Goal: Task Accomplishment & Management: Complete application form

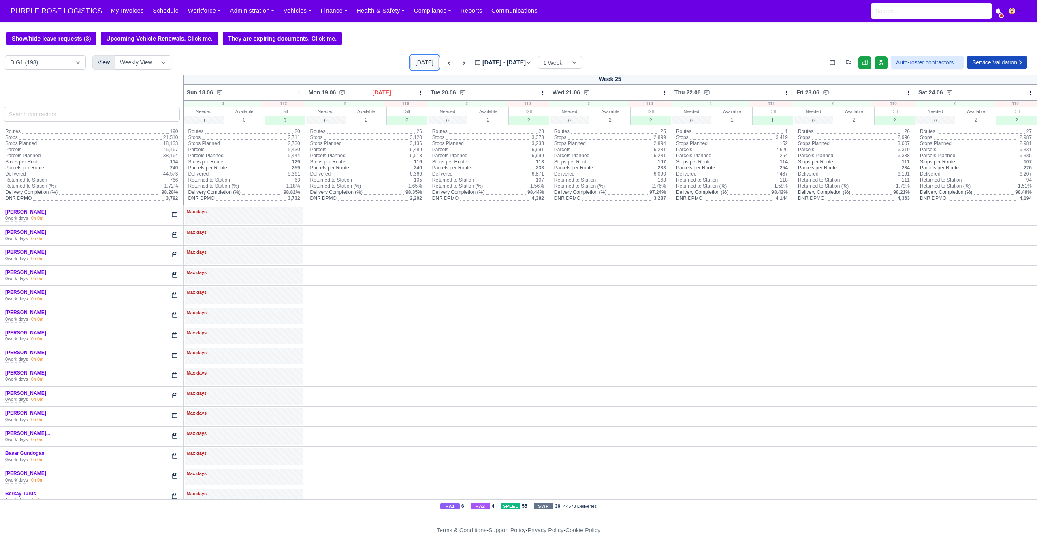
click at [410, 66] on button "[DATE]" at bounding box center [424, 62] width 28 height 14
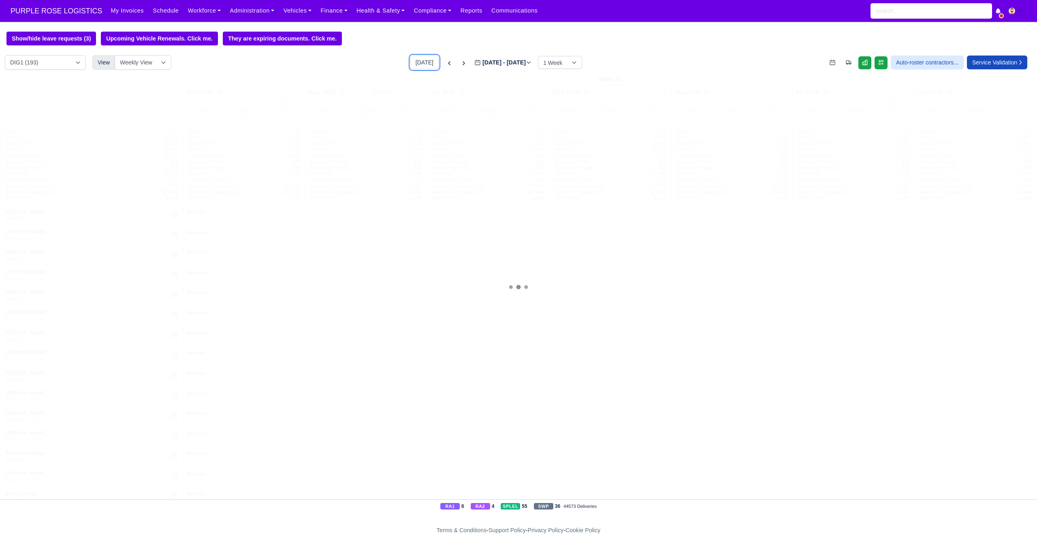
type input "[DATE]"
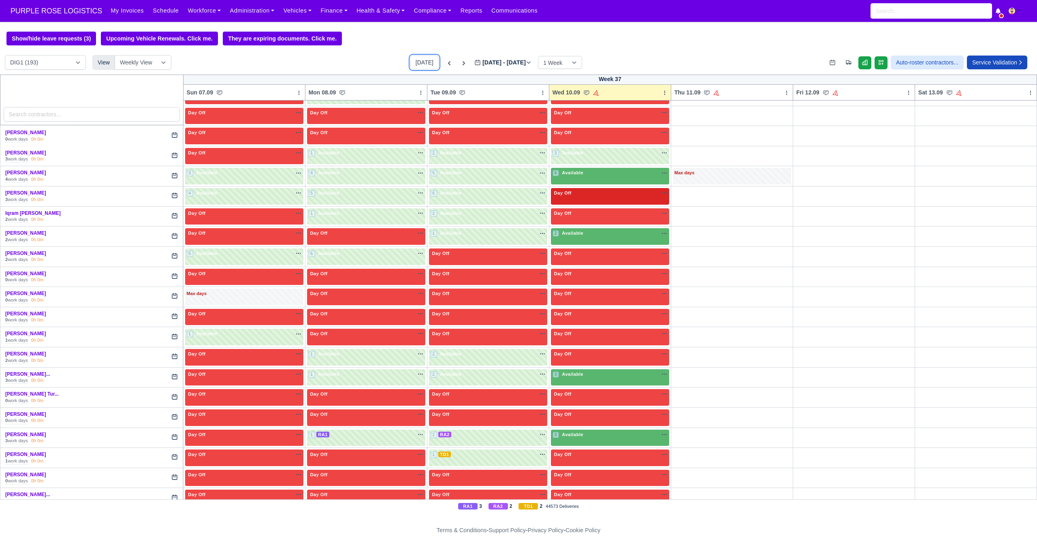
scroll to position [865, 0]
click at [601, 180] on div "6 Available" at bounding box center [610, 175] width 118 height 17
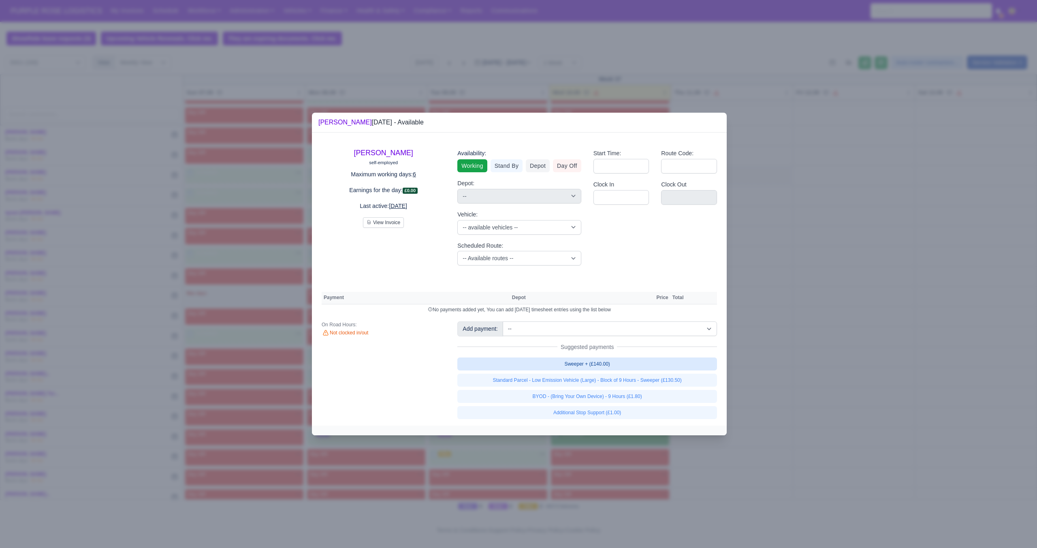
click at [612, 364] on link "Sweeper + (£140.00)" at bounding box center [587, 363] width 260 height 13
select select "1"
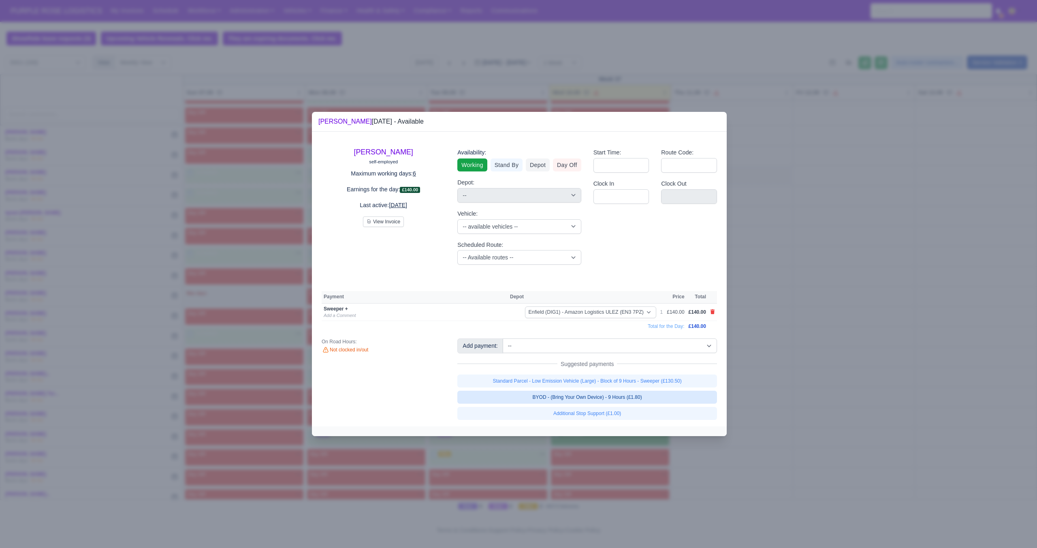
click at [624, 402] on link "BYOD - (Bring Your Own Device) - 9 Hours (£1.80)" at bounding box center [587, 396] width 260 height 13
select select "1"
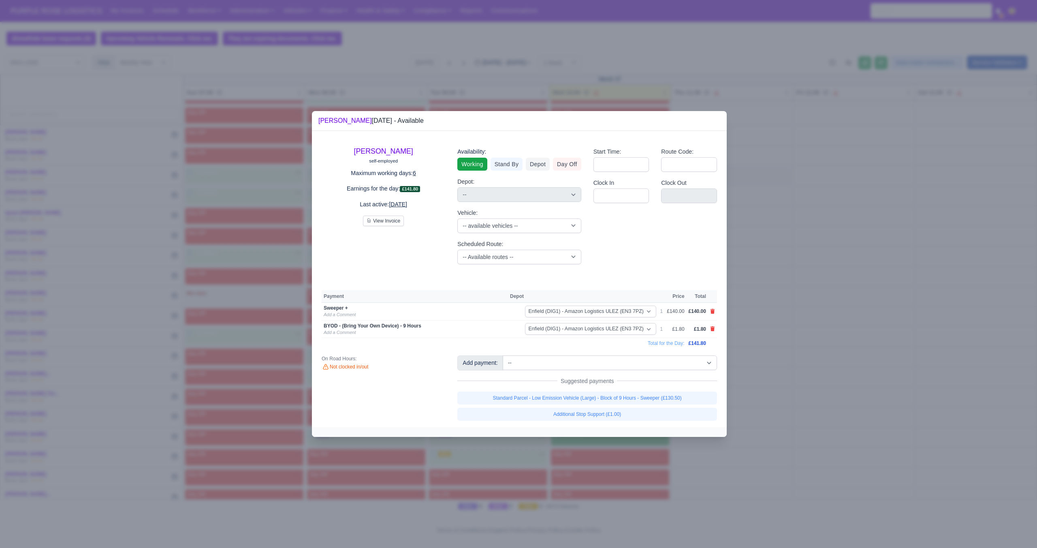
click at [774, 337] on div at bounding box center [518, 274] width 1037 height 548
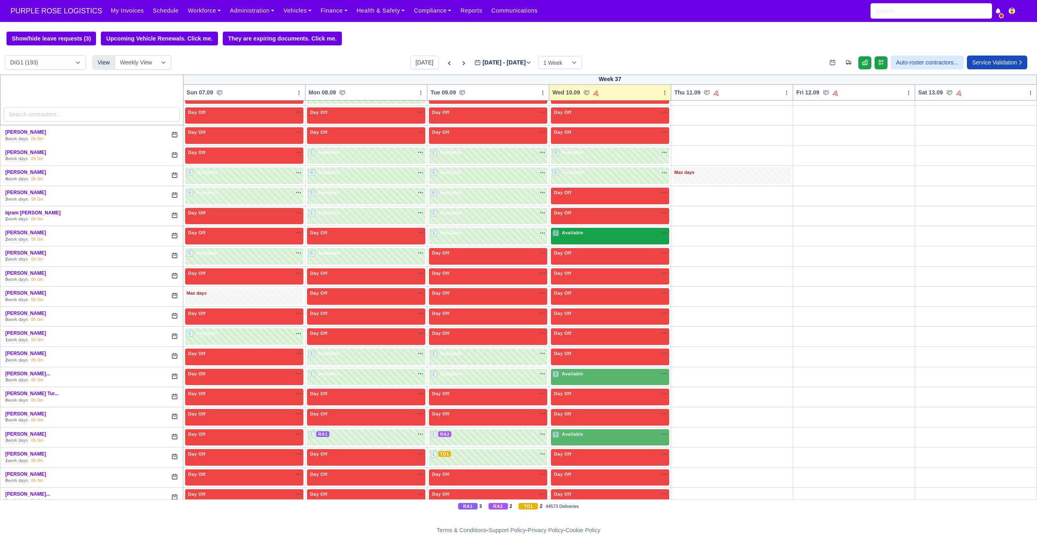
click at [617, 233] on div "2 Available na" at bounding box center [609, 232] width 115 height 7
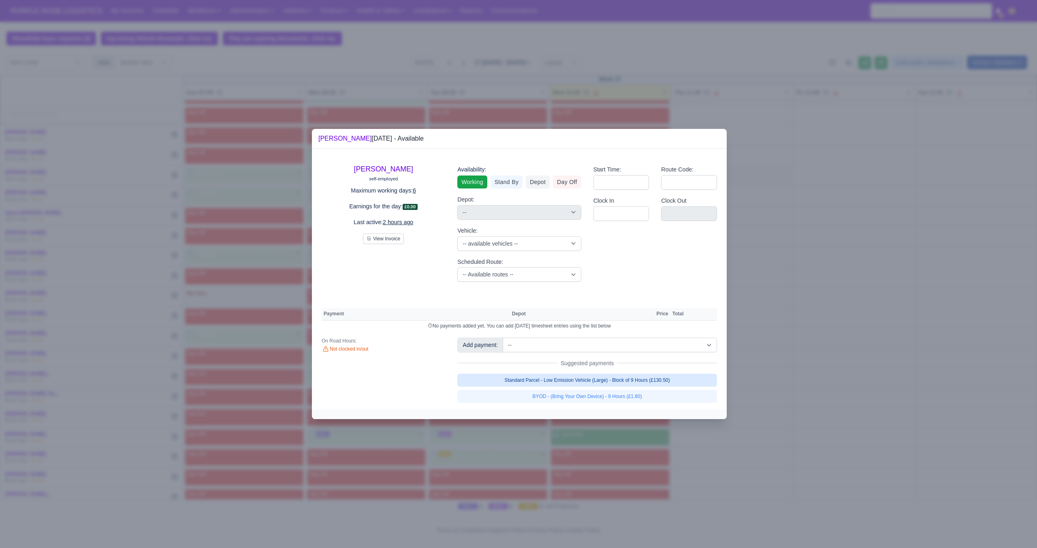
click at [617, 378] on link "Standard Parcel - Low Emission Vehicle (Large) - Block of 9 Hours (£130.50)" at bounding box center [587, 379] width 260 height 13
select select "1"
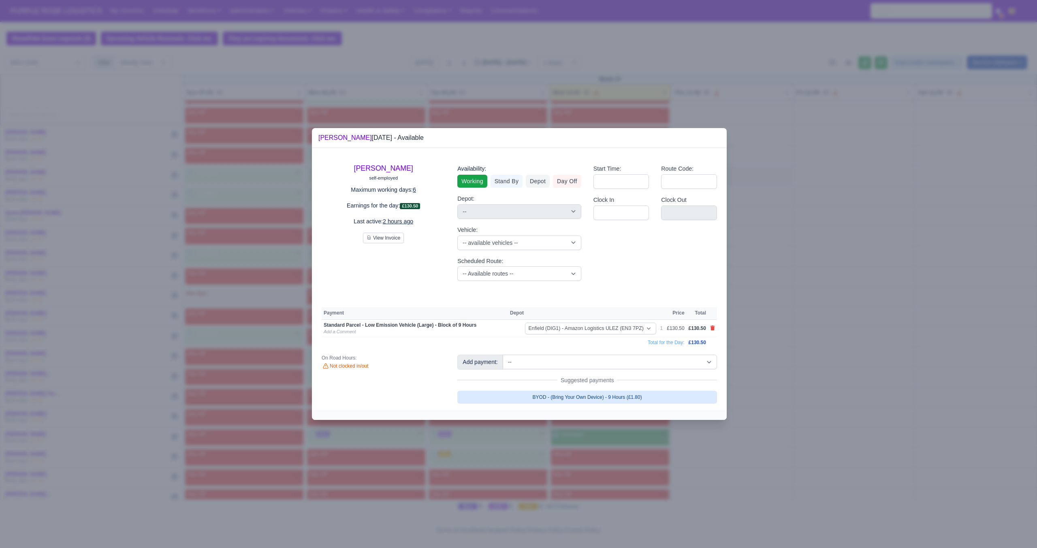
click at [618, 394] on link "BYOD - (Bring Your Own Device) - 9 Hours (£1.80)" at bounding box center [587, 396] width 260 height 13
select select "1"
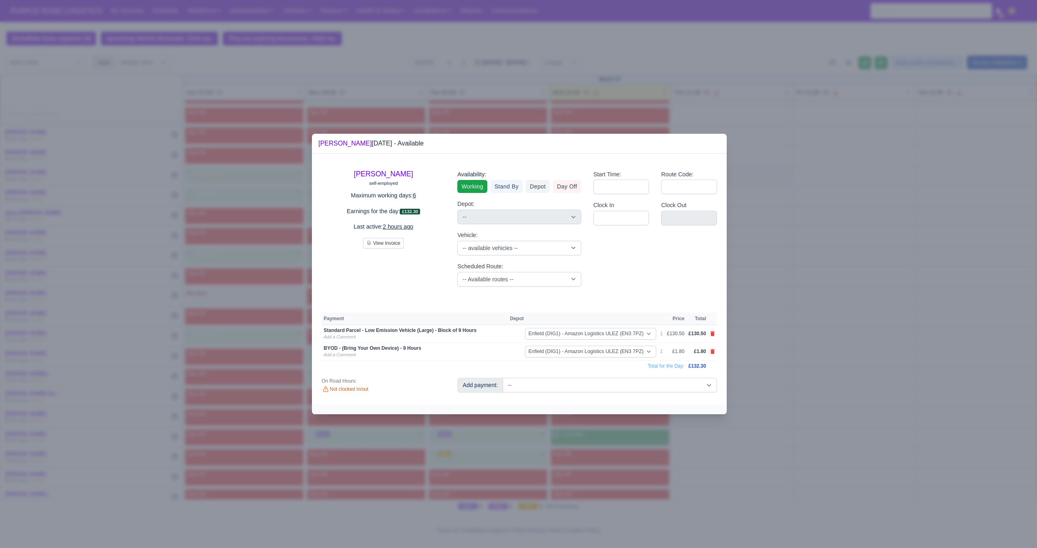
click at [822, 378] on div at bounding box center [518, 274] width 1037 height 548
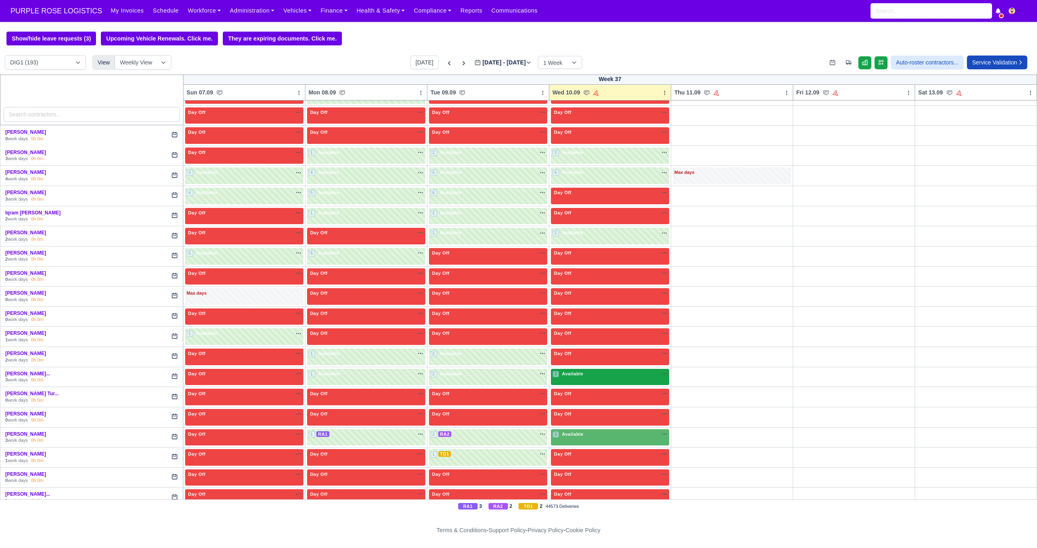
click at [622, 380] on div "3 Available" at bounding box center [610, 377] width 118 height 17
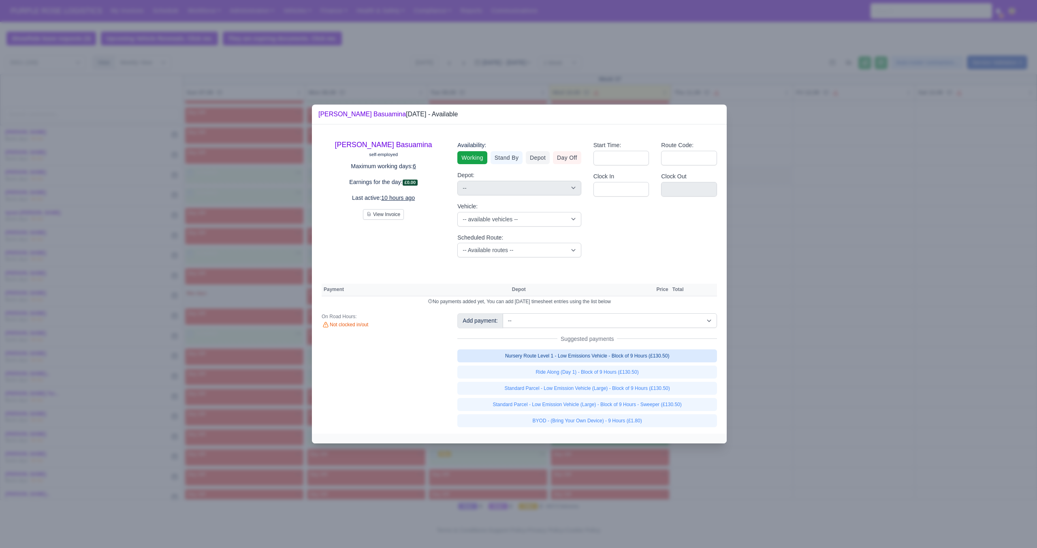
click at [639, 355] on link "Nursery Route Level 1 - Low Emissions Vehicle - Block of 9 Hours (£130.50)" at bounding box center [587, 355] width 260 height 13
select select "1"
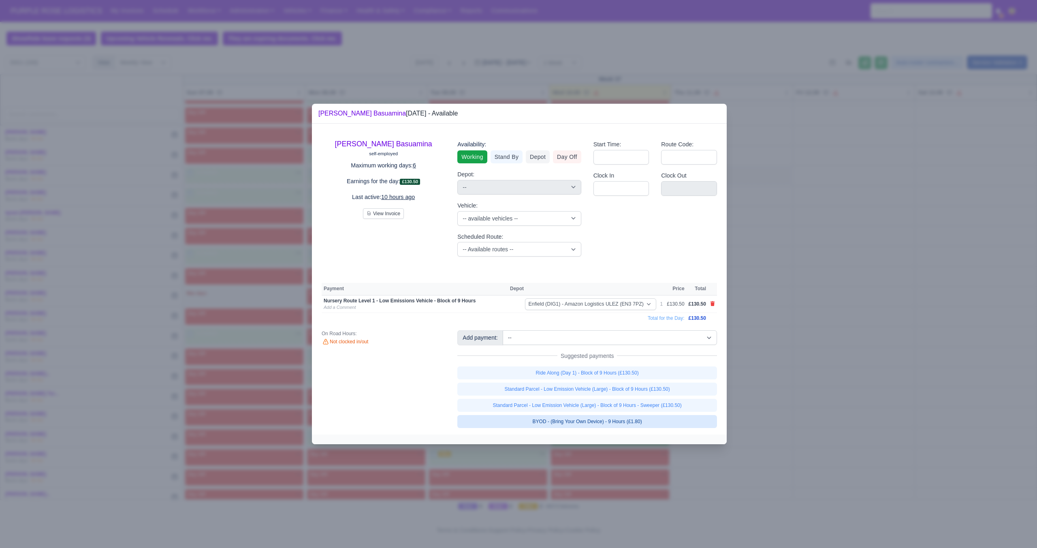
click at [640, 418] on link "BYOD - (Bring Your Own Device) - 9 Hours (£1.80)" at bounding box center [587, 421] width 260 height 13
select select "1"
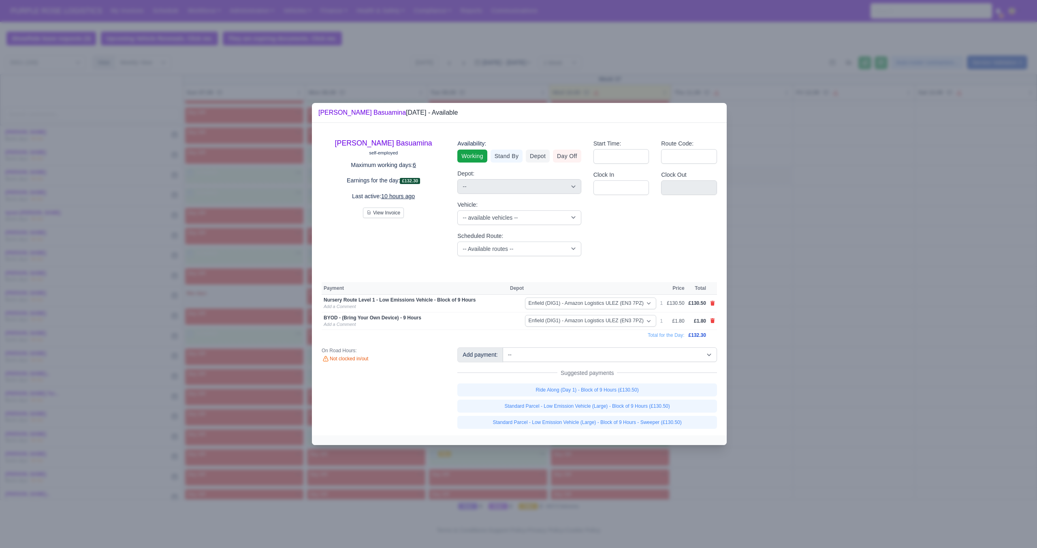
click at [812, 390] on div at bounding box center [518, 274] width 1037 height 548
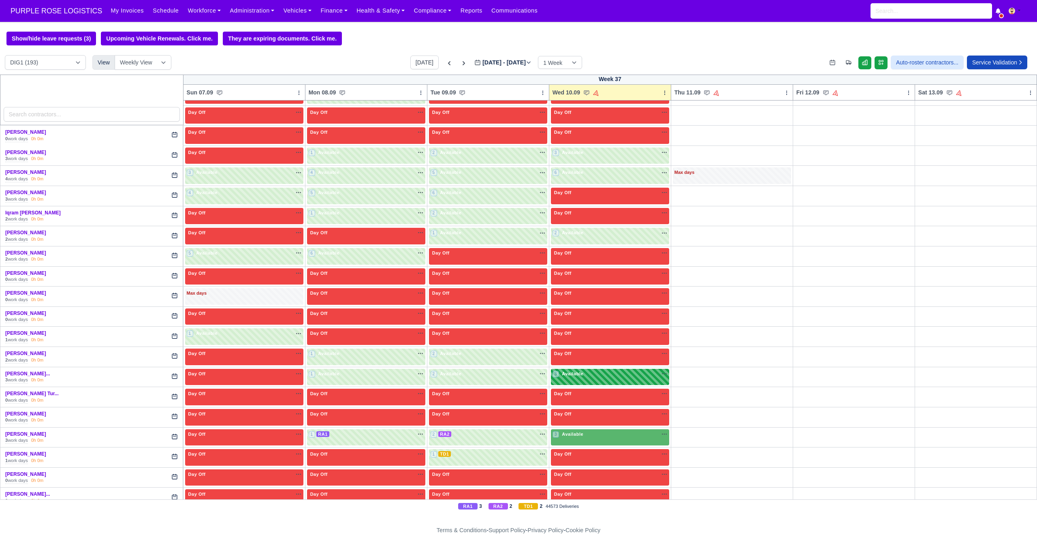
click at [597, 380] on div "3 Available" at bounding box center [610, 377] width 118 height 17
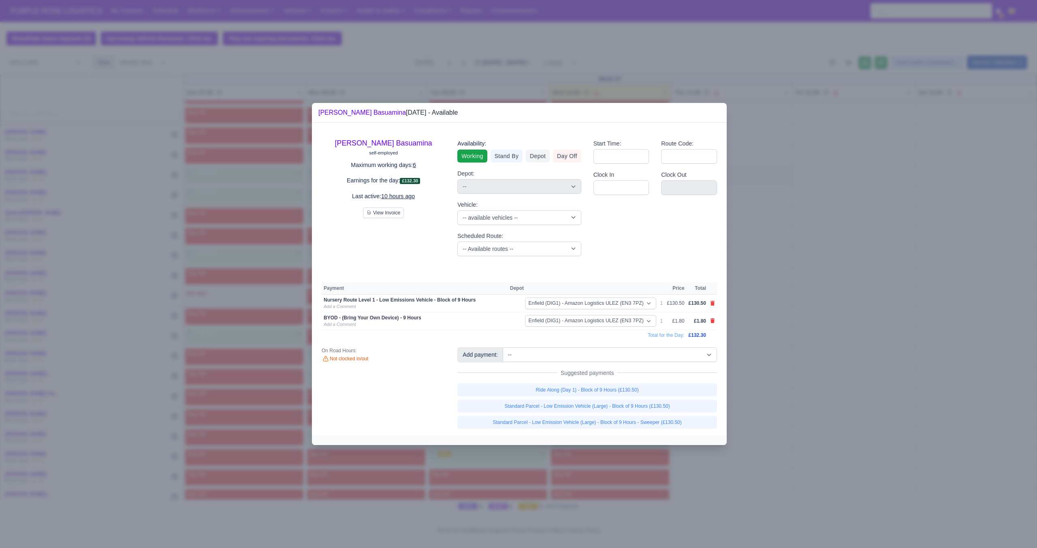
click at [782, 362] on div at bounding box center [518, 274] width 1037 height 548
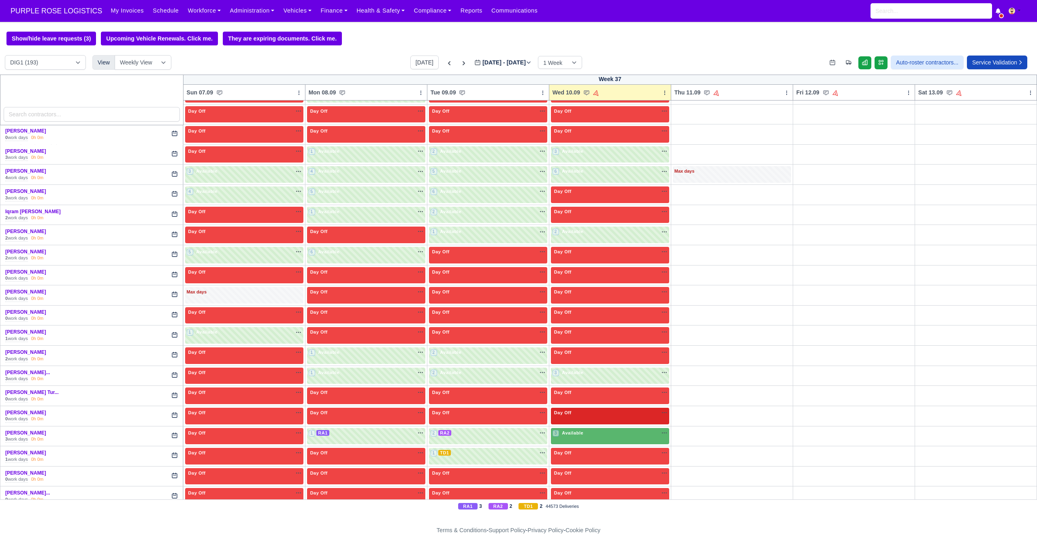
scroll to position [901, 0]
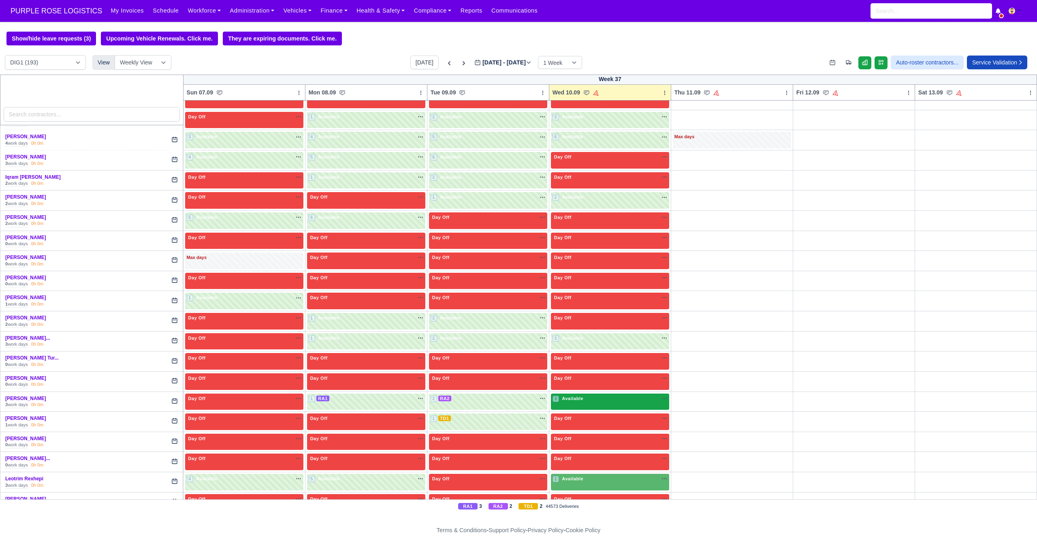
click at [594, 403] on div "3 Available na" at bounding box center [609, 399] width 115 height 9
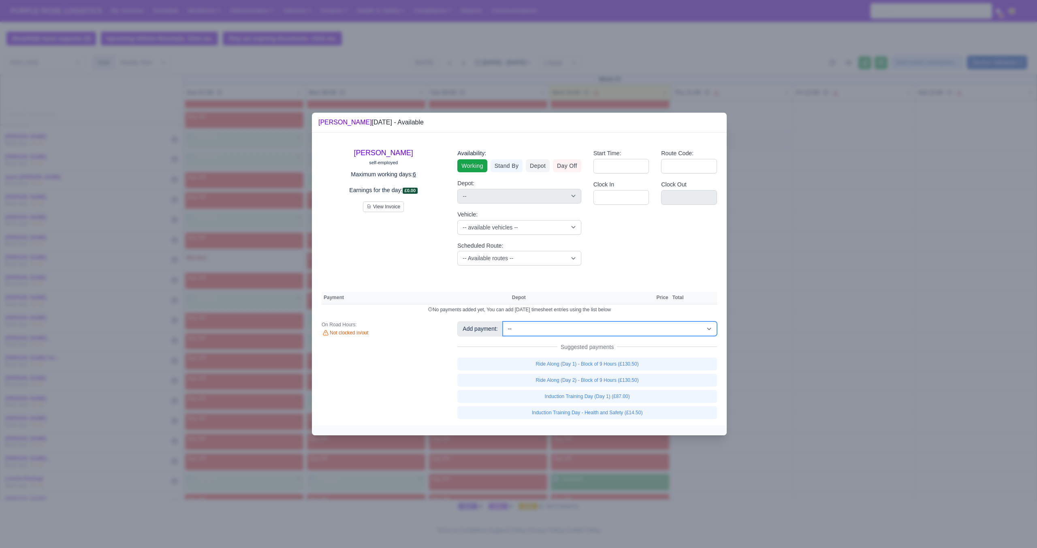
click at [573, 327] on select "-- Additional Hour Support (£14.50) Additional Hour Support (Walkers) (£13.50) …" at bounding box center [610, 328] width 214 height 15
select select "105"
click at [503, 321] on select "-- Additional Hour Support (£14.50) Additional Hour Support (Walkers) (£13.50) …" at bounding box center [610, 328] width 214 height 15
select select "1"
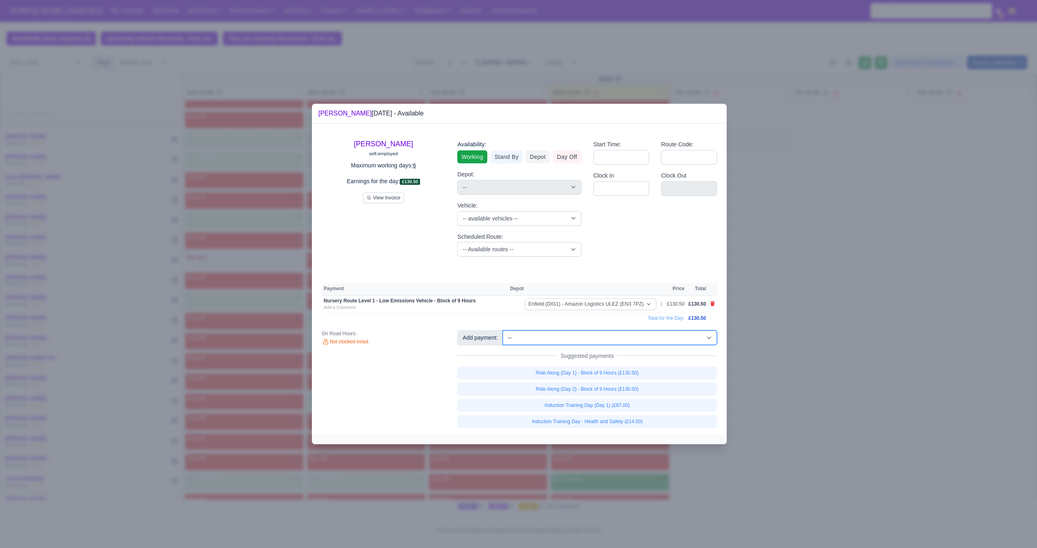
click at [588, 337] on select "-- Additional Hour Support (£14.50) Additional Hour Support (Walkers) (£13.50) …" at bounding box center [610, 337] width 214 height 15
select select "2"
click at [503, 330] on select "-- Additional Hour Support (£14.50) Additional Hour Support (Walkers) (£13.50) …" at bounding box center [610, 337] width 214 height 15
click at [871, 401] on div at bounding box center [518, 274] width 1037 height 548
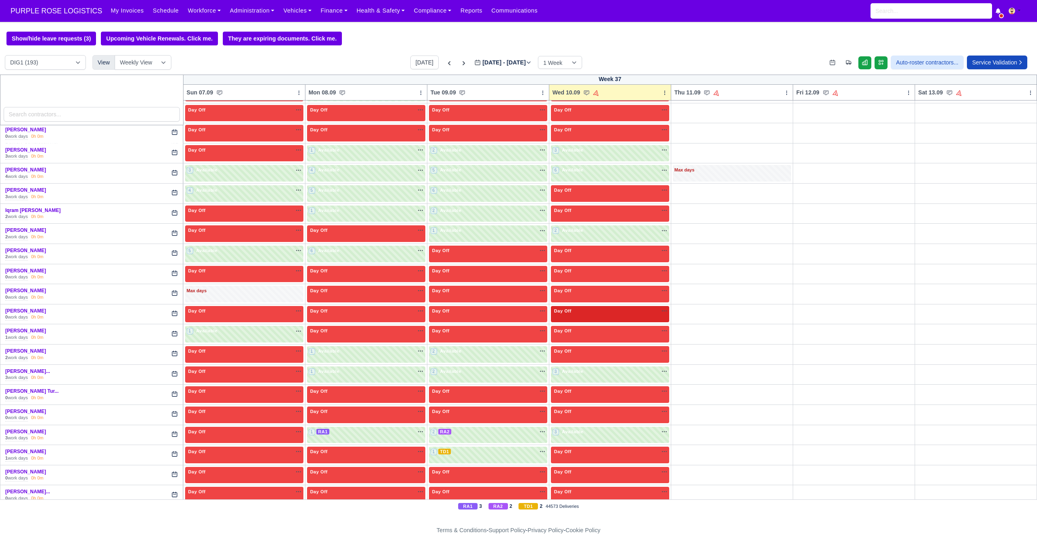
scroll to position [1035, 0]
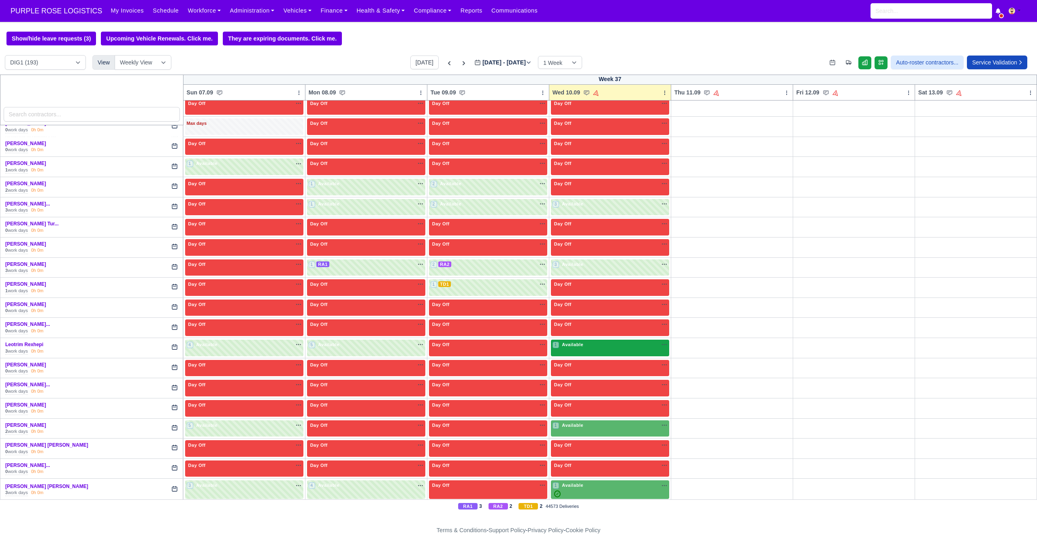
click at [601, 351] on div "1 Available" at bounding box center [610, 347] width 118 height 17
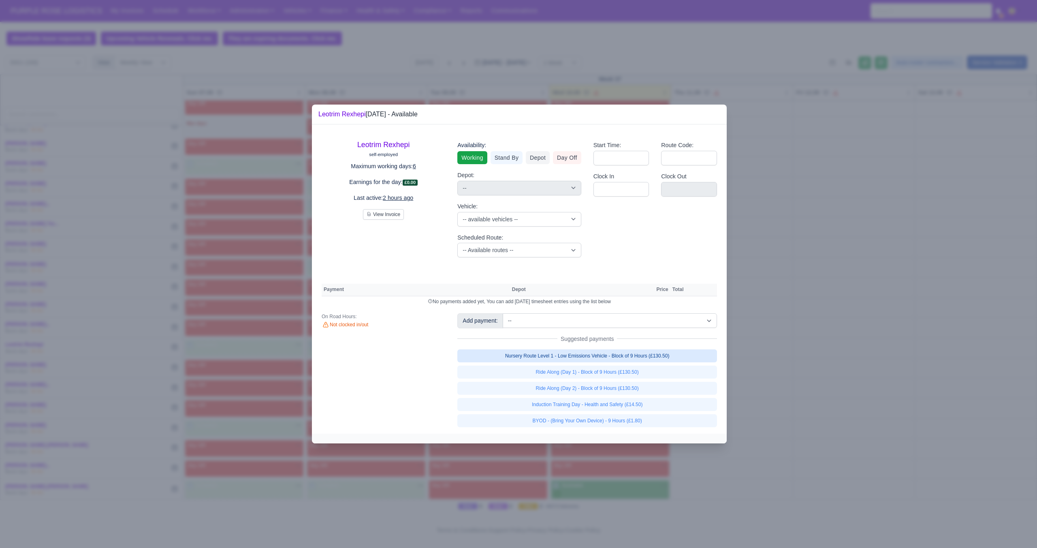
click at [631, 359] on link "Nursery Route Level 1 - Low Emissions Vehicle - Block of 9 Hours (£130.50)" at bounding box center [587, 355] width 260 height 13
select select "1"
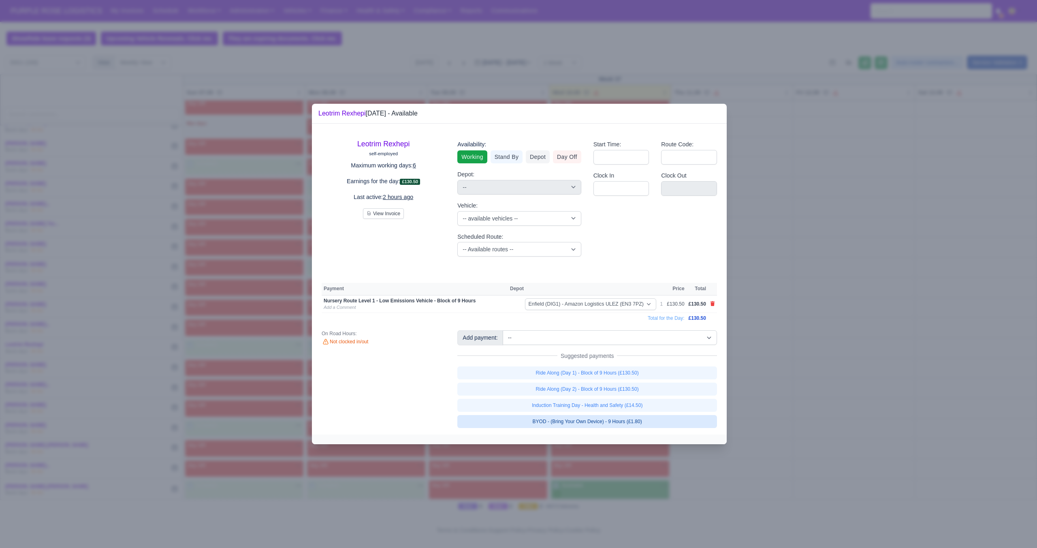
click at [605, 417] on link "BYOD - (Bring Your Own Device) - 9 Hours (£1.80)" at bounding box center [587, 421] width 260 height 13
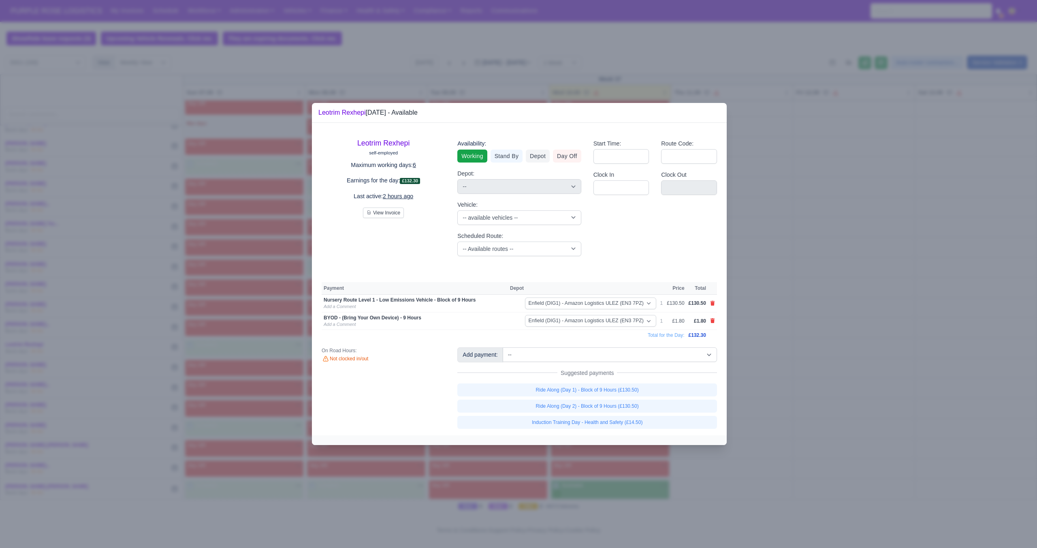
click at [814, 403] on div at bounding box center [518, 274] width 1037 height 548
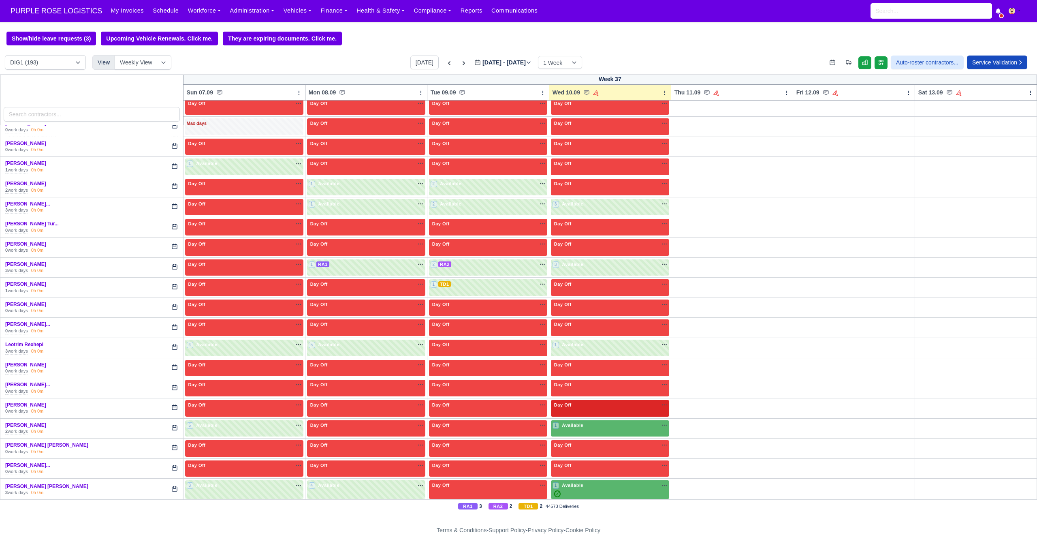
scroll to position [1048, 0]
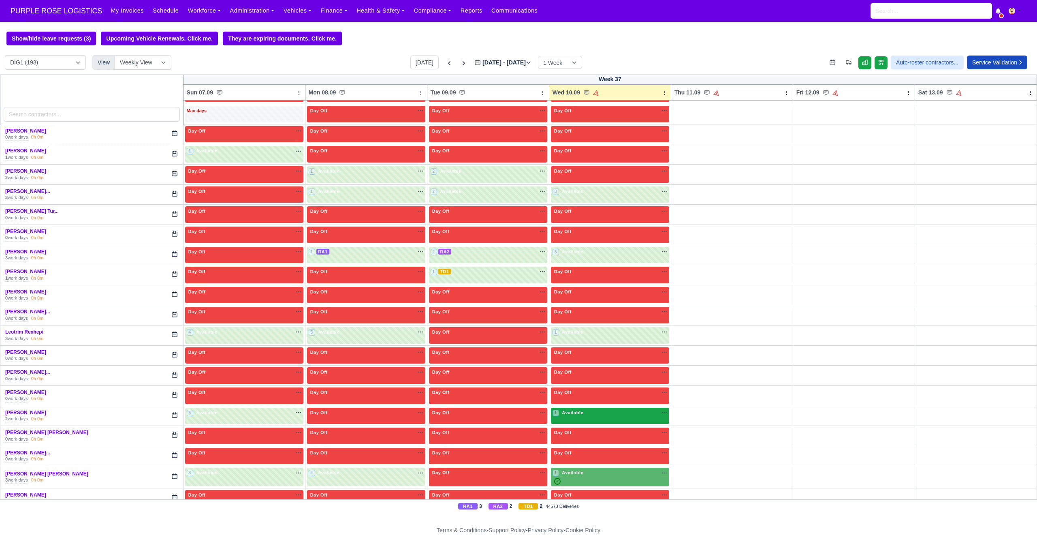
click at [611, 412] on div "1 Available na" at bounding box center [609, 412] width 115 height 7
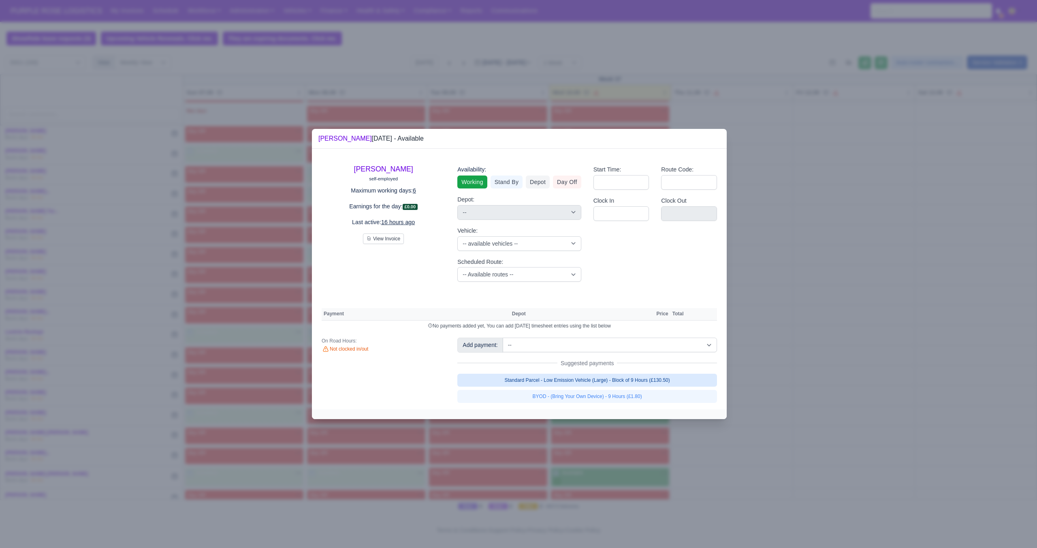
click at [628, 384] on link "Standard Parcel - Low Emission Vehicle (Large) - Block of 9 Hours (£130.50)" at bounding box center [587, 379] width 260 height 13
click at [628, 395] on link "BYOD - (Bring Your Own Device) - 9 Hours (£1.80)" at bounding box center [587, 396] width 260 height 13
select select "1"
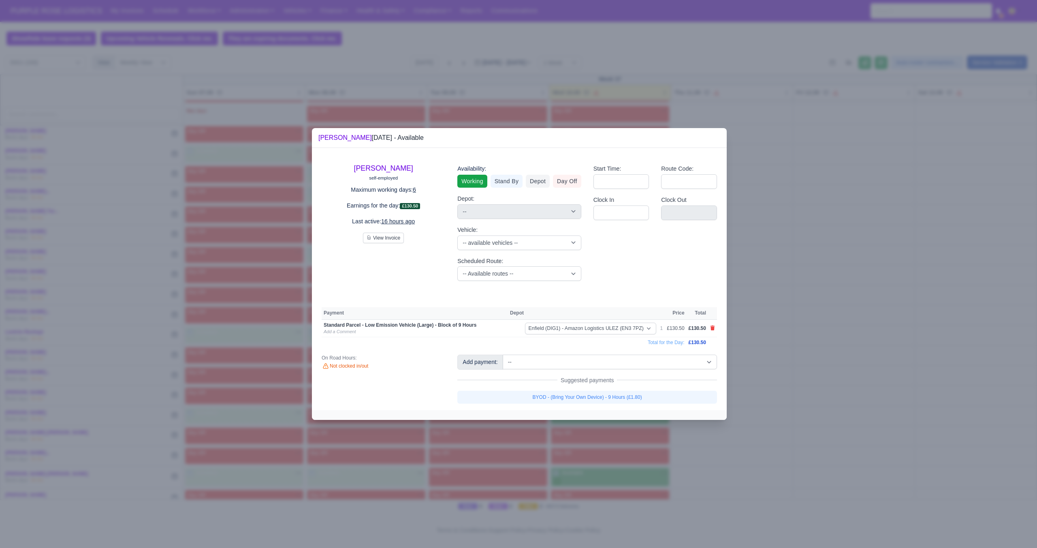
select select "1"
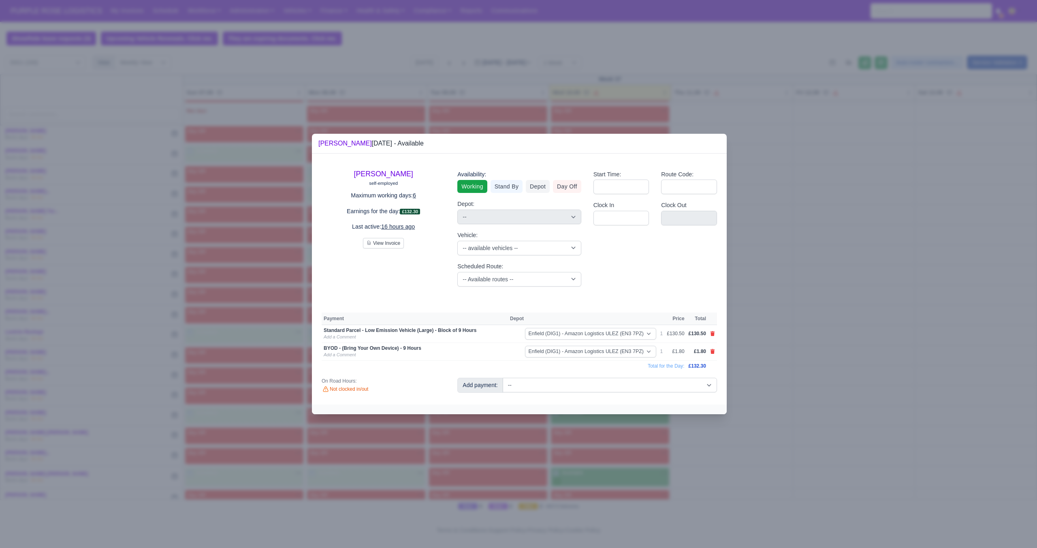
click at [823, 403] on div at bounding box center [518, 274] width 1037 height 548
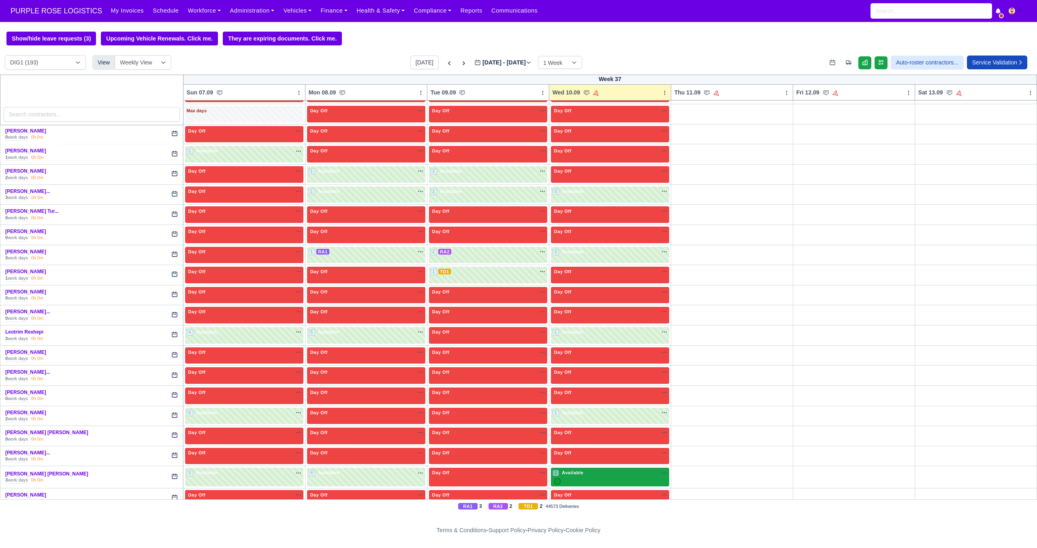
scroll to position [1099, 0]
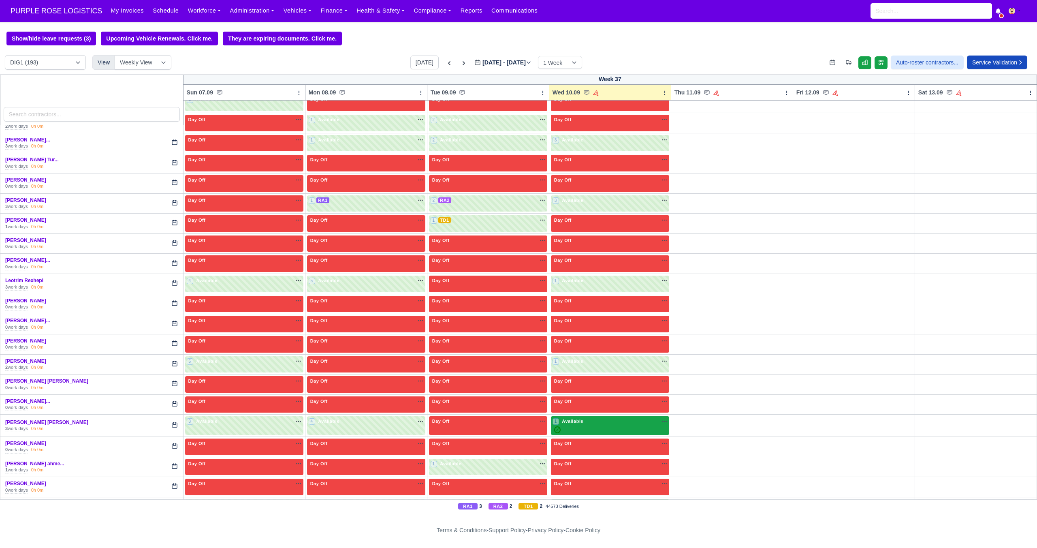
click at [599, 429] on div "✓" at bounding box center [609, 429] width 115 height 7
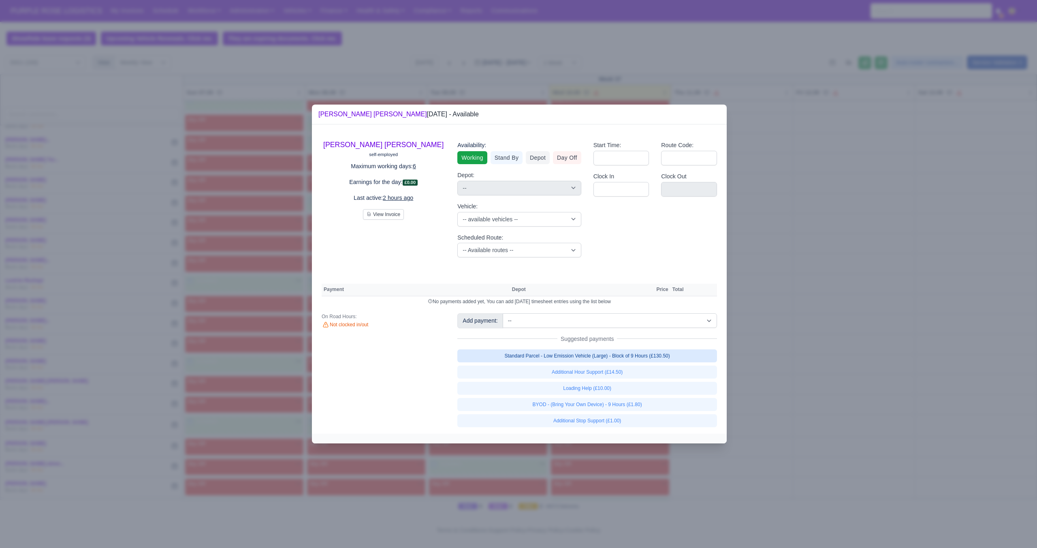
click at [648, 360] on link "Standard Parcel - Low Emission Vehicle (Large) - Block of 9 Hours (£130.50)" at bounding box center [587, 355] width 260 height 13
select select "1"
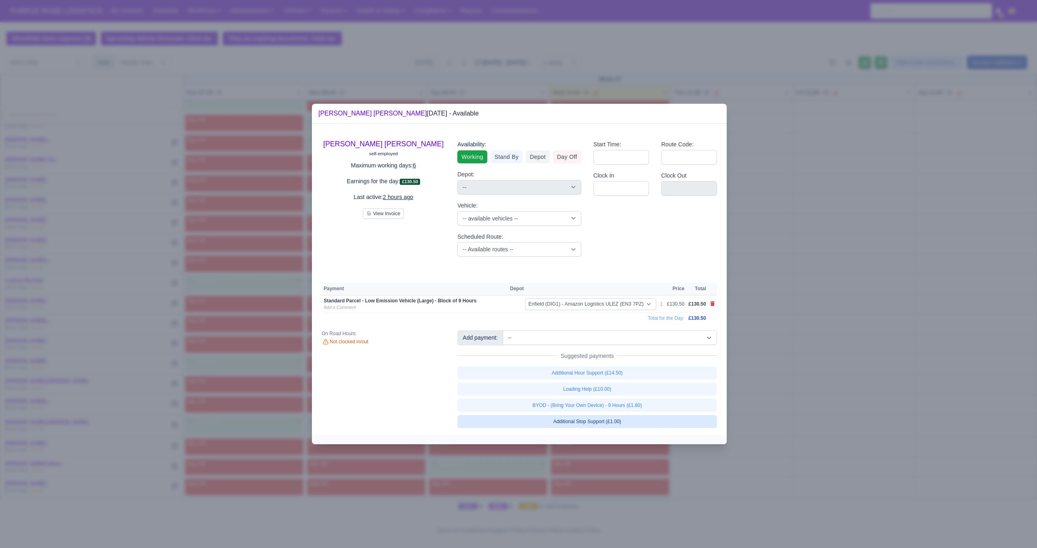
click at [621, 419] on link "Additional Stop Support (£1.00)" at bounding box center [587, 421] width 260 height 13
select select "1"
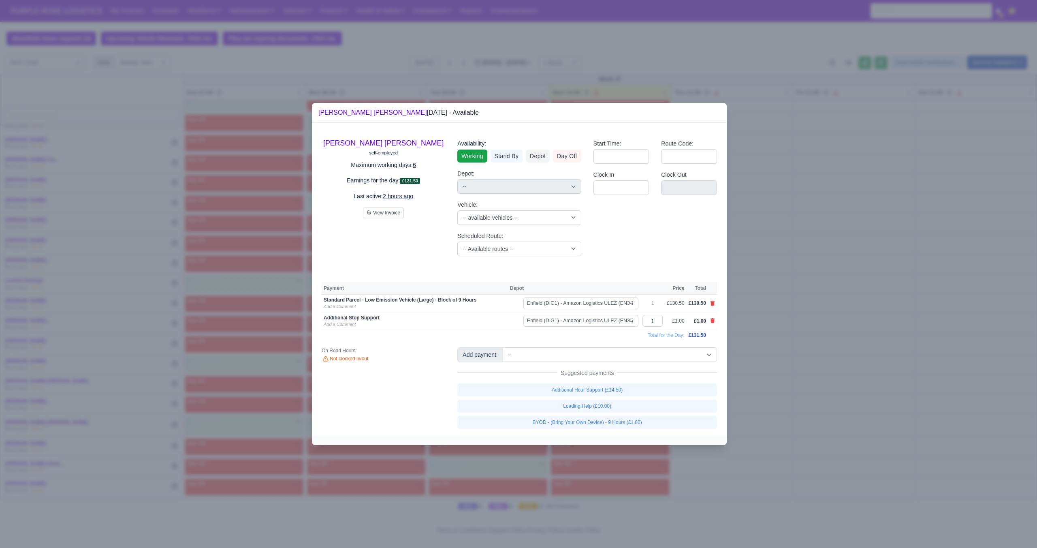
click at [773, 409] on div at bounding box center [518, 274] width 1037 height 548
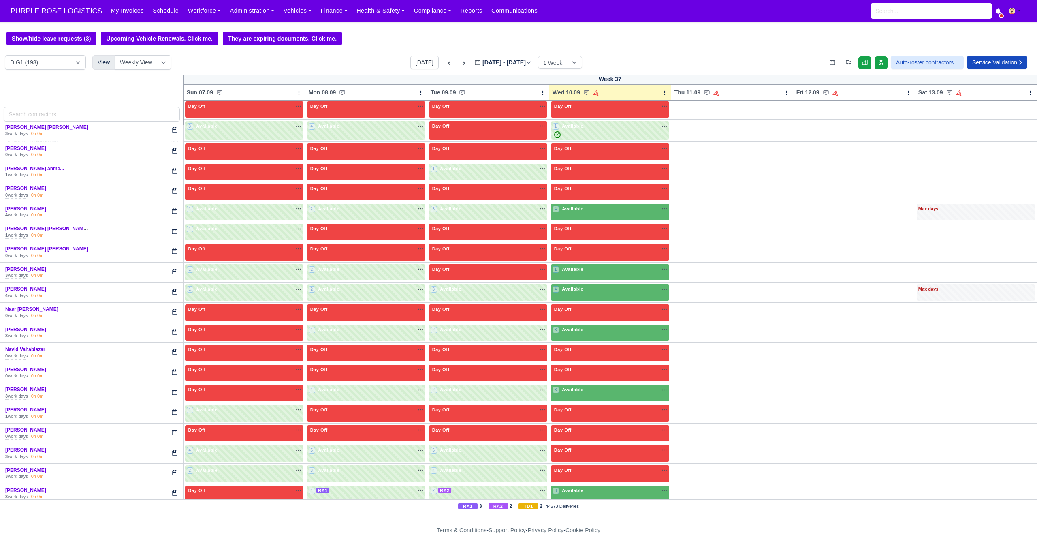
scroll to position [1386, 0]
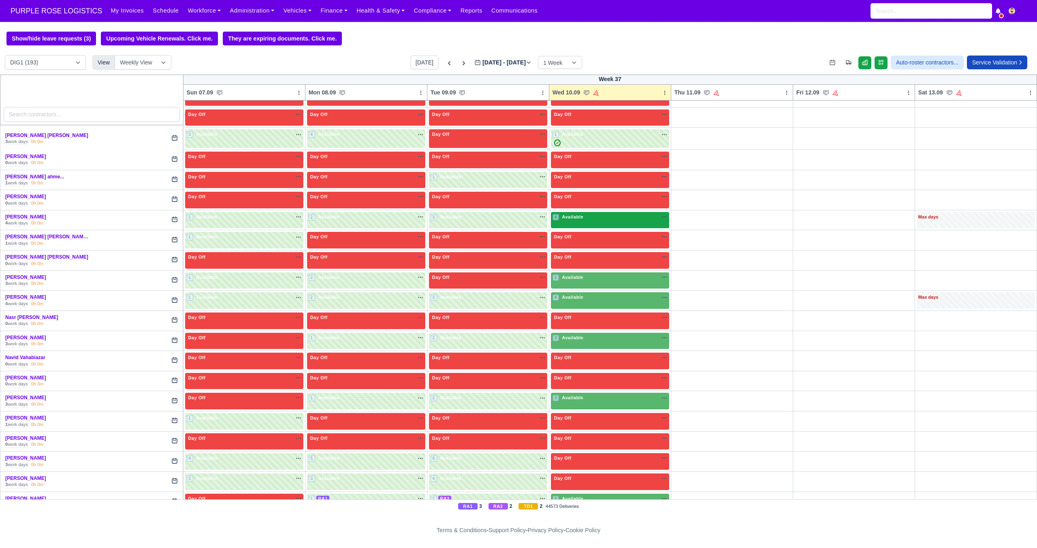
click at [591, 223] on div "4 Available" at bounding box center [610, 220] width 118 height 17
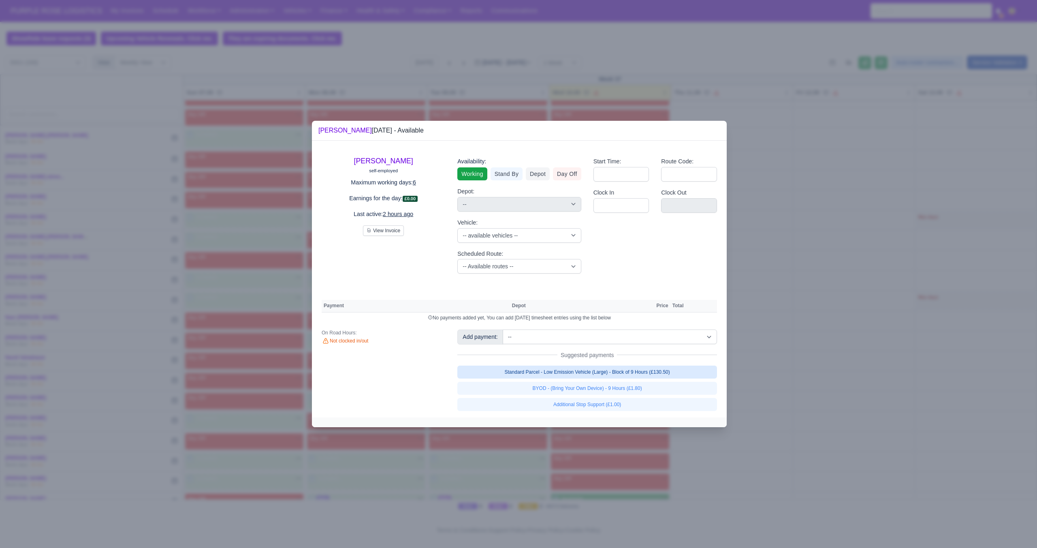
click at [622, 376] on link "Standard Parcel - Low Emission Vehicle (Large) - Block of 9 Hours (£130.50)" at bounding box center [587, 371] width 260 height 13
select select "1"
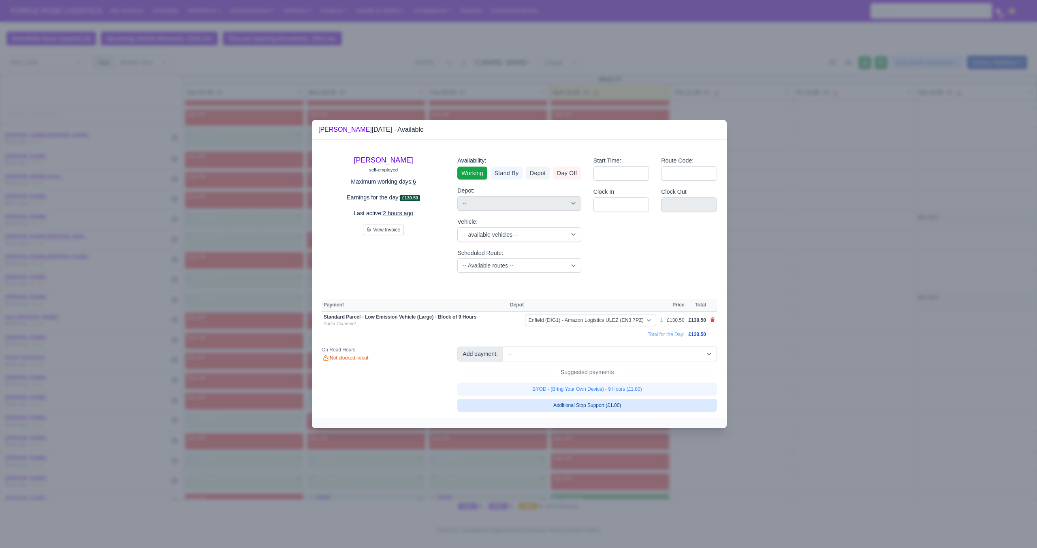
click at [623, 386] on link "BYOD - (Bring Your Own Device) - 9 Hours (£1.80)" at bounding box center [587, 388] width 260 height 13
select select "1"
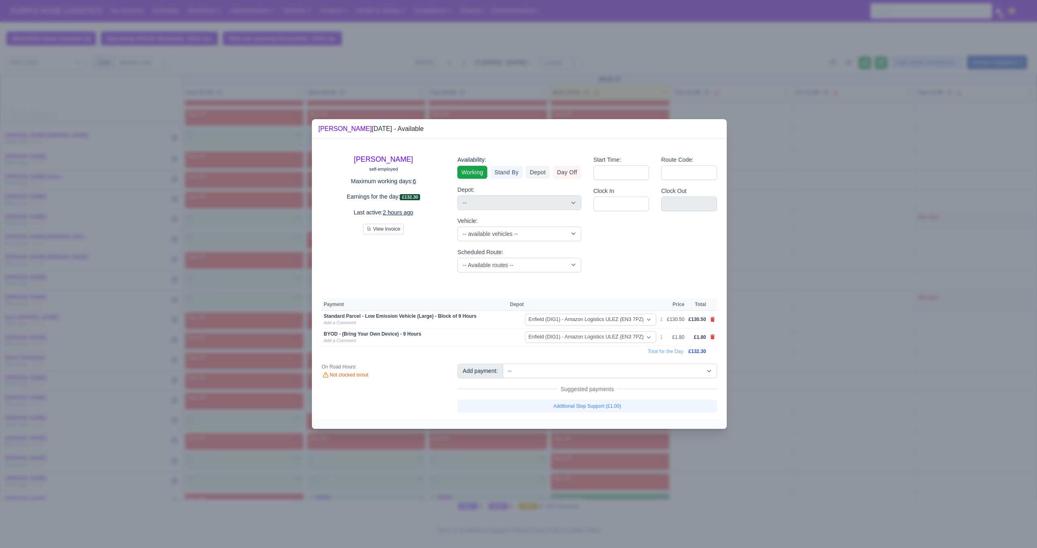
click at [782, 363] on div at bounding box center [518, 274] width 1037 height 548
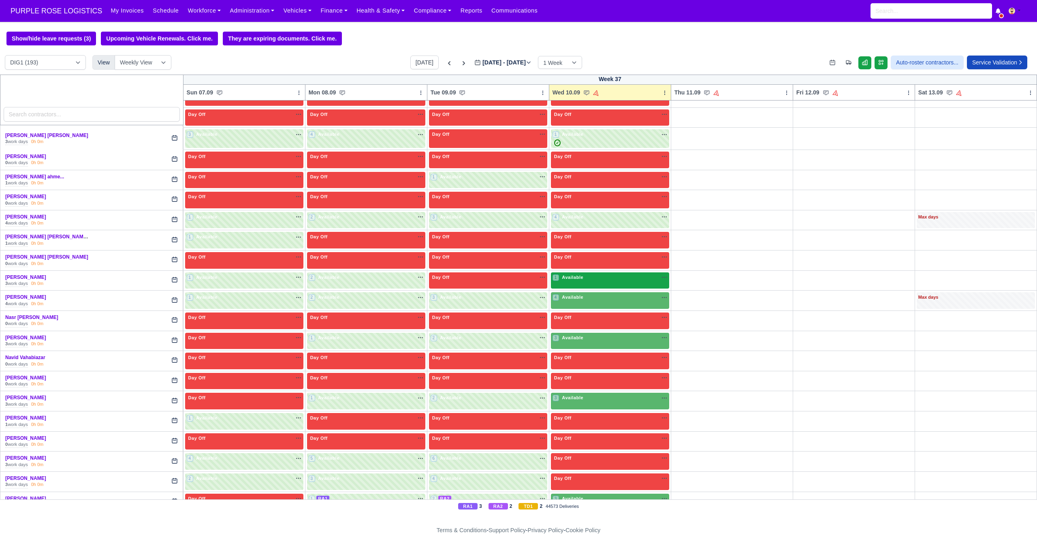
click at [599, 277] on div "1 Available na" at bounding box center [609, 277] width 115 height 7
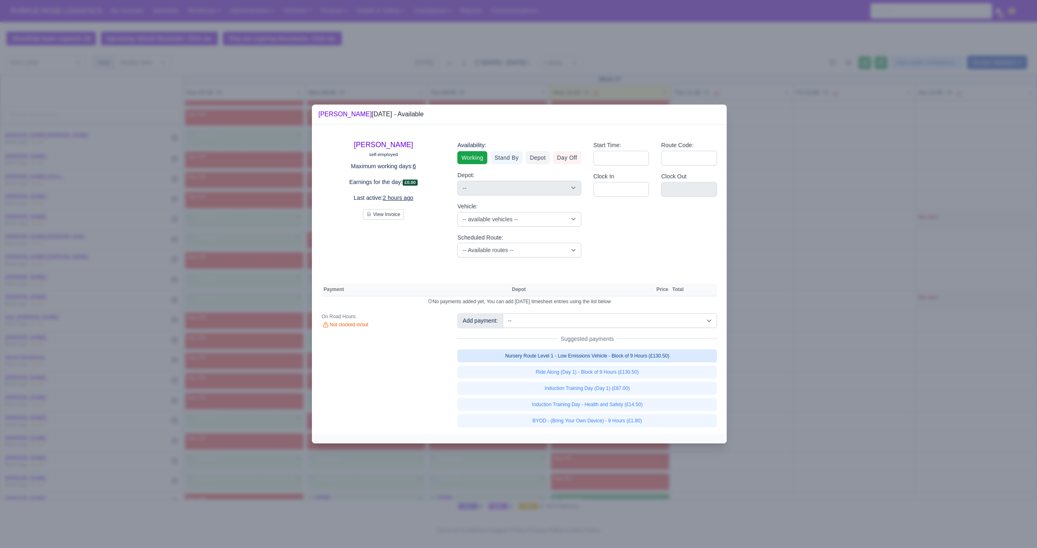
click at [654, 353] on link "Nursery Route Level 1 - Low Emissions Vehicle - Block of 9 Hours (£130.50)" at bounding box center [587, 355] width 260 height 13
select select "1"
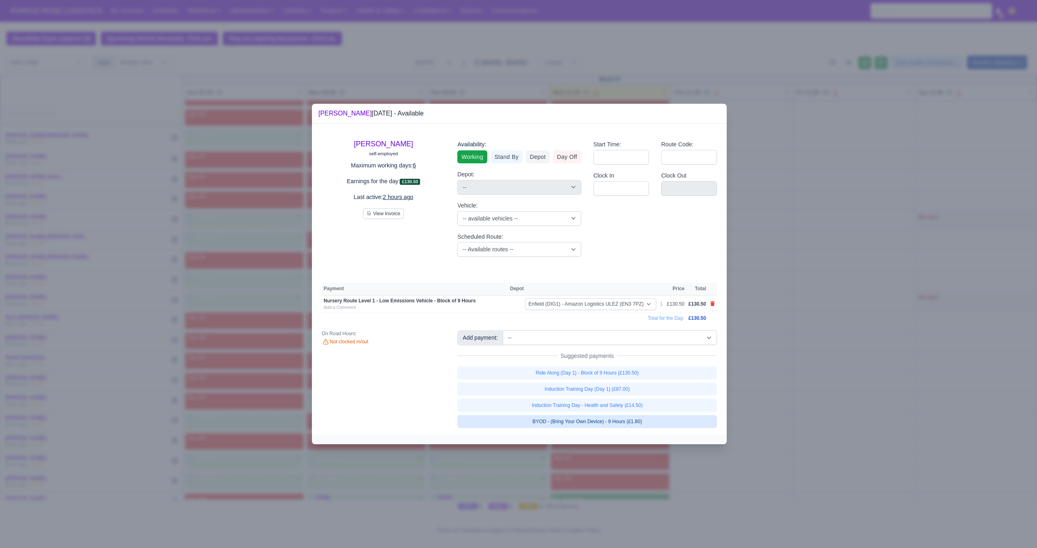
click at [637, 418] on link "BYOD - (Bring Your Own Device) - 9 Hours (£1.80)" at bounding box center [587, 421] width 260 height 13
select select "1"
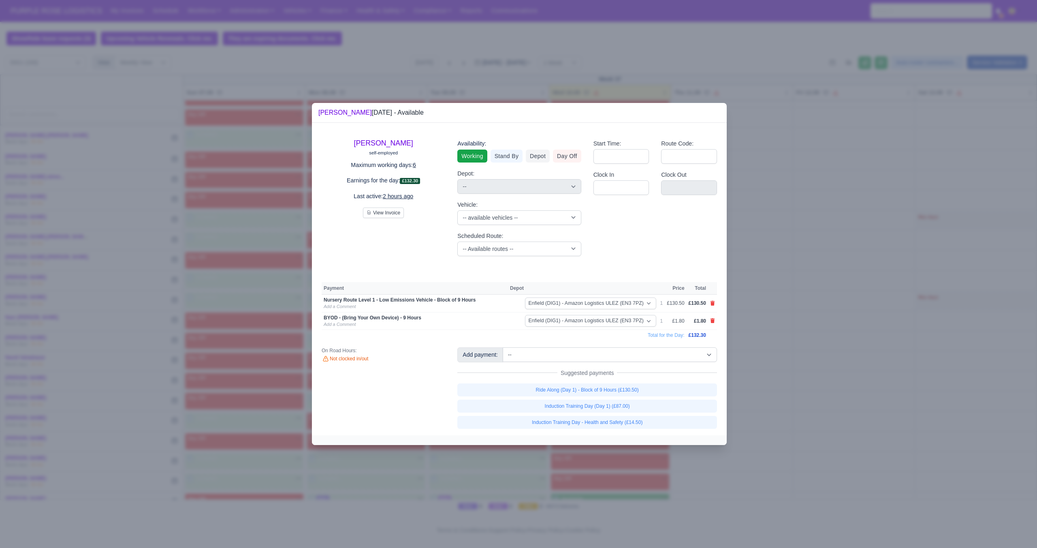
click at [761, 409] on div at bounding box center [518, 274] width 1037 height 548
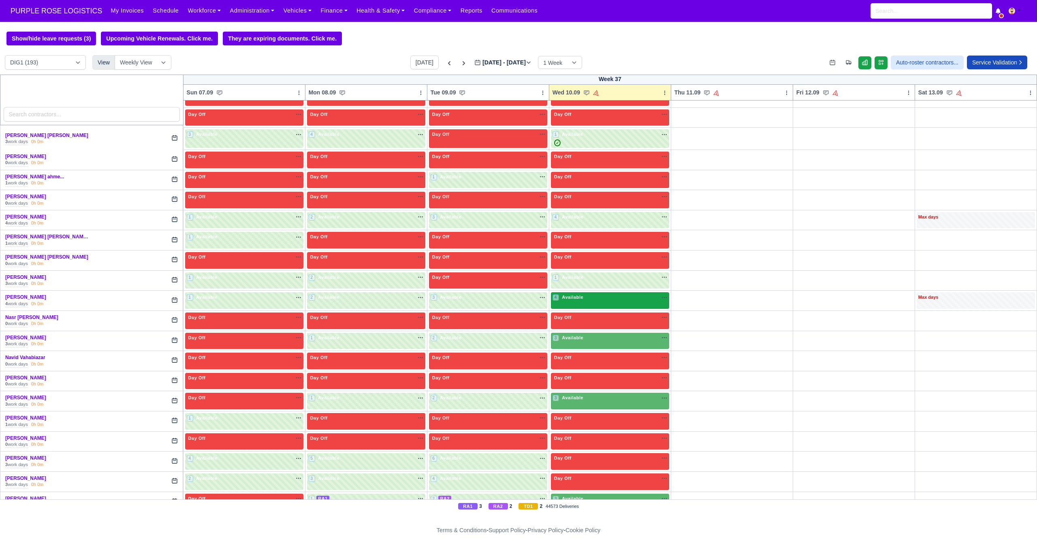
click at [611, 298] on div "4 Available na" at bounding box center [609, 297] width 115 height 7
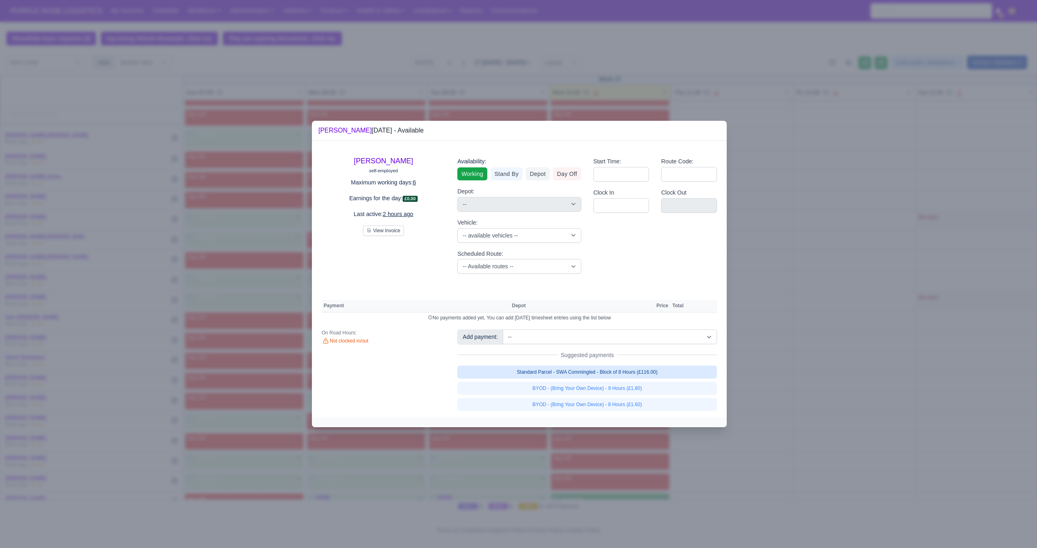
click at [652, 373] on link "Standard Parcel - SWA Commingled - Block of 8 Hours (£116.00)" at bounding box center [587, 371] width 260 height 13
select select "1"
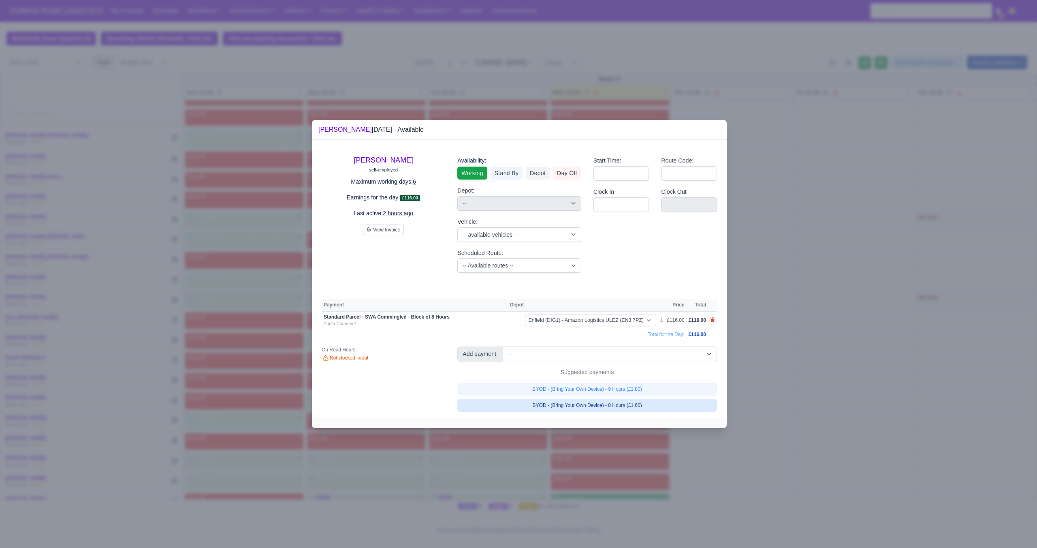
click at [646, 401] on link "BYOD - (Bring Your Own Device) - 8 Hours (£1.60)" at bounding box center [587, 404] width 260 height 13
select select "1"
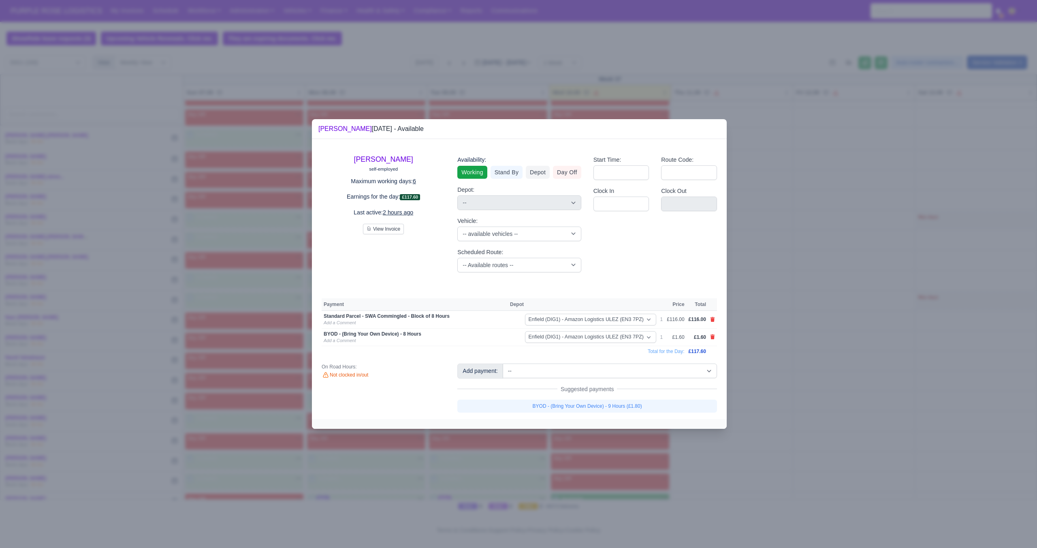
click at [788, 385] on div at bounding box center [518, 274] width 1037 height 548
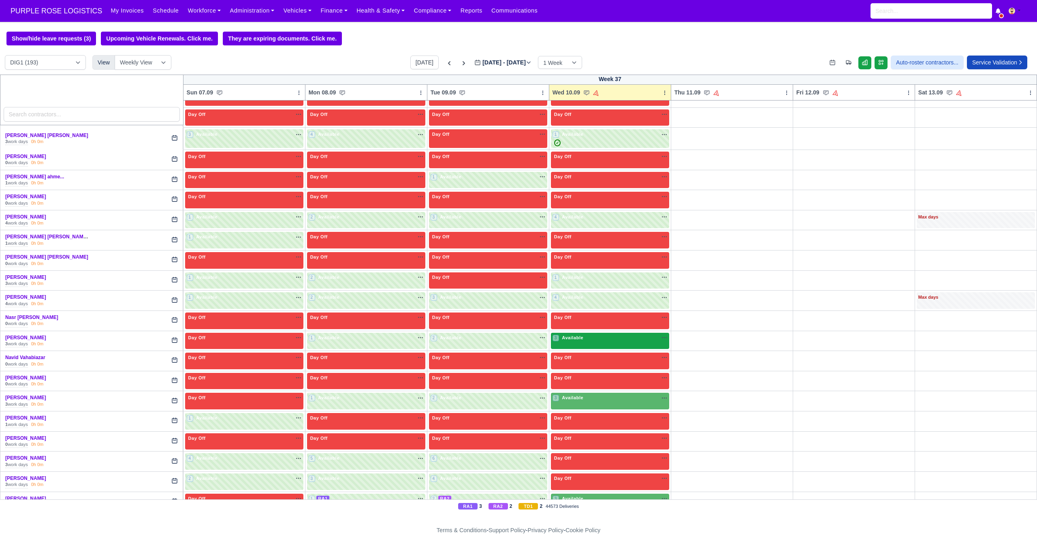
click at [605, 346] on div "3 Available" at bounding box center [610, 340] width 118 height 17
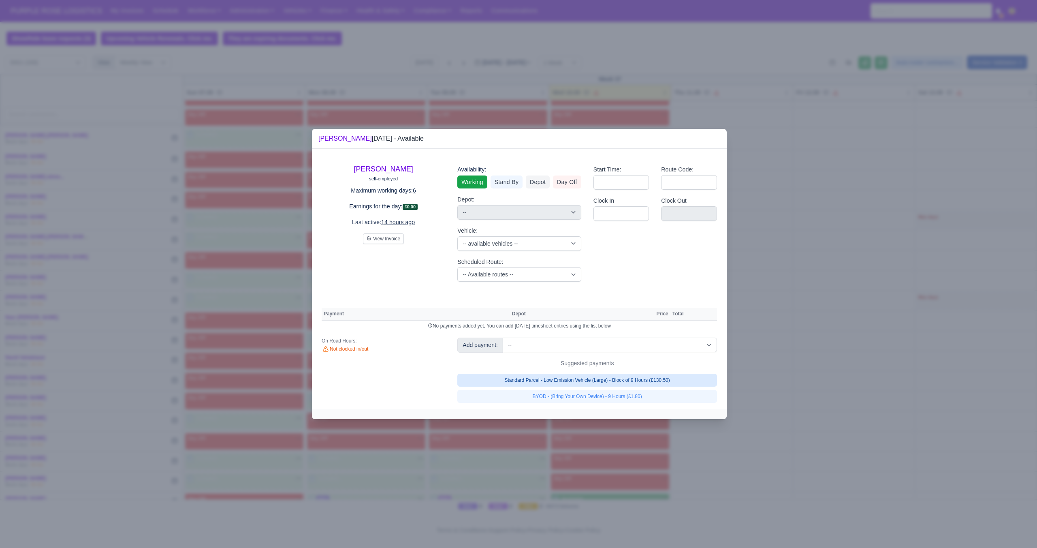
click at [665, 382] on link "Standard Parcel - Low Emission Vehicle (Large) - Block of 9 Hours (£130.50)" at bounding box center [587, 379] width 260 height 13
select select "1"
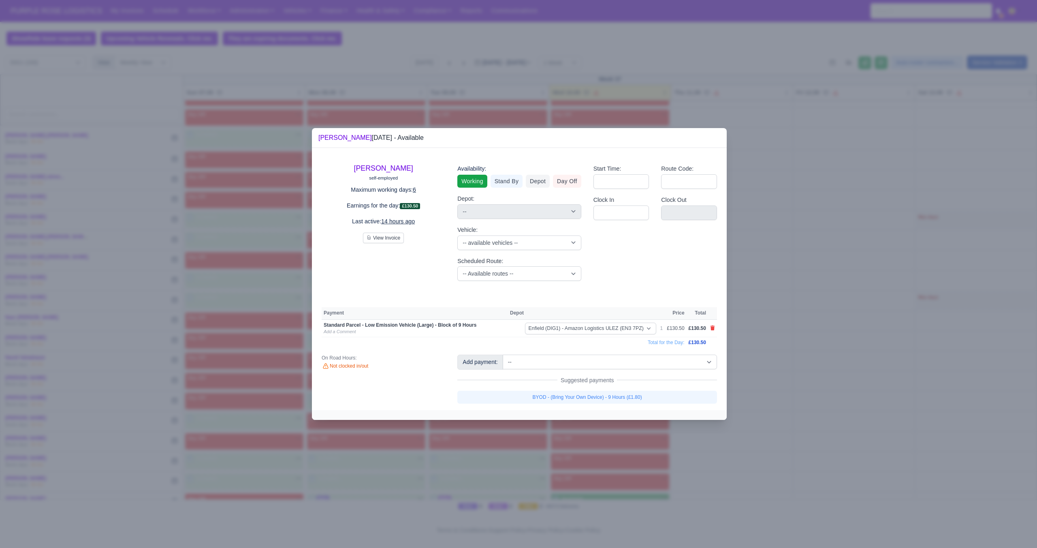
click at [658, 394] on link "BYOD - (Bring Your Own Device) - 9 Hours (£1.80)" at bounding box center [587, 396] width 260 height 13
select select "1"
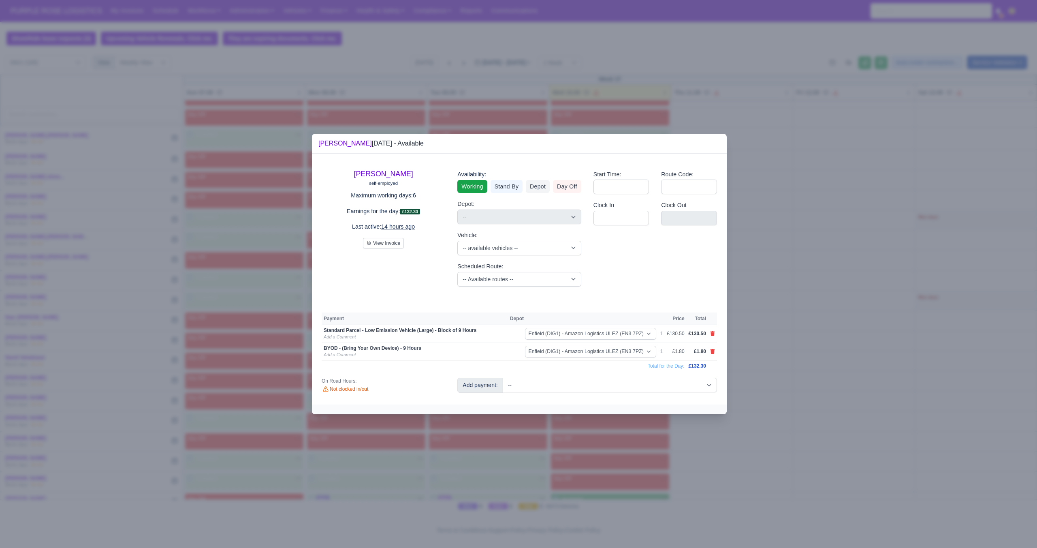
click at [798, 394] on div at bounding box center [518, 274] width 1037 height 548
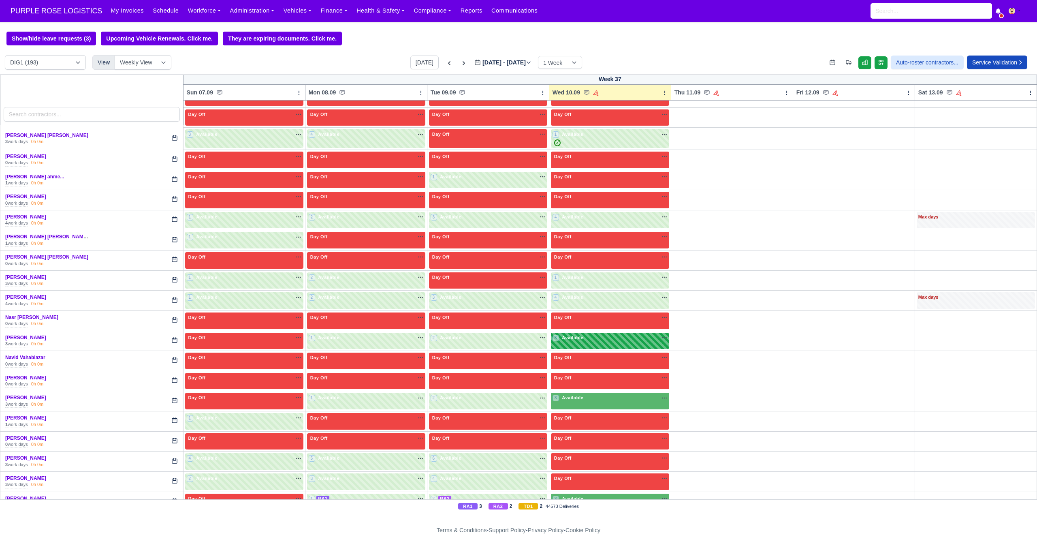
click at [608, 347] on div "3 Available" at bounding box center [610, 340] width 118 height 17
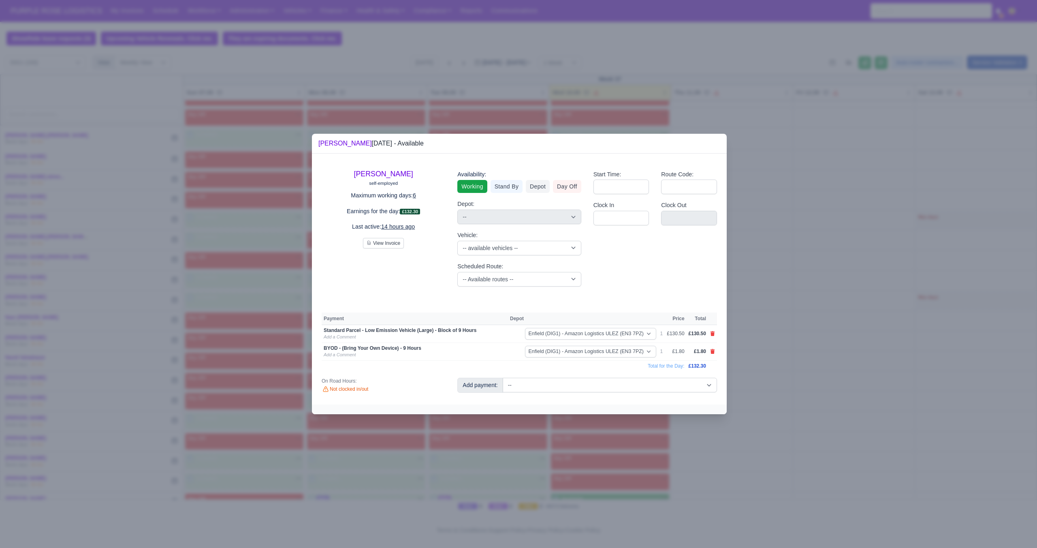
click at [782, 386] on div at bounding box center [518, 274] width 1037 height 548
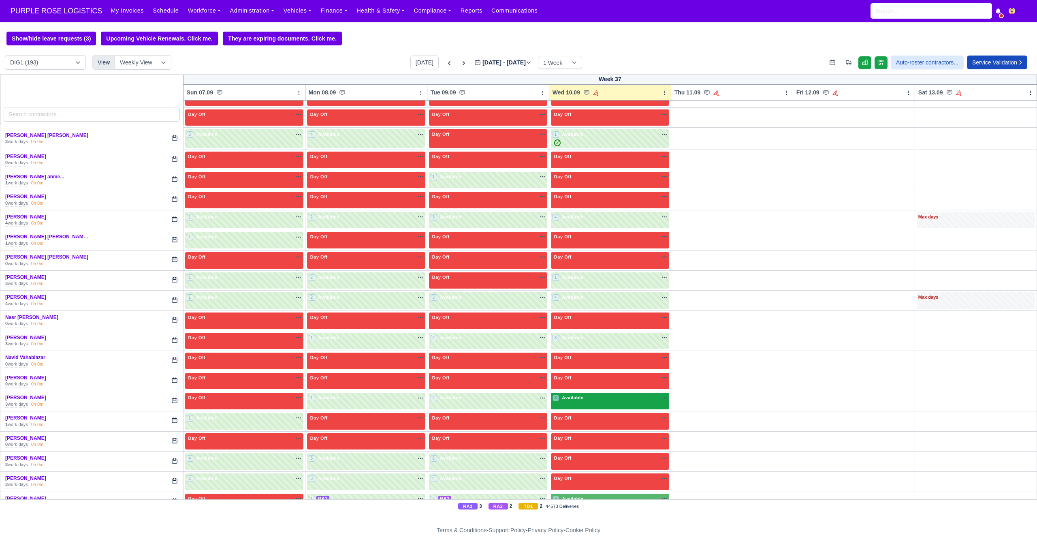
click at [617, 403] on div "3 Available" at bounding box center [610, 400] width 118 height 17
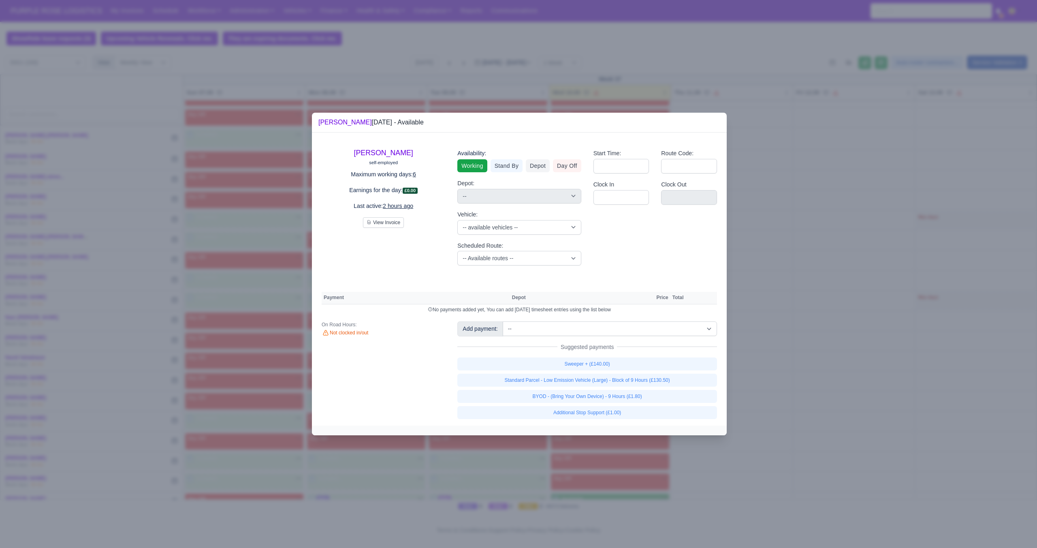
click at [786, 371] on div at bounding box center [518, 274] width 1037 height 548
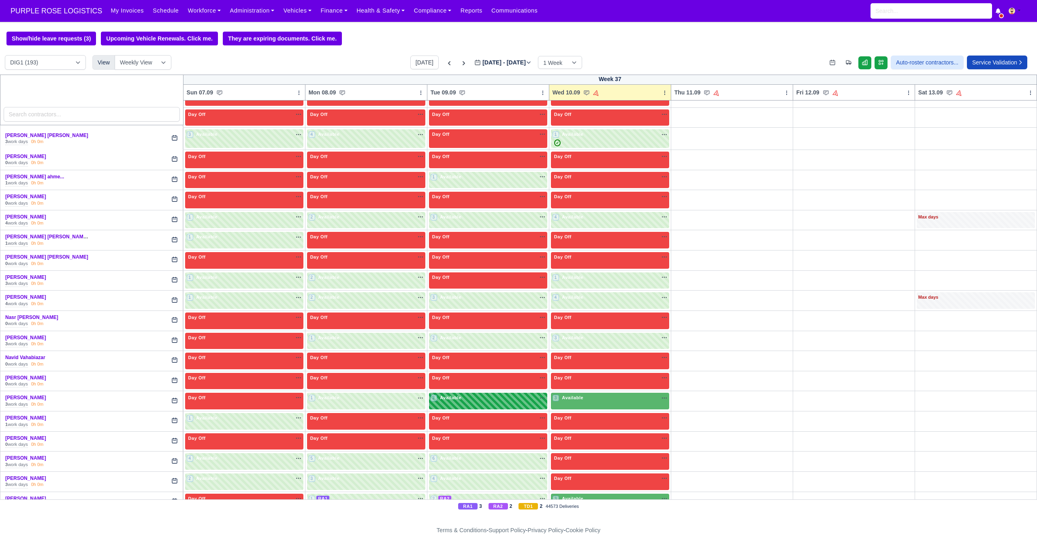
click at [458, 396] on span "Available" at bounding box center [450, 397] width 25 height 6
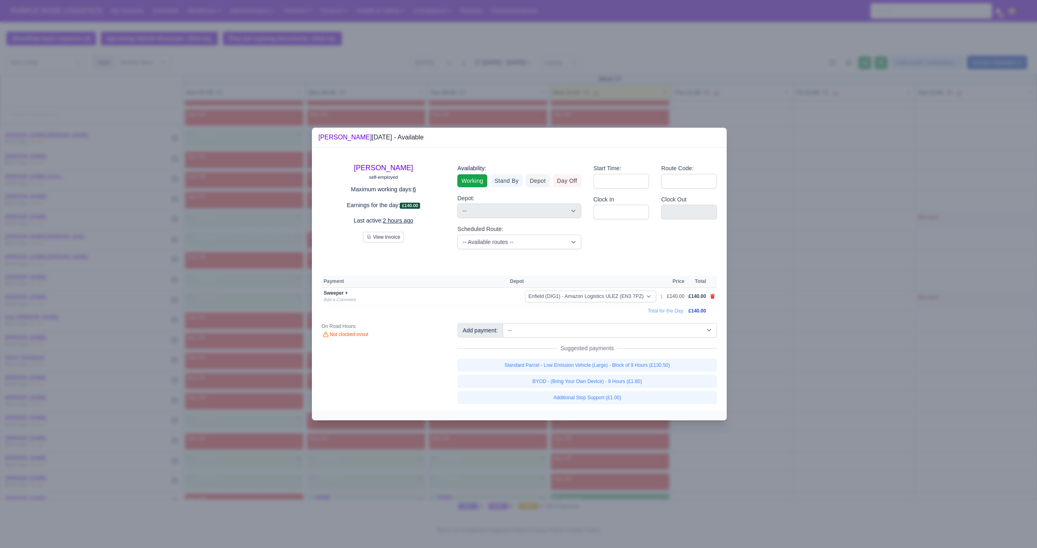
click at [752, 387] on div at bounding box center [518, 274] width 1037 height 548
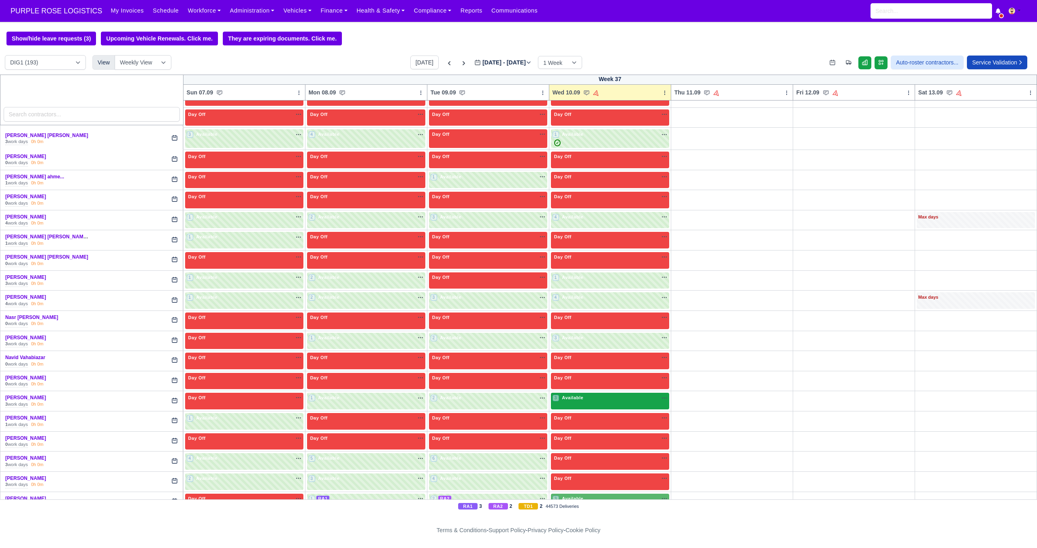
click at [595, 396] on div "3 Available na" at bounding box center [609, 397] width 115 height 7
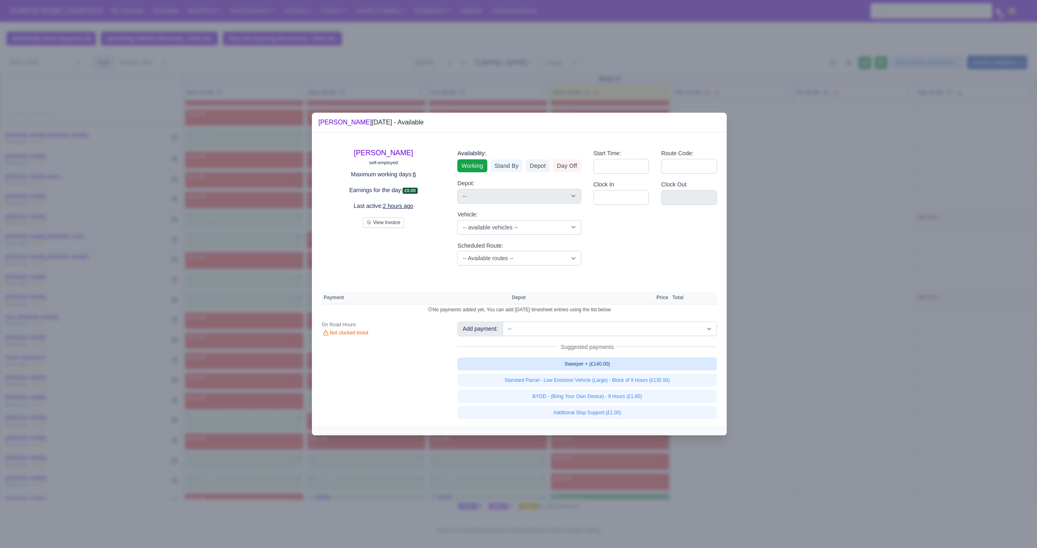
click at [634, 361] on link "Sweeper + (£140.00)" at bounding box center [587, 363] width 260 height 13
select select "1"
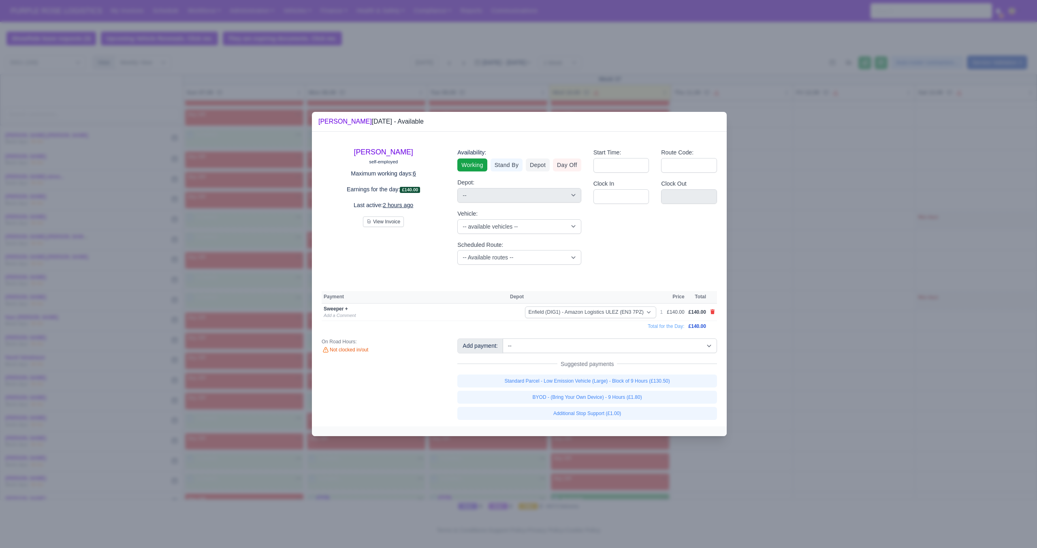
click at [765, 382] on div at bounding box center [518, 274] width 1037 height 548
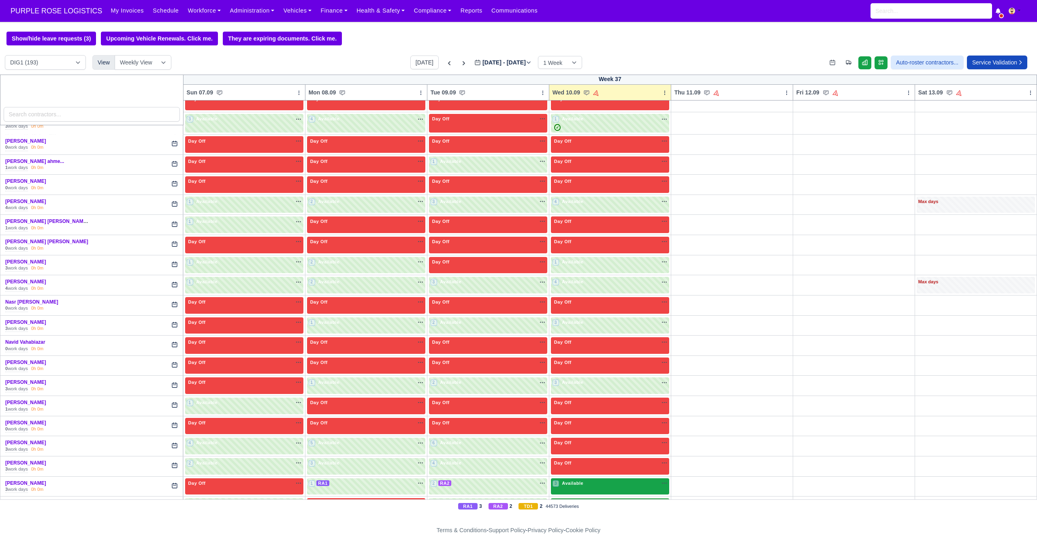
scroll to position [1506, 0]
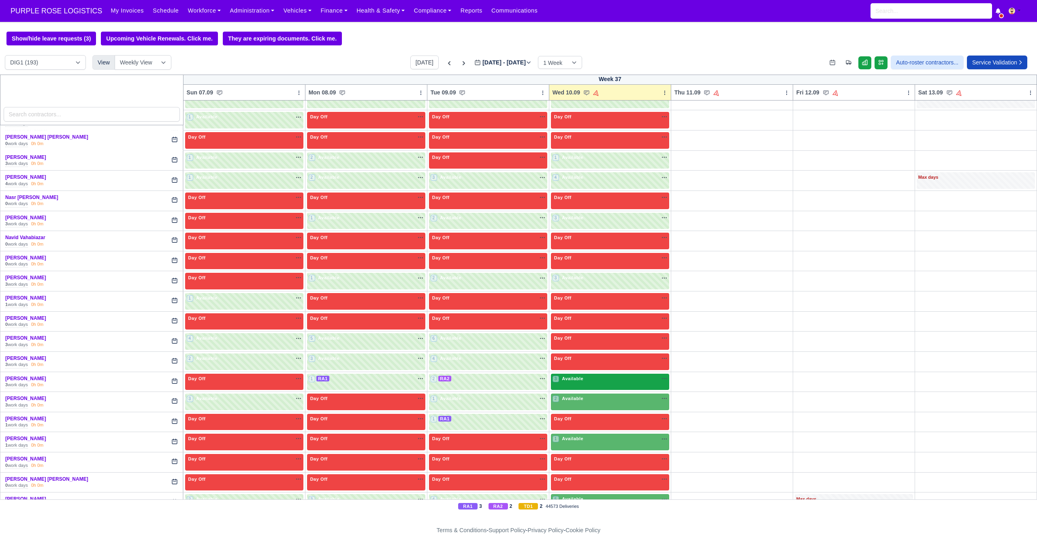
click at [603, 384] on div "3 Available" at bounding box center [610, 381] width 118 height 17
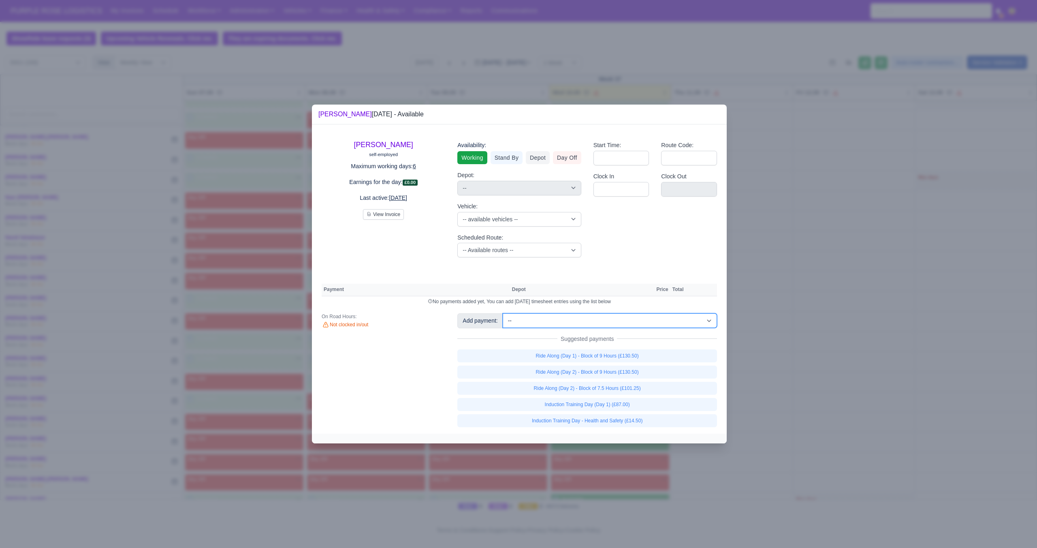
click at [570, 323] on select "-- Additional Hour Support (£14.50) Additional Hour Support (Walkers) (£13.50) …" at bounding box center [610, 320] width 214 height 15
select select "105"
click at [503, 313] on select "-- Additional Hour Support (£14.50) Additional Hour Support (Walkers) (£13.50) …" at bounding box center [610, 320] width 214 height 15
select select "1"
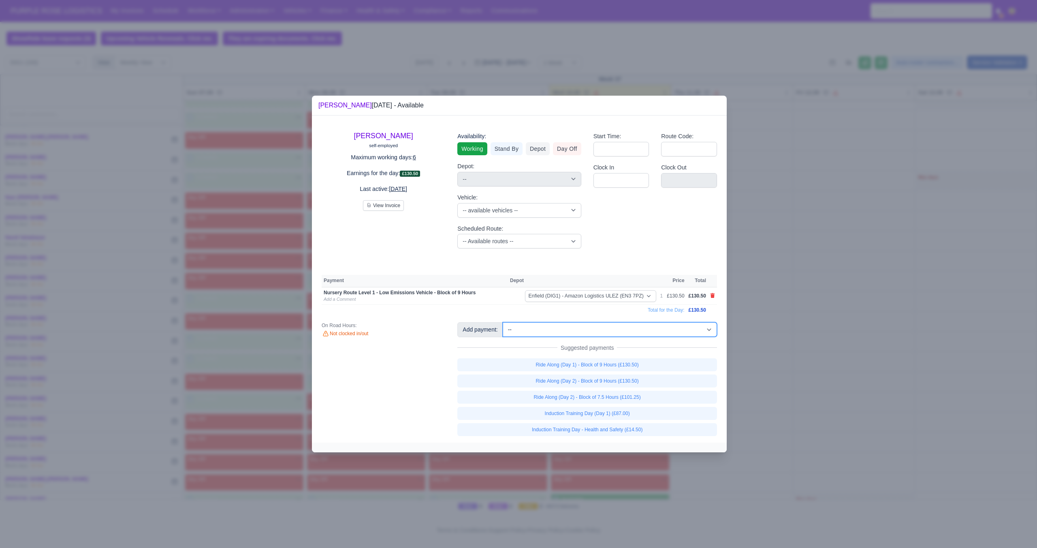
click at [603, 332] on select "-- Additional Hour Support (£14.50) Additional Hour Support (Walkers) (£13.50) …" at bounding box center [610, 329] width 214 height 15
select select "2"
click at [503, 322] on select "-- Additional Hour Support (£14.50) Additional Hour Support (Walkers) (£13.50) …" at bounding box center [610, 329] width 214 height 15
select select "1"
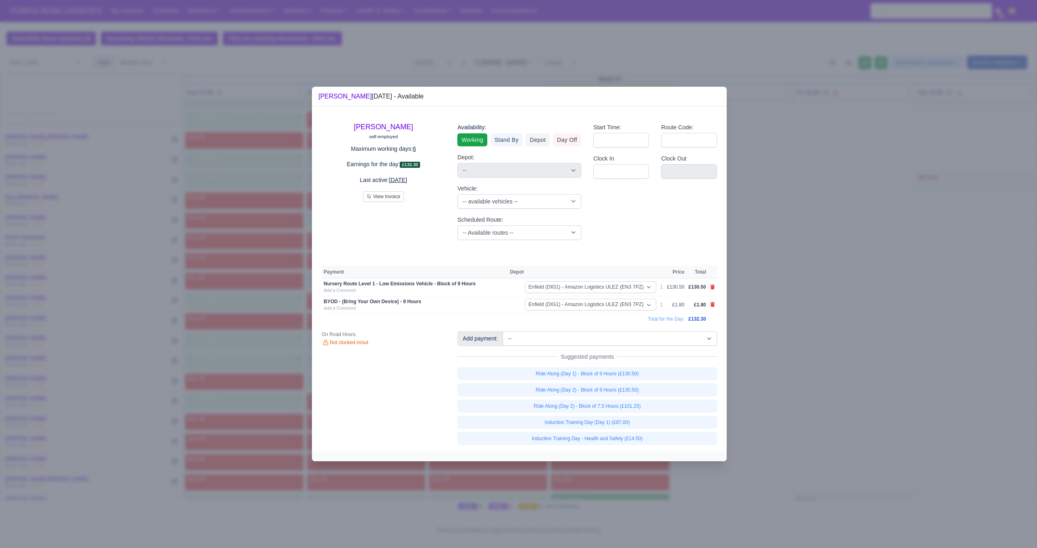
click at [773, 388] on div at bounding box center [518, 274] width 1037 height 548
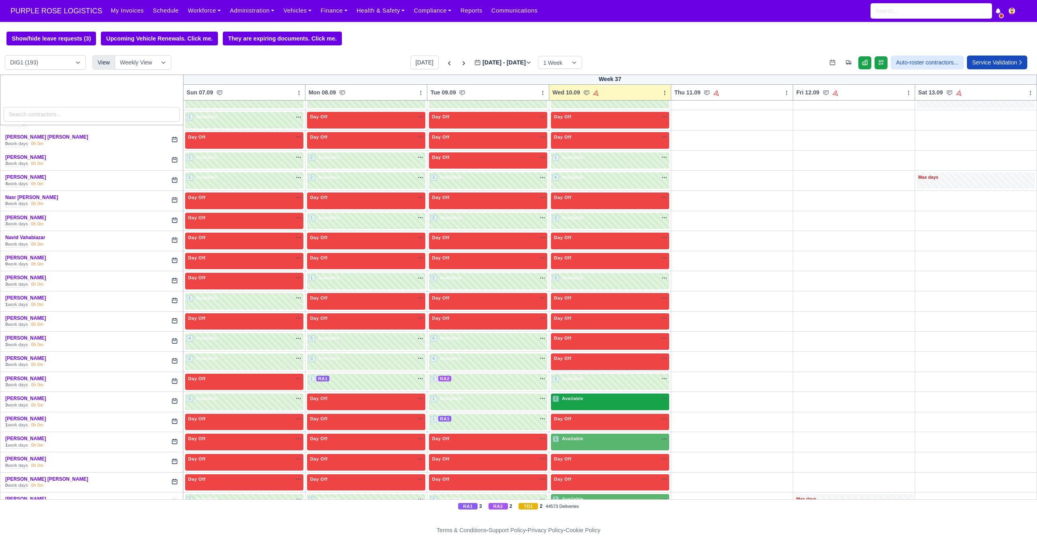
click at [589, 403] on div "2 Available" at bounding box center [610, 401] width 118 height 17
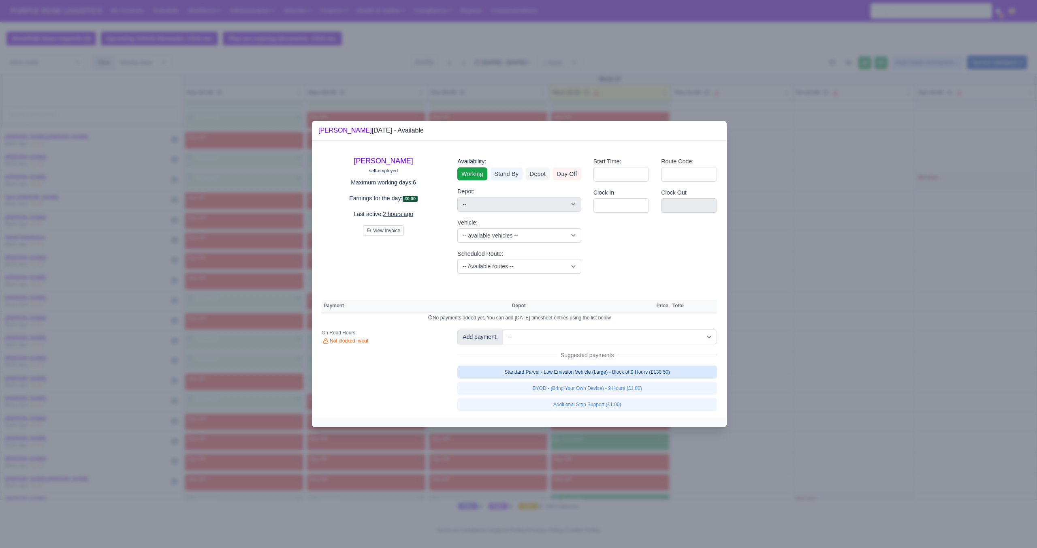
click at [663, 374] on link "Standard Parcel - Low Emission Vehicle (Large) - Block of 9 Hours (£130.50)" at bounding box center [587, 371] width 260 height 13
select select "1"
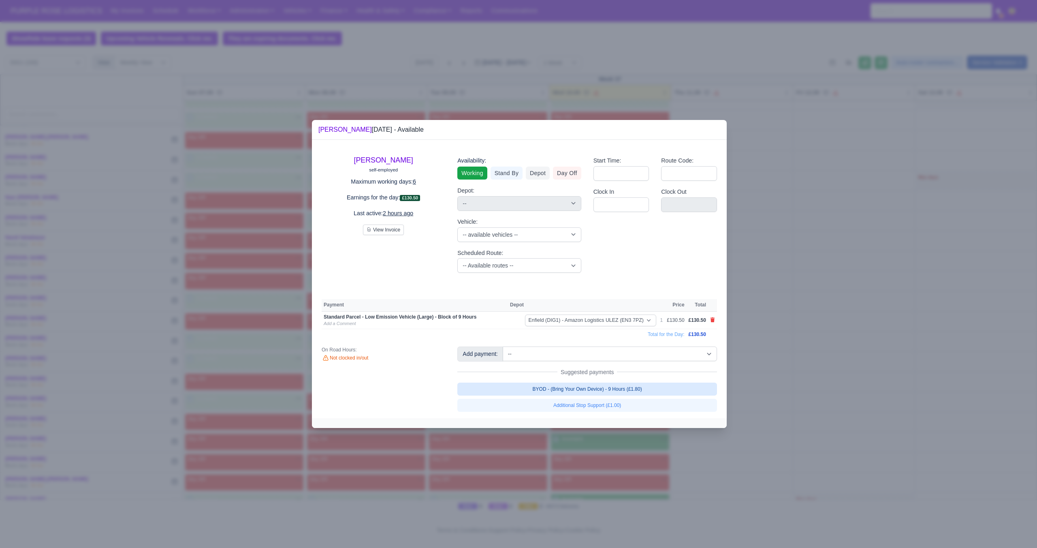
click at [661, 386] on link "BYOD - (Bring Your Own Device) - 9 Hours (£1.80)" at bounding box center [587, 388] width 260 height 13
select select "1"
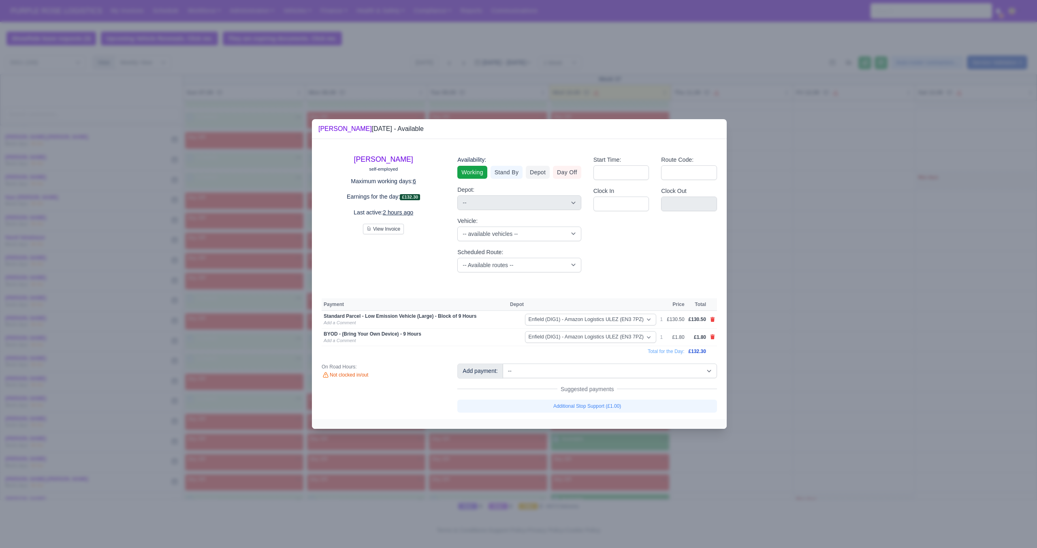
click at [805, 398] on div at bounding box center [518, 274] width 1037 height 548
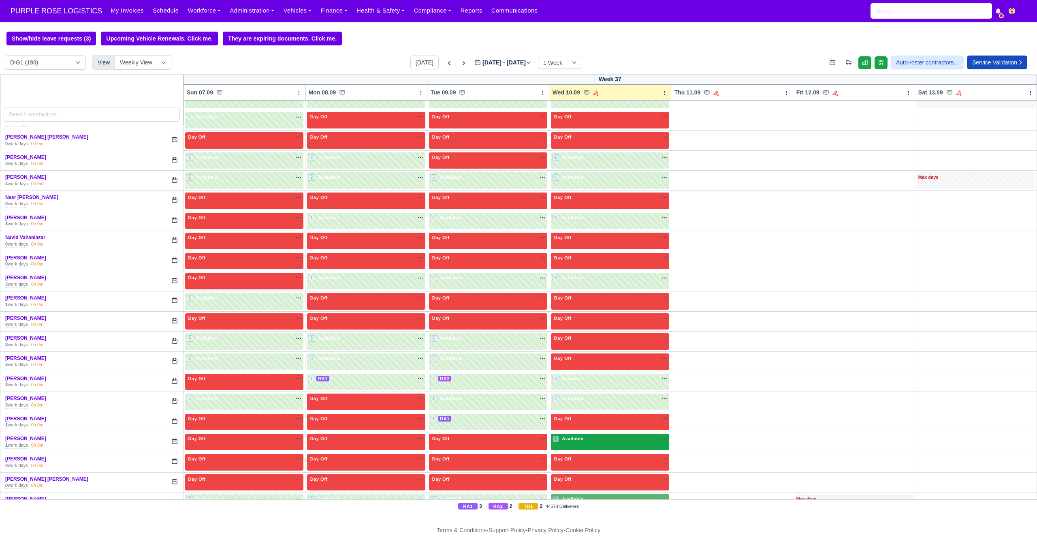
click at [606, 445] on div "1 Available" at bounding box center [610, 441] width 118 height 17
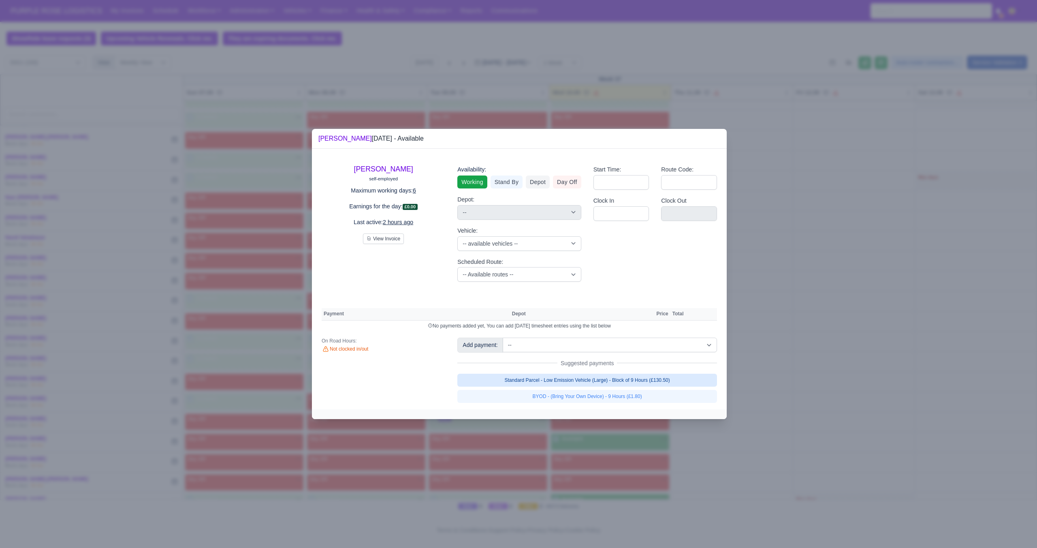
click at [654, 381] on link "Standard Parcel - Low Emission Vehicle (Large) - Block of 9 Hours (£130.50)" at bounding box center [587, 379] width 260 height 13
select select "1"
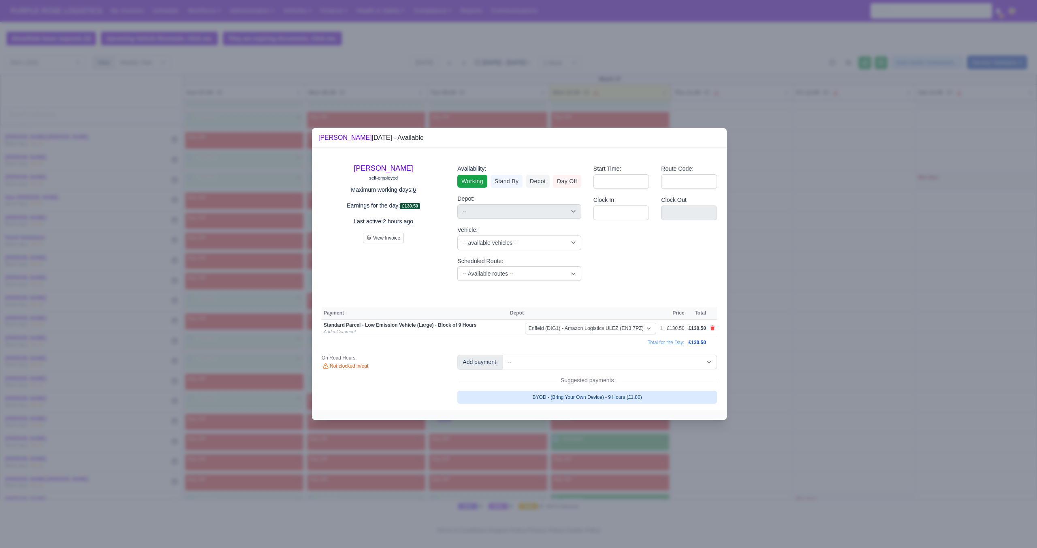
click at [640, 392] on link "BYOD - (Bring Your Own Device) - 9 Hours (£1.80)" at bounding box center [587, 396] width 260 height 13
select select "1"
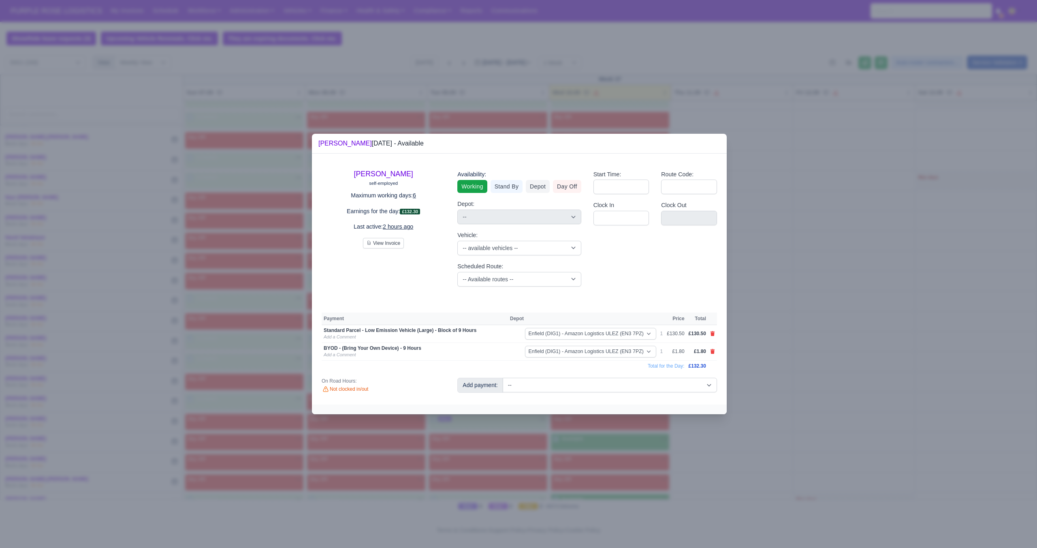
click at [787, 401] on div at bounding box center [518, 274] width 1037 height 548
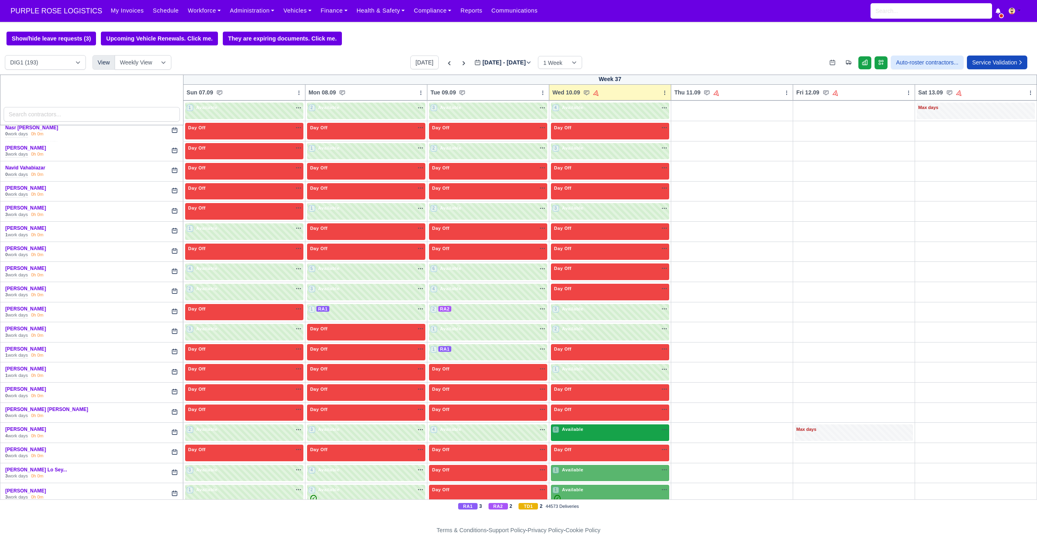
scroll to position [1577, 0]
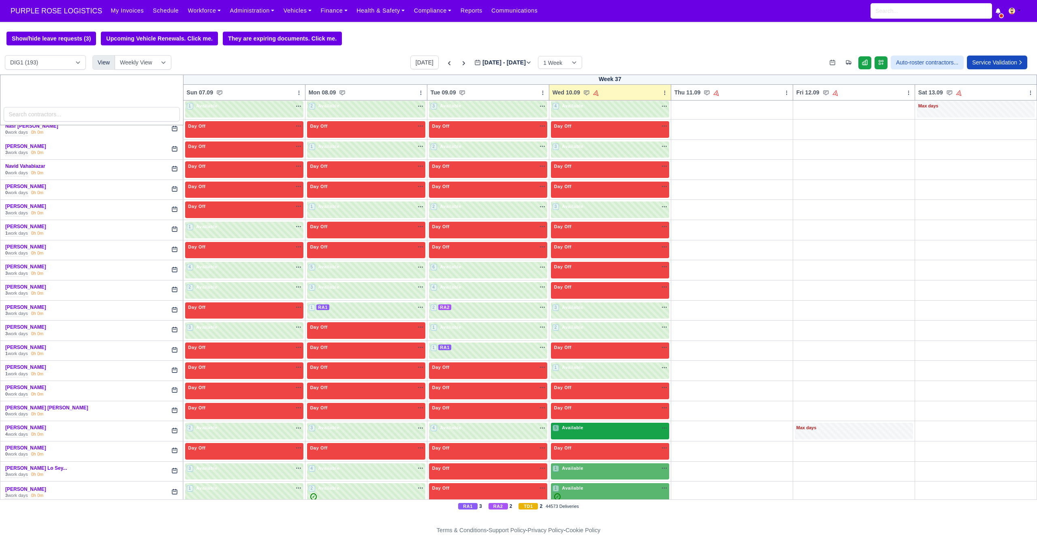
click at [584, 434] on div "5 Available" at bounding box center [610, 430] width 118 height 17
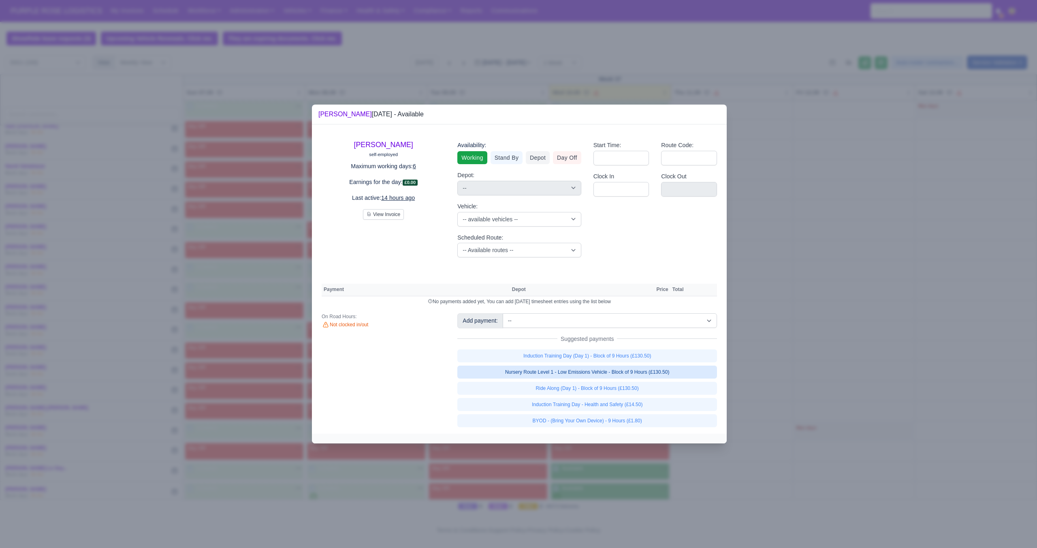
click at [641, 371] on link "Nursery Route Level 1 - Low Emissions Vehicle - Block of 9 Hours (£130.50)" at bounding box center [587, 371] width 260 height 13
select select "1"
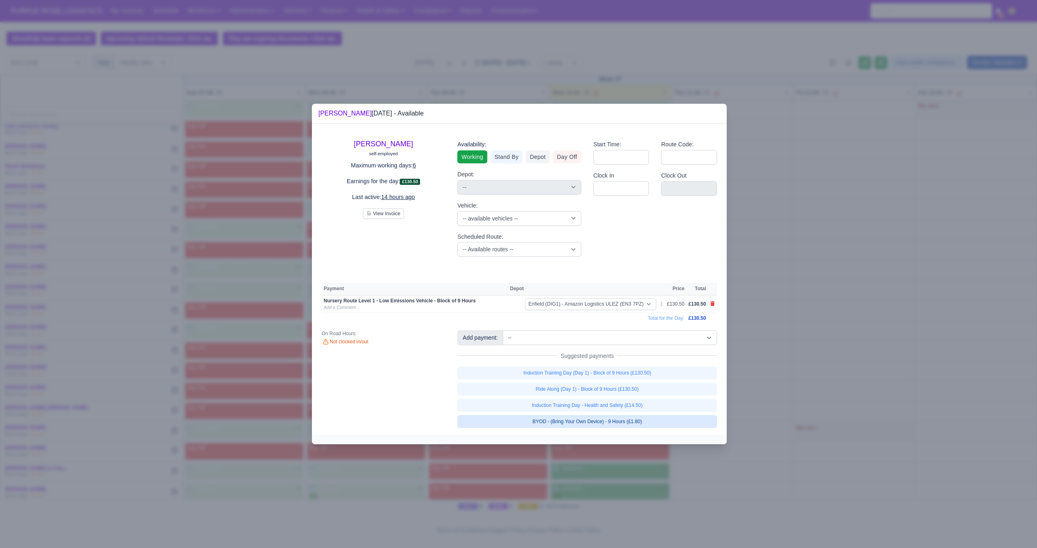
click at [617, 422] on link "BYOD - (Bring Your Own Device) - 9 Hours (£1.80)" at bounding box center [587, 421] width 260 height 13
select select "1"
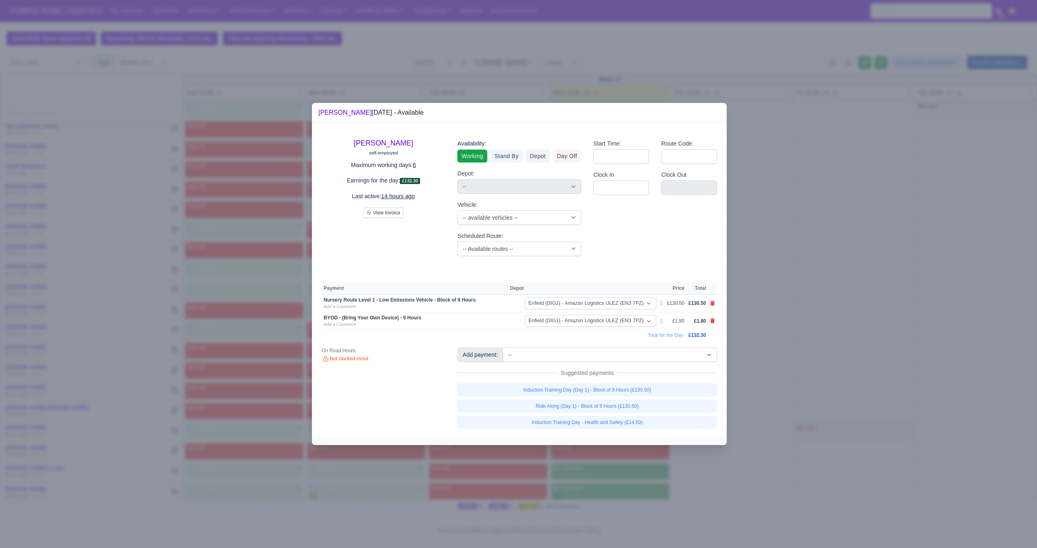
click at [778, 403] on div at bounding box center [518, 274] width 1037 height 548
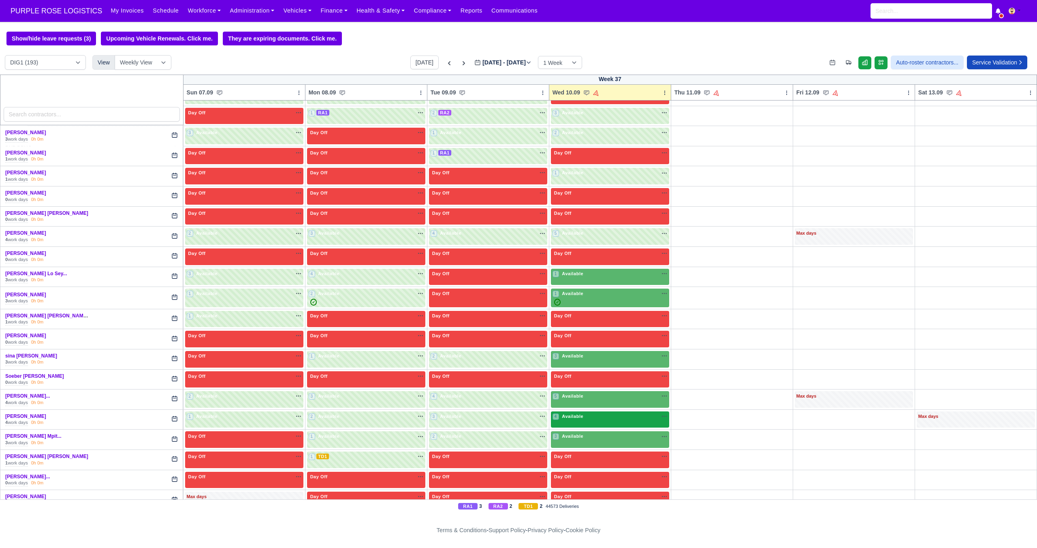
scroll to position [1773, 0]
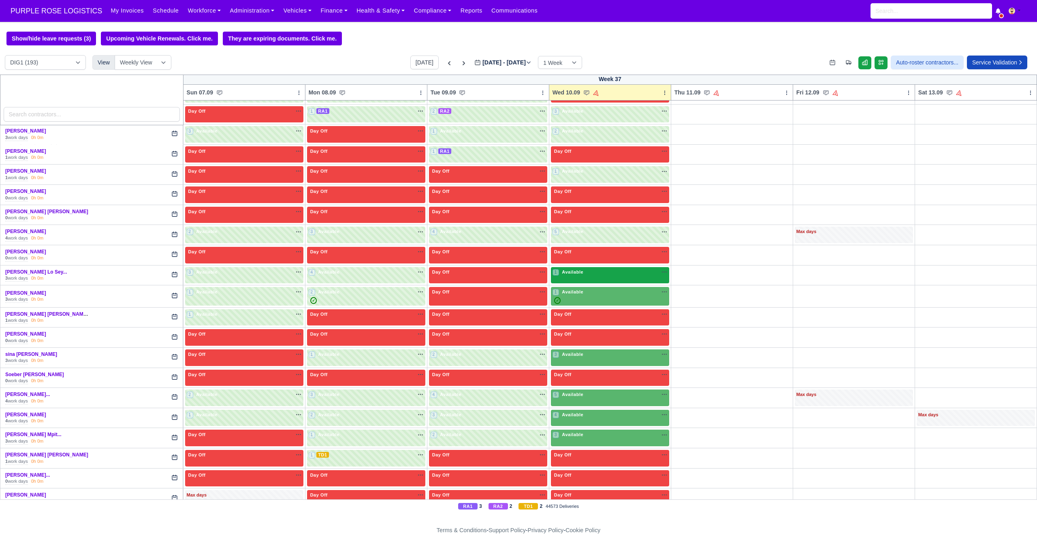
click at [611, 282] on div "1 Available" at bounding box center [610, 275] width 118 height 17
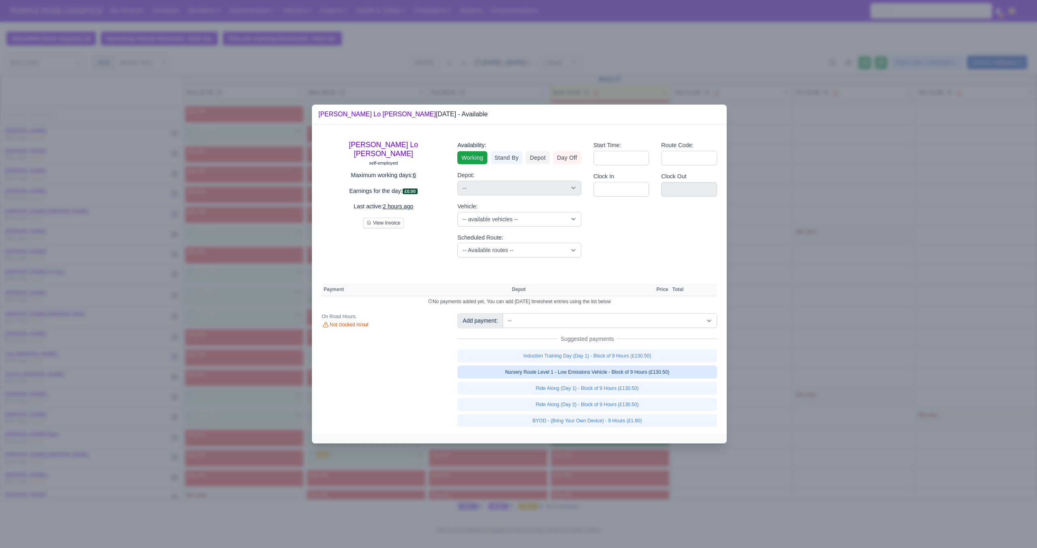
click at [625, 371] on link "Nursery Route Level 1 - Low Emissions Vehicle - Block of 9 Hours (£130.50)" at bounding box center [587, 371] width 260 height 13
select select "1"
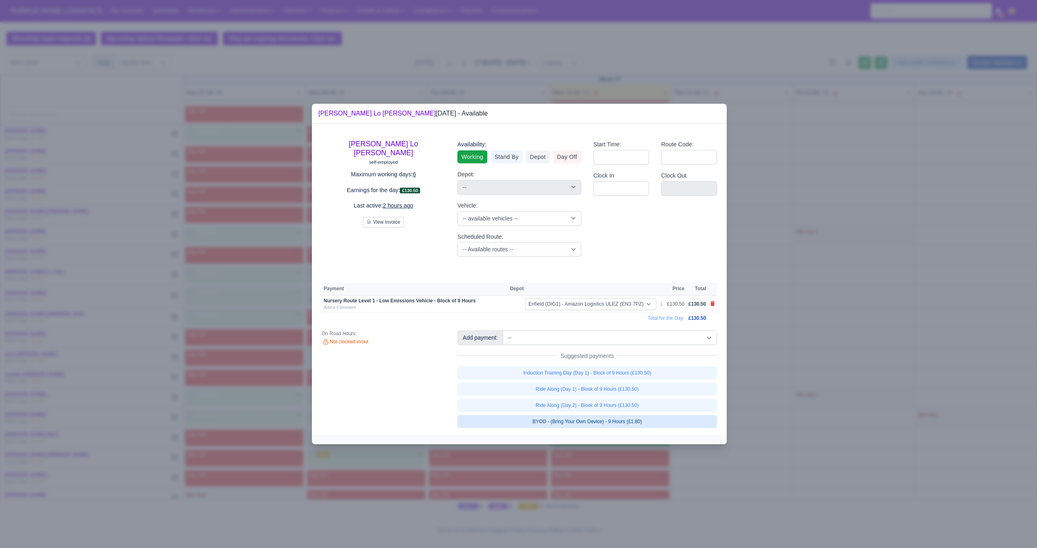
click at [606, 423] on link "BYOD - (Bring Your Own Device) - 9 Hours (£1.80)" at bounding box center [587, 421] width 260 height 13
select select "1"
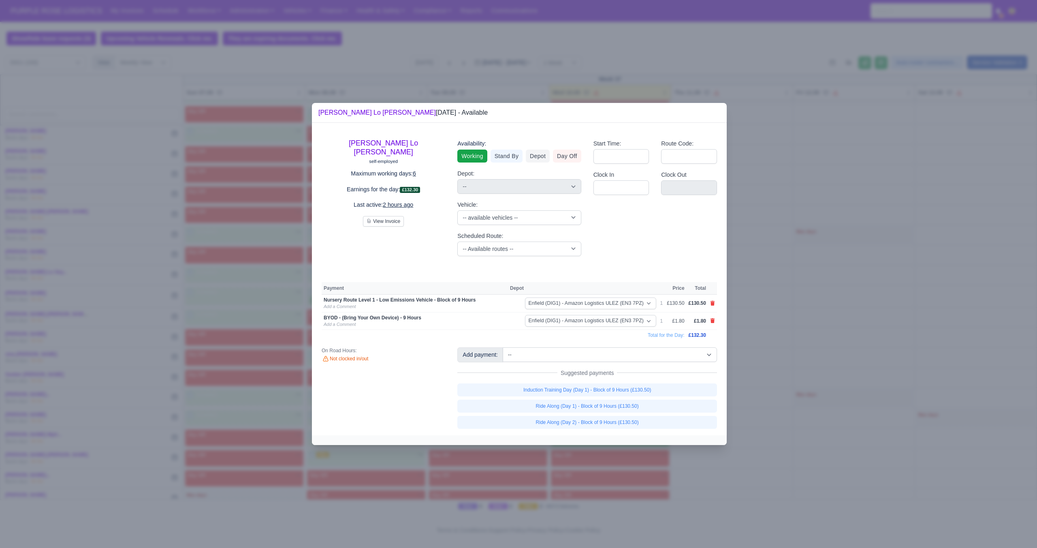
click at [803, 360] on div at bounding box center [518, 274] width 1037 height 548
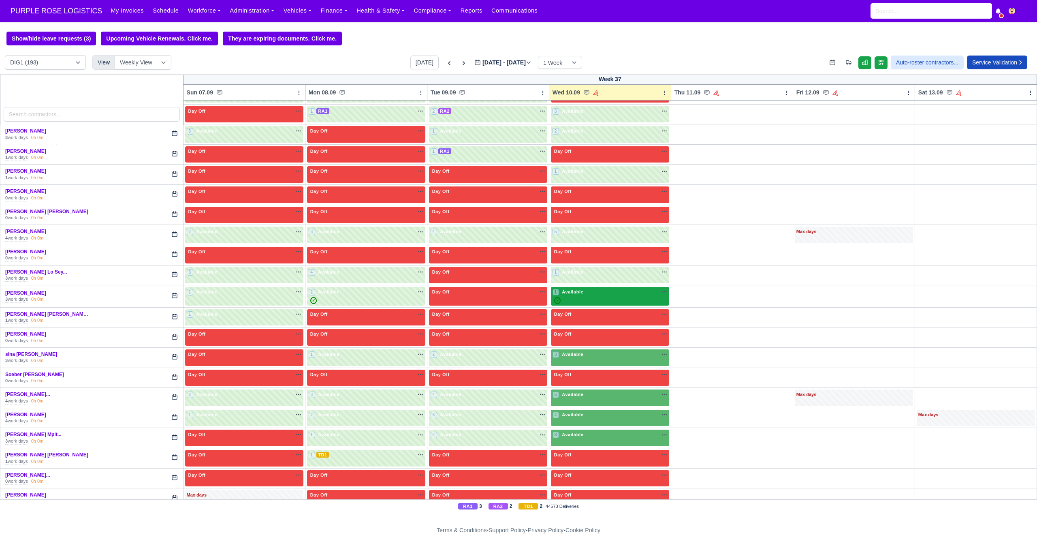
click at [606, 293] on div "1 Available na" at bounding box center [609, 291] width 115 height 7
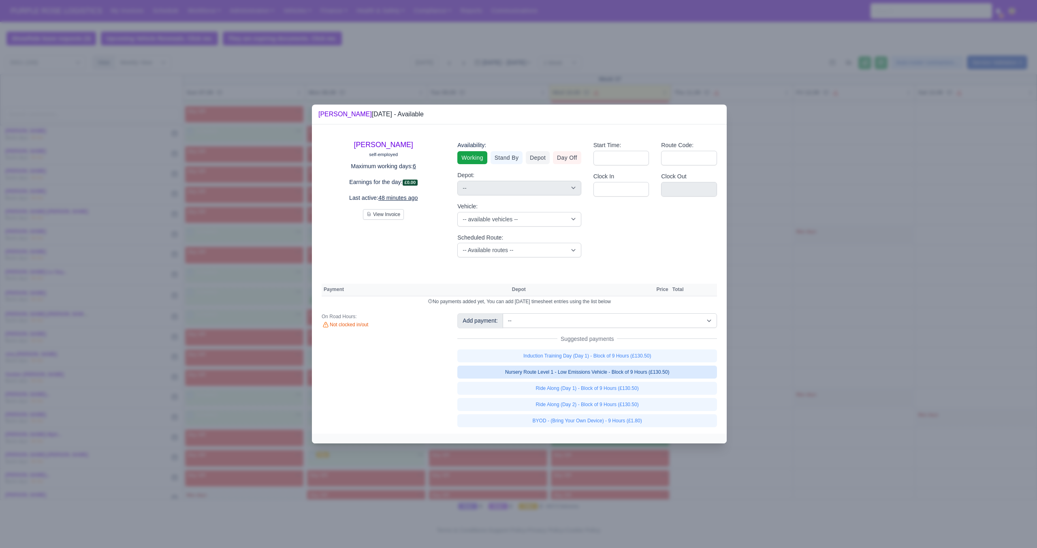
click at [609, 371] on link "Nursery Route Level 1 - Low Emissions Vehicle - Block of 9 Hours (£130.50)" at bounding box center [587, 371] width 260 height 13
select select "1"
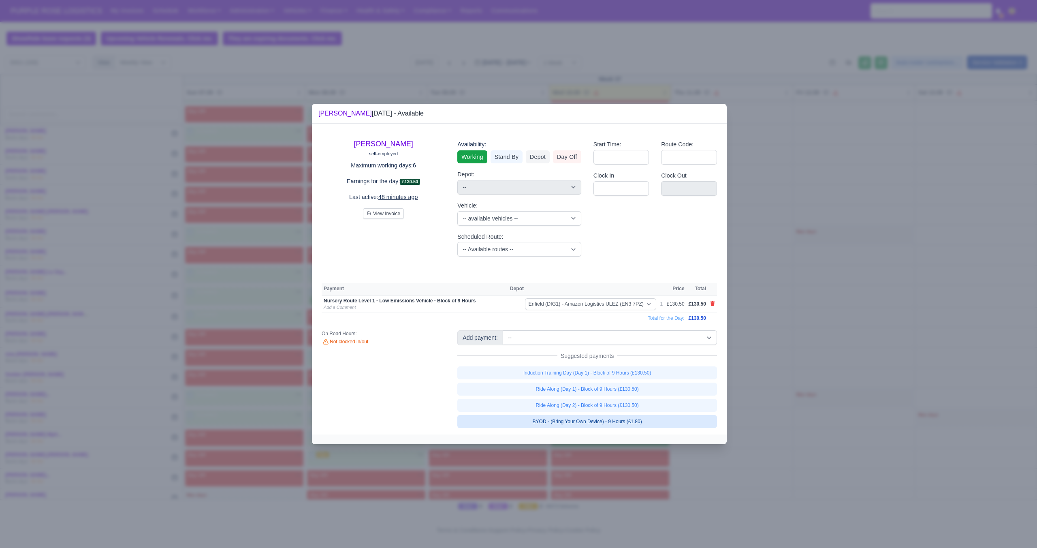
click at [594, 424] on link "BYOD - (Bring Your Own Device) - 9 Hours (£1.80)" at bounding box center [587, 421] width 260 height 13
select select "1"
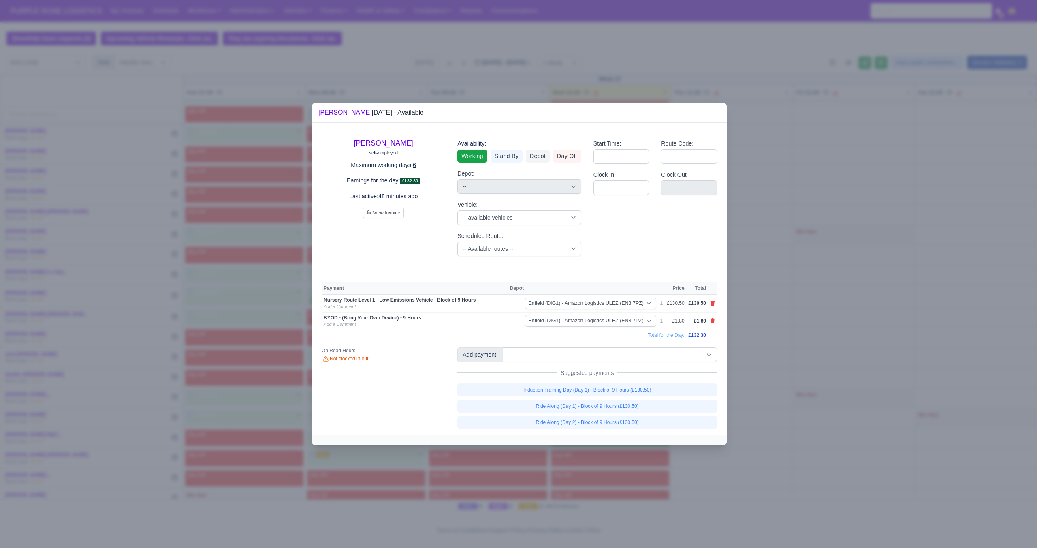
click at [744, 399] on div at bounding box center [518, 274] width 1037 height 548
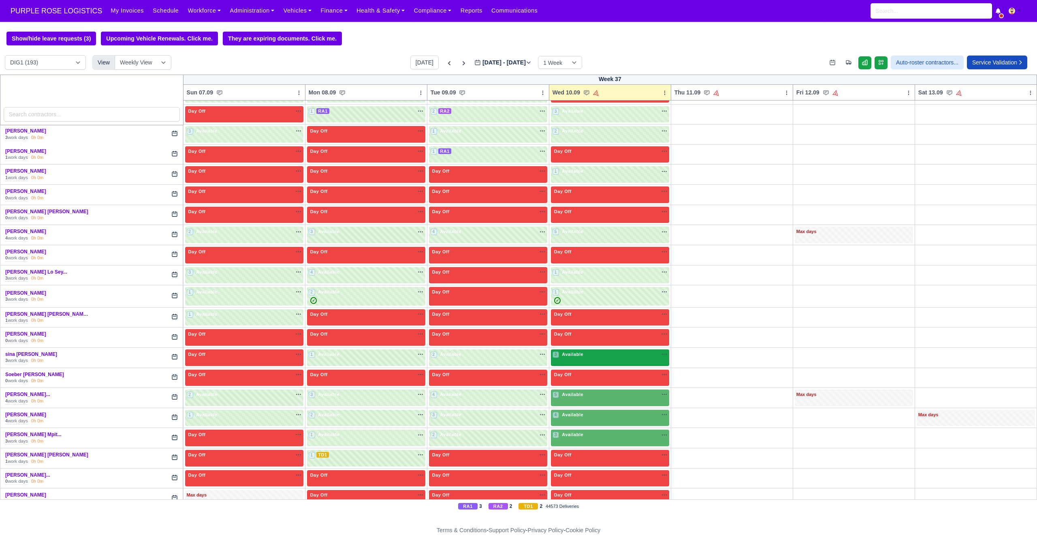
click at [595, 362] on div "3 Available" at bounding box center [610, 357] width 118 height 17
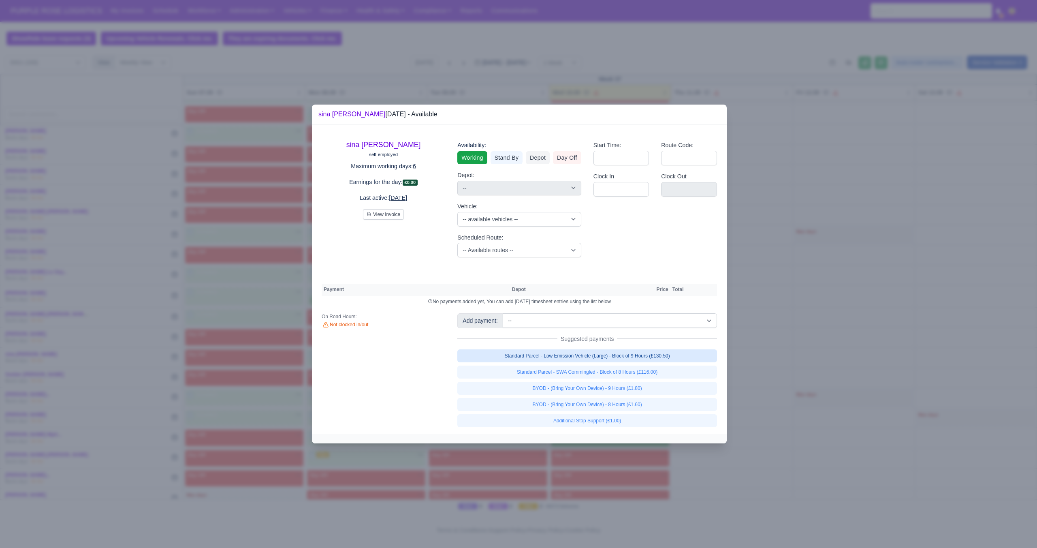
click at [635, 357] on link "Standard Parcel - Low Emission Vehicle (Large) - Block of 9 Hours (£130.50)" at bounding box center [587, 355] width 260 height 13
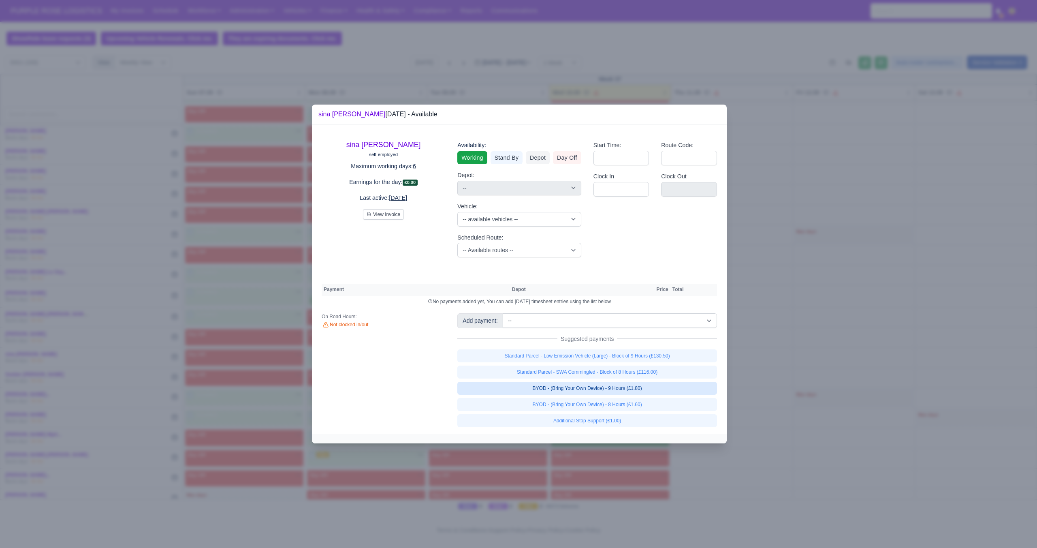
select select "1"
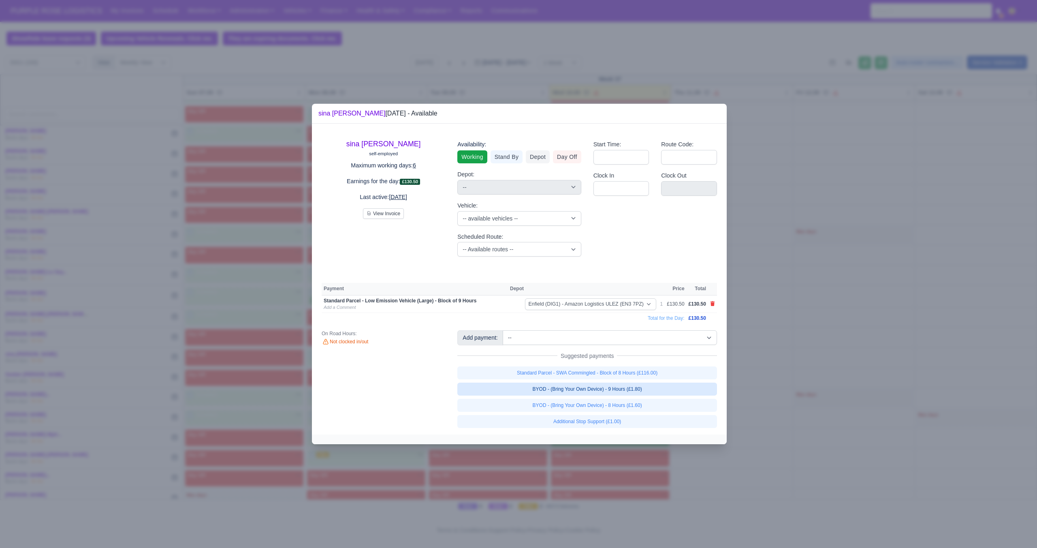
click at [620, 395] on link "BYOD - (Bring Your Own Device) - 9 Hours (£1.80)" at bounding box center [587, 388] width 260 height 13
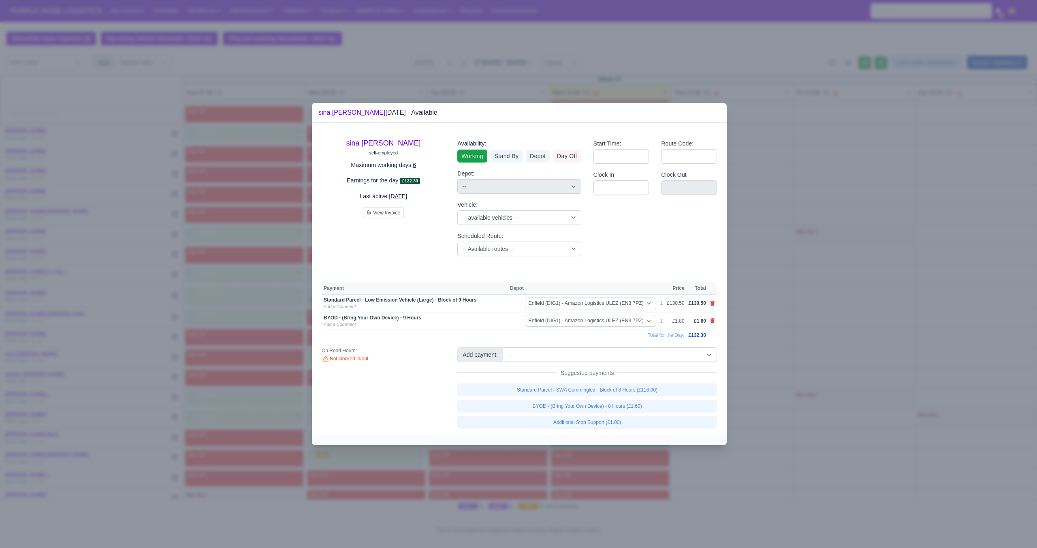
click at [776, 409] on div at bounding box center [518, 274] width 1037 height 548
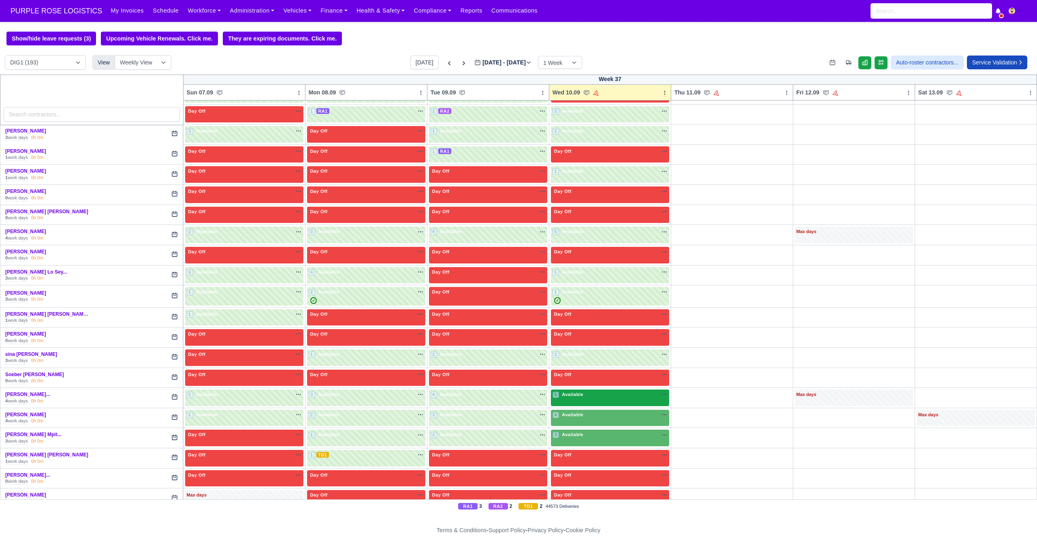
click at [594, 396] on div "5 Available na" at bounding box center [609, 394] width 115 height 7
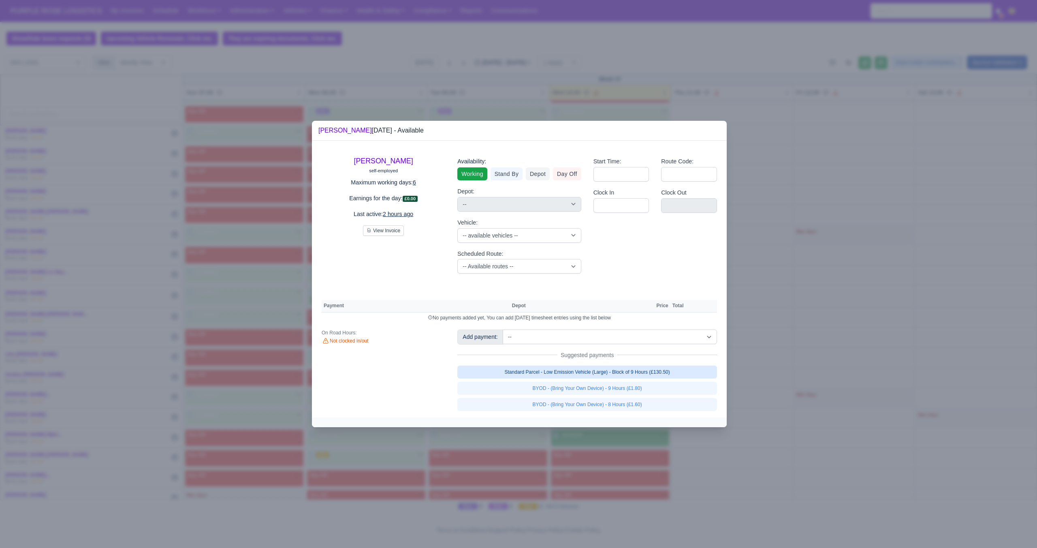
click at [604, 376] on link "Standard Parcel - Low Emission Vehicle (Large) - Block of 9 Hours (£130.50)" at bounding box center [587, 371] width 260 height 13
click at [604, 378] on link "Standard Parcel - Low Emission Vehicle (Large) - Block of 9 Hours (£130.50)" at bounding box center [587, 371] width 260 height 13
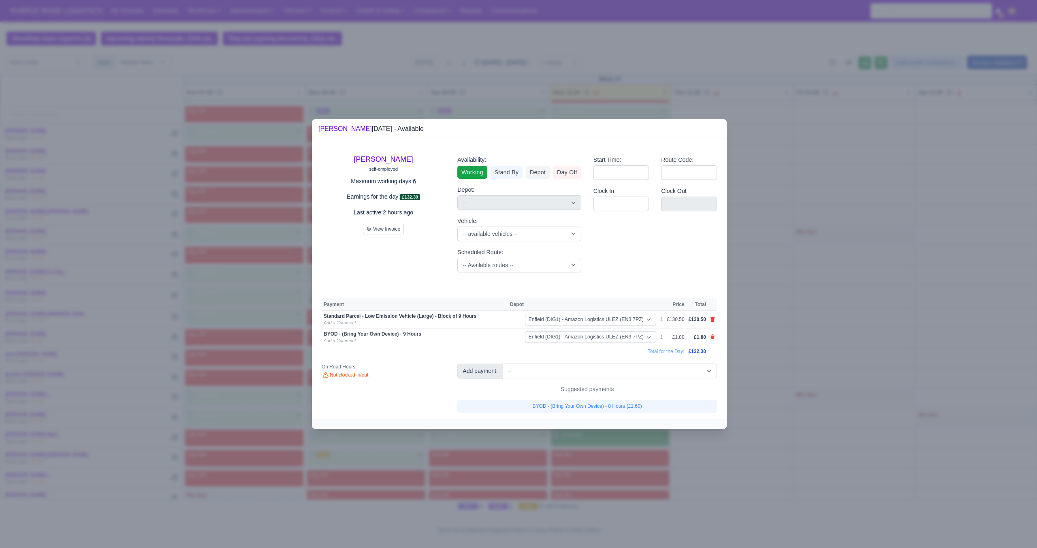
click at [760, 401] on div at bounding box center [518, 274] width 1037 height 548
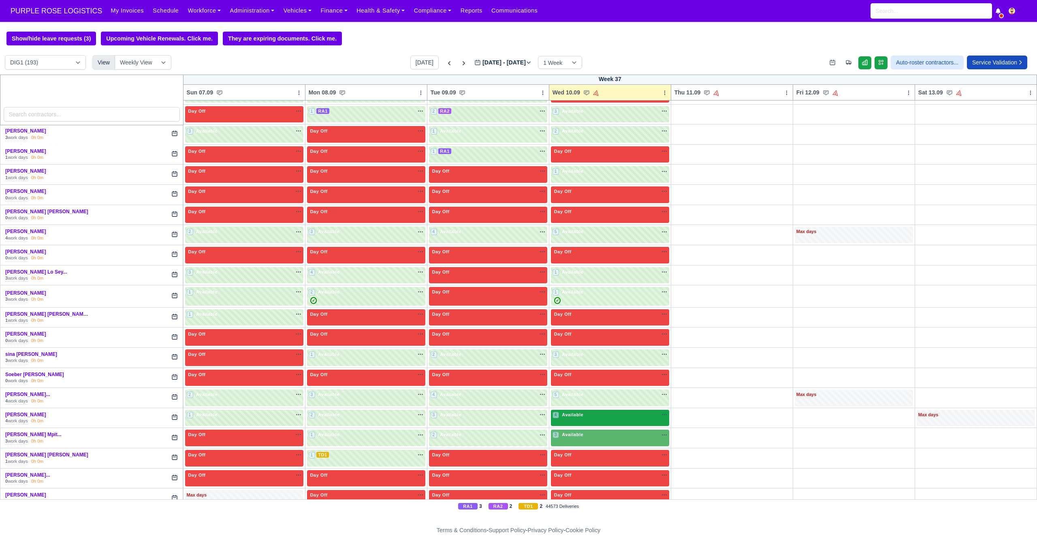
click at [610, 419] on div "4 Available" at bounding box center [610, 417] width 118 height 17
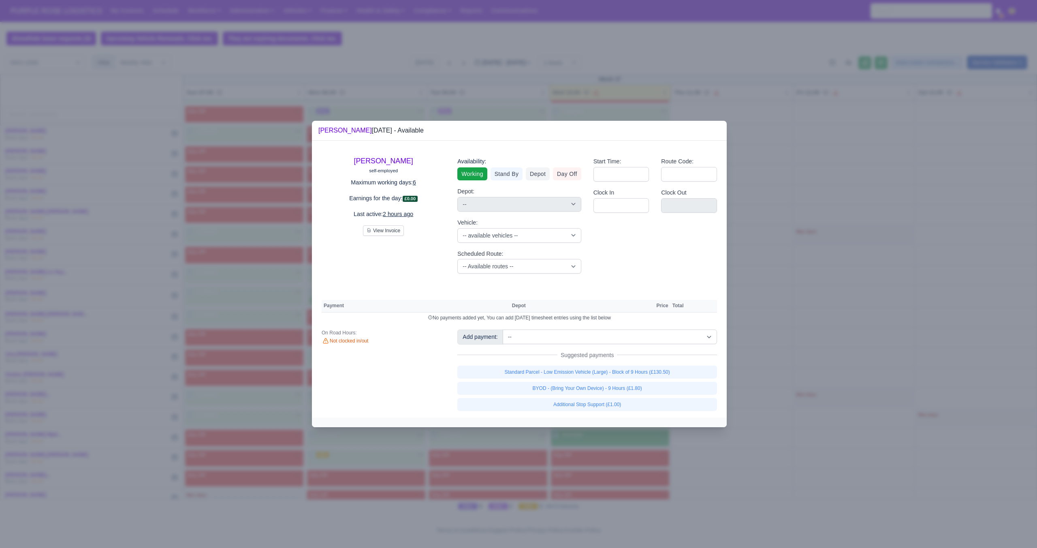
click at [613, 378] on div "Standard Parcel - Low Emission Vehicle (Large) - Block of 9 Hours (£130.50) BYO…" at bounding box center [587, 387] width 260 height 45
click at [613, 388] on link "BYOD - (Bring Your Own Device) - 9 Hours (£1.80)" at bounding box center [587, 387] width 260 height 13
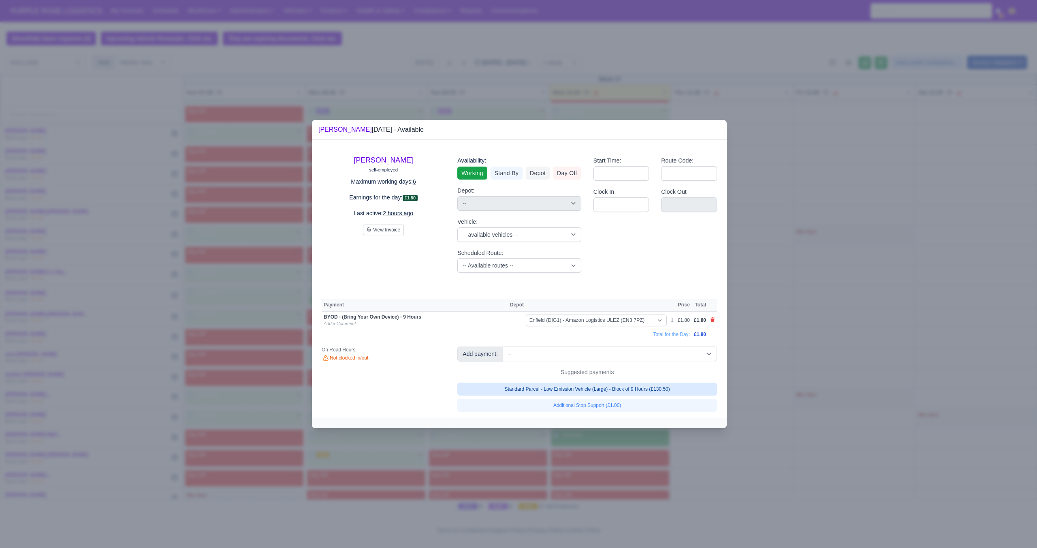
click at [617, 388] on link "Standard Parcel - Low Emission Vehicle (Large) - Block of 9 Hours (£130.50)" at bounding box center [587, 388] width 260 height 13
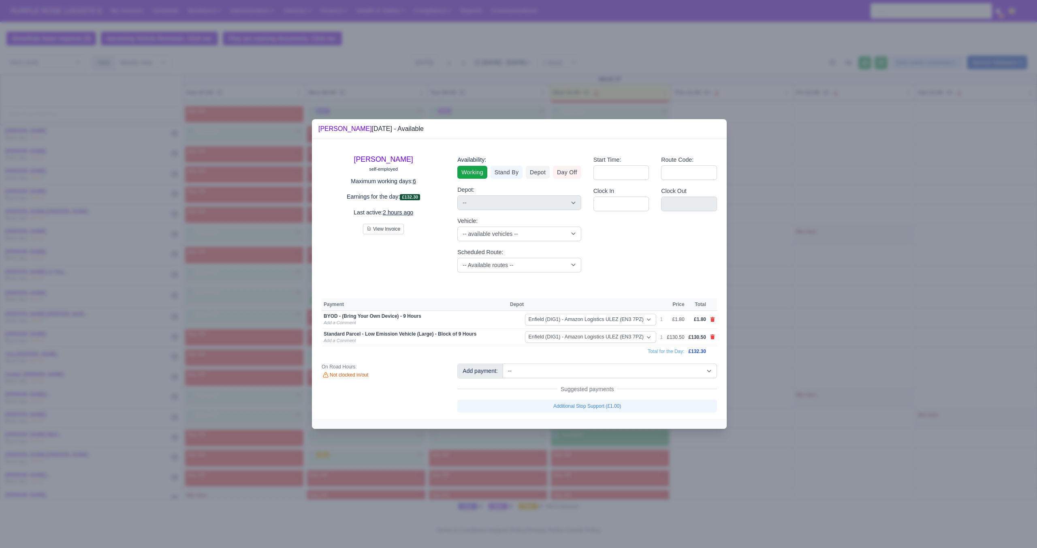
click at [769, 372] on div at bounding box center [518, 274] width 1037 height 548
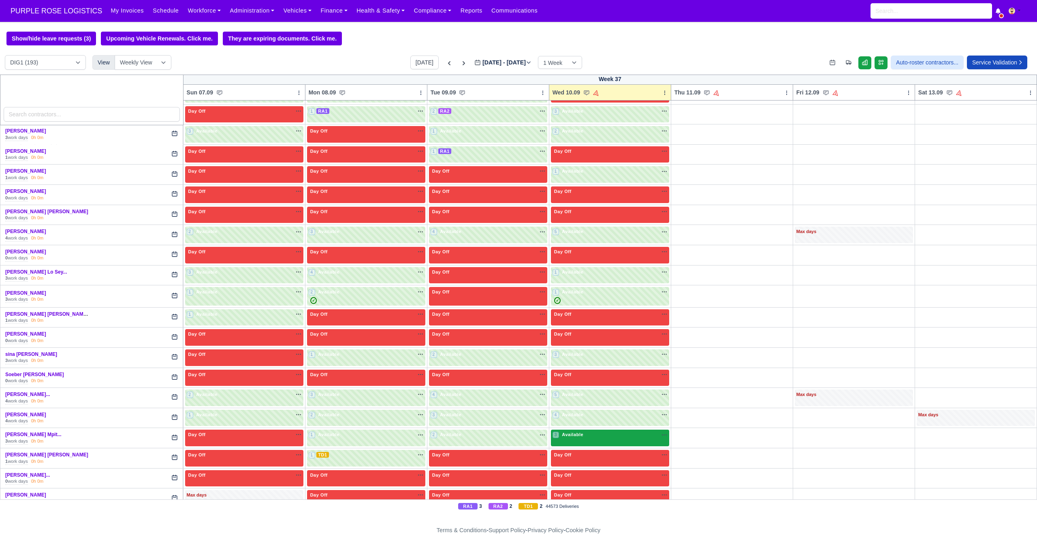
click at [603, 440] on div "3 Available" at bounding box center [610, 437] width 118 height 17
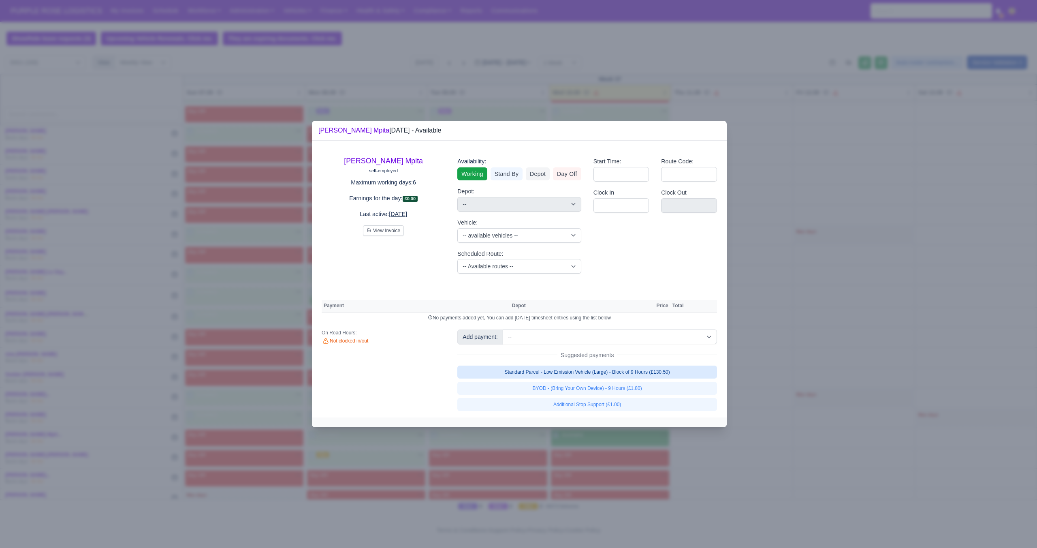
click at [629, 373] on link "Standard Parcel - Low Emission Vehicle (Large) - Block of 9 Hours (£130.50)" at bounding box center [587, 371] width 260 height 13
click at [628, 378] on link "Standard Parcel - Low Emission Vehicle (Large) - Block of 9 Hours (£130.50)" at bounding box center [587, 371] width 260 height 13
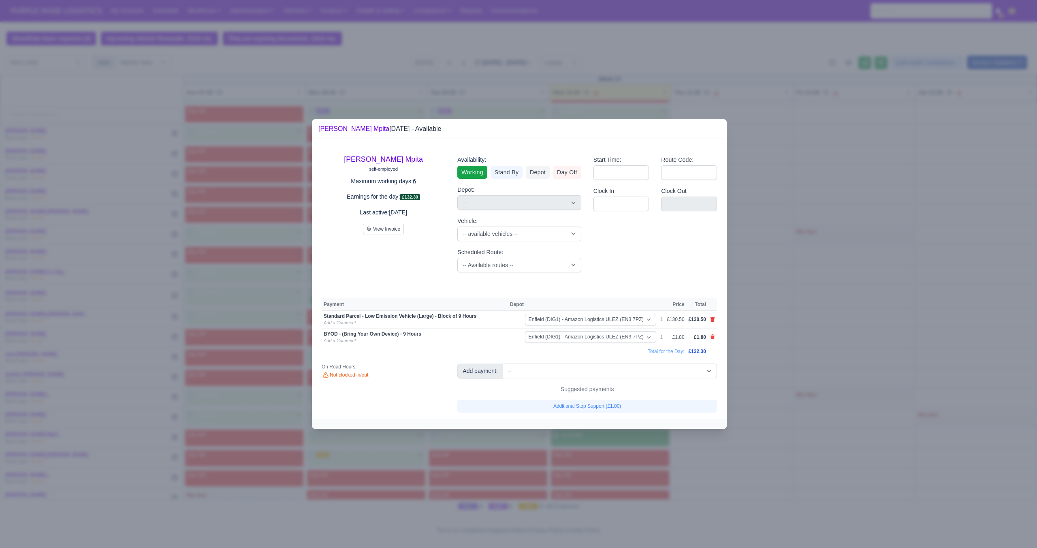
click at [762, 407] on div at bounding box center [518, 274] width 1037 height 548
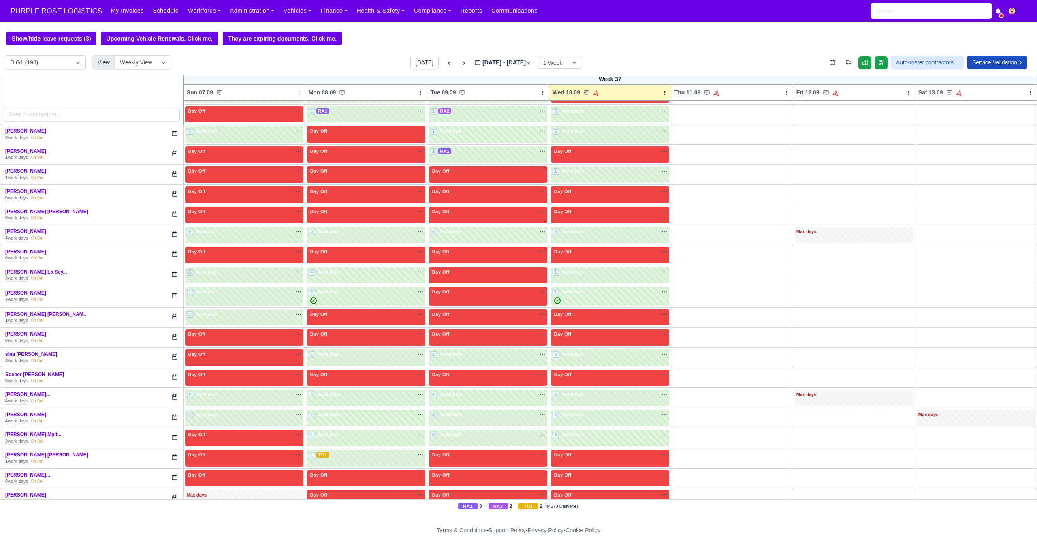
scroll to position [1962, 0]
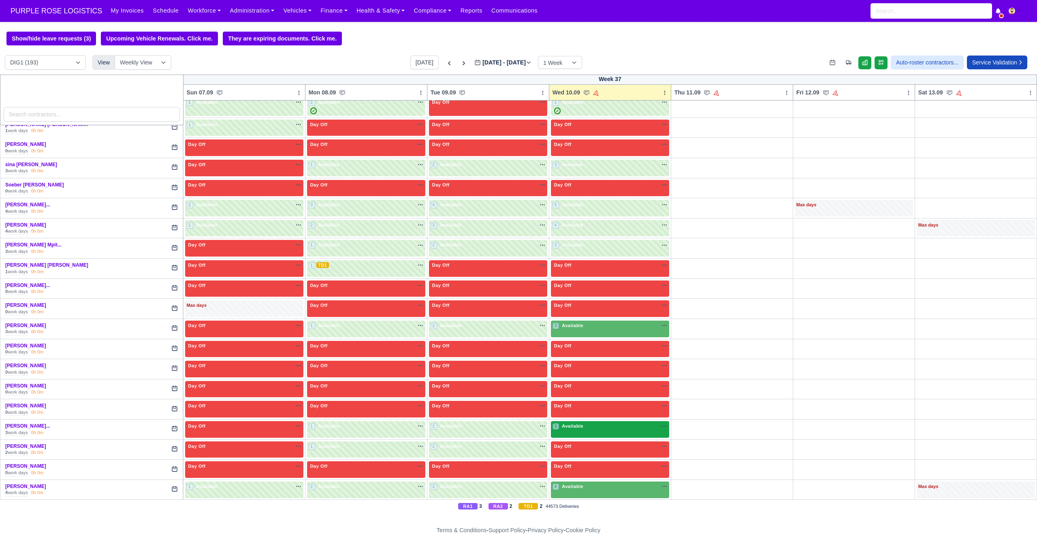
click at [614, 431] on div "3 Available" at bounding box center [610, 429] width 118 height 17
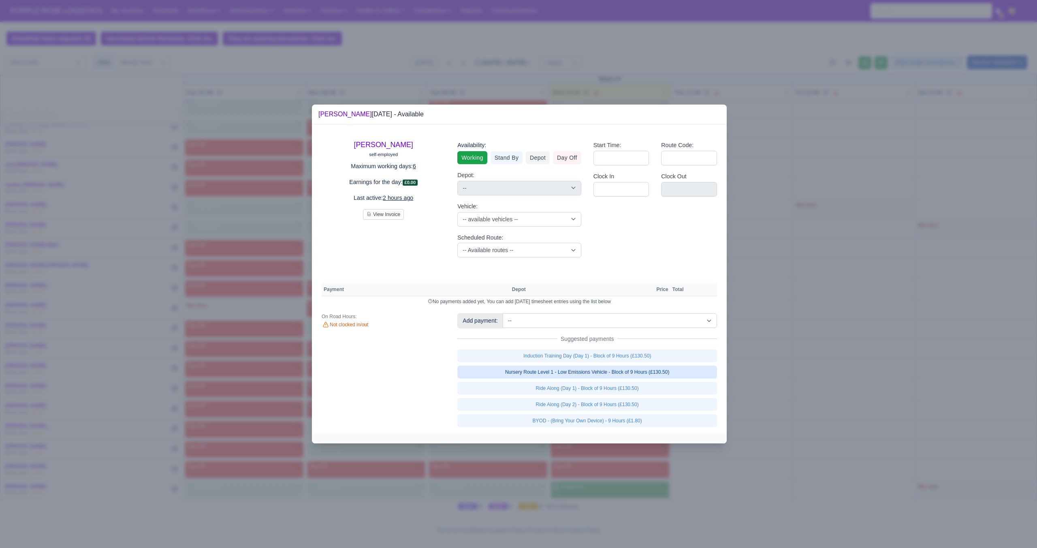
click at [638, 372] on link "Nursery Route Level 1 - Low Emissions Vehicle - Block of 9 Hours (£130.50)" at bounding box center [587, 371] width 260 height 13
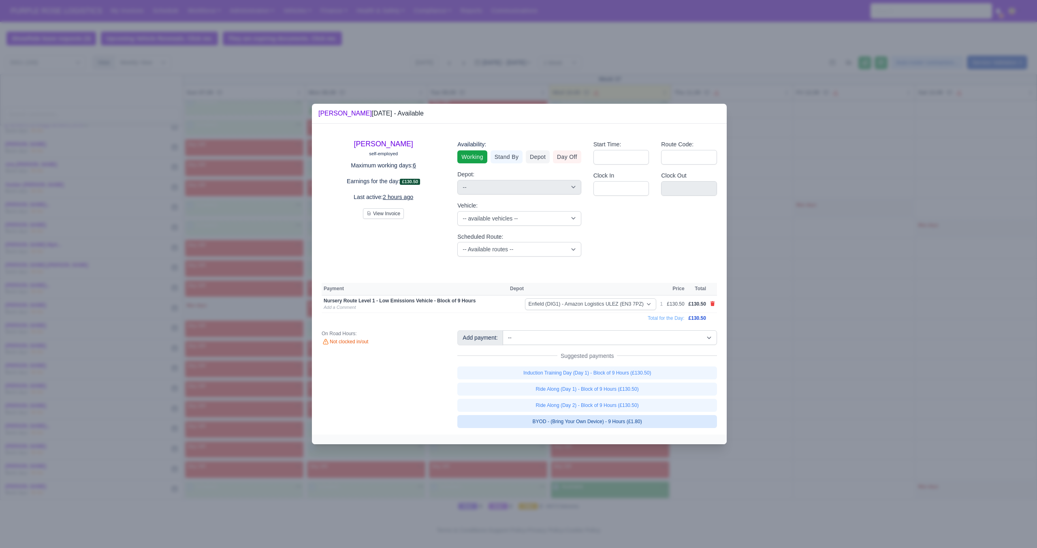
click at [620, 419] on link "BYOD - (Bring Your Own Device) - 9 Hours (£1.80)" at bounding box center [587, 421] width 260 height 13
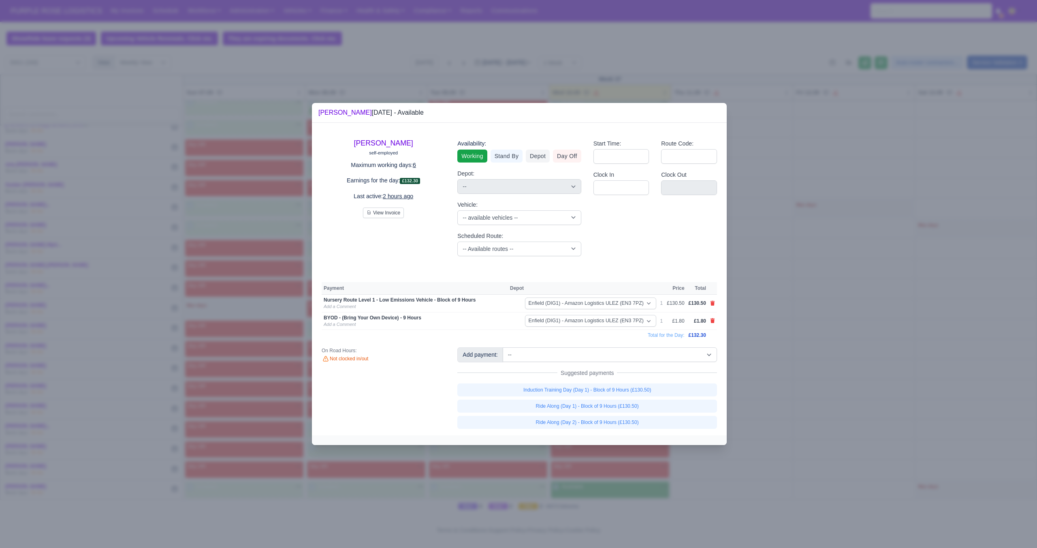
click at [778, 416] on div at bounding box center [518, 274] width 1037 height 548
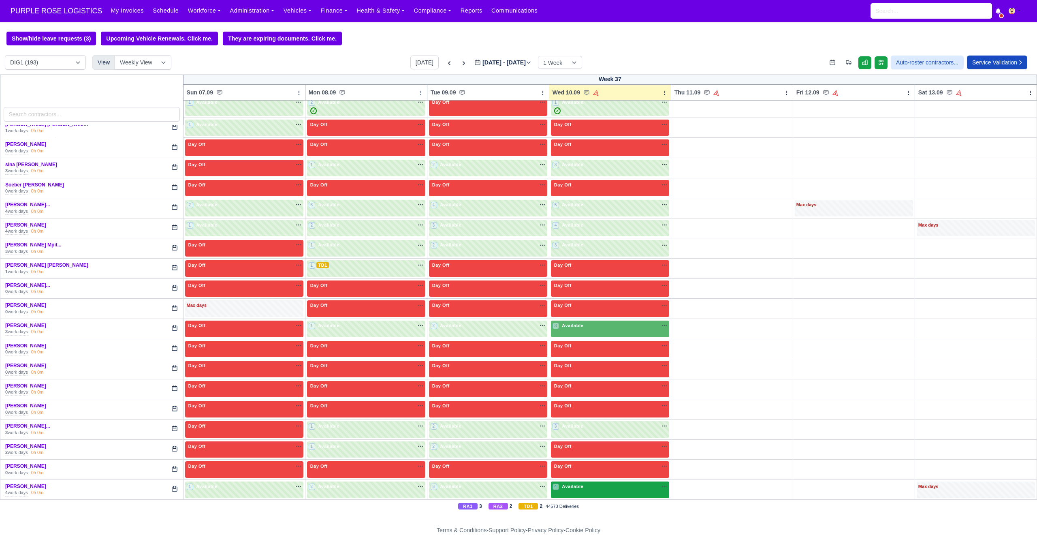
click at [609, 493] on div "4 Available" at bounding box center [610, 489] width 118 height 17
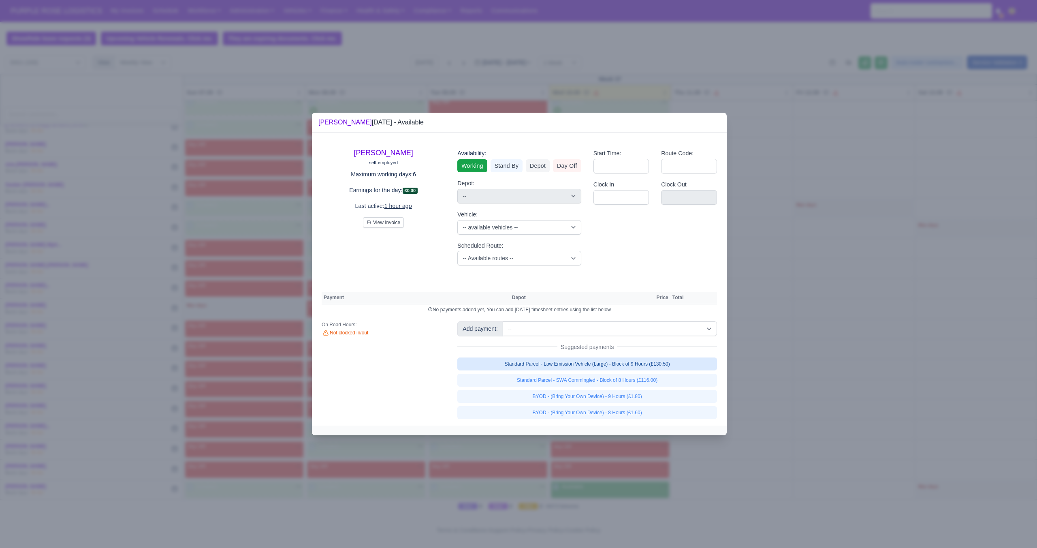
click at [625, 368] on link "Standard Parcel - Low Emission Vehicle (Large) - Block of 9 Hours (£130.50)" at bounding box center [587, 363] width 260 height 13
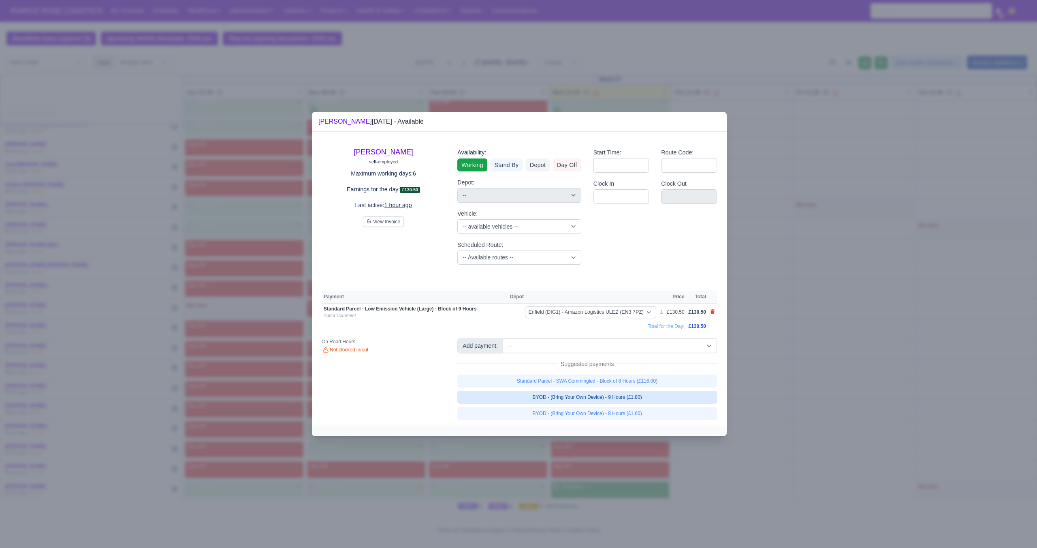
click at [633, 398] on link "BYOD - (Bring Your Own Device) - 9 Hours (£1.80)" at bounding box center [587, 396] width 260 height 13
click at [778, 420] on div at bounding box center [518, 274] width 1037 height 548
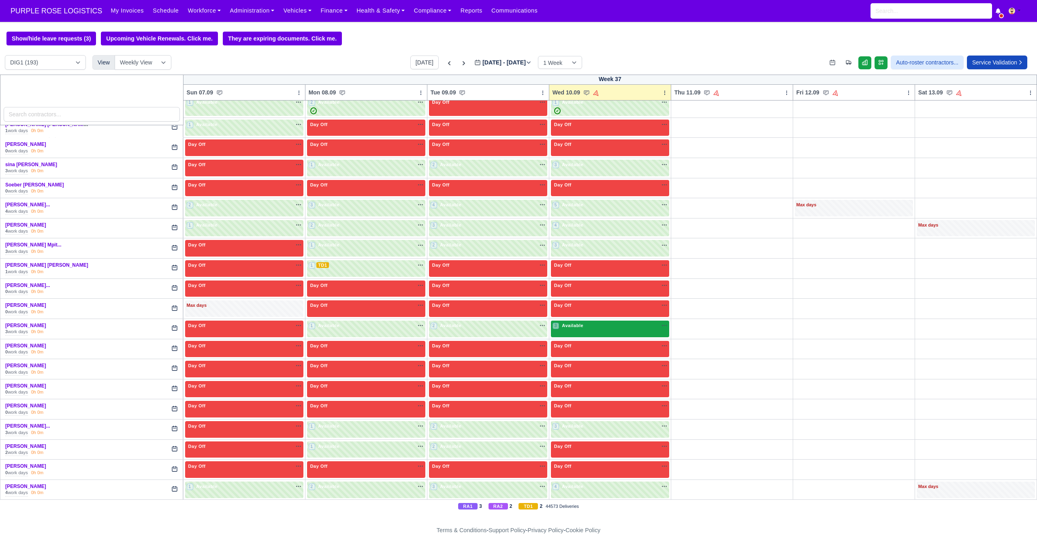
click at [621, 326] on div "3 Available na" at bounding box center [609, 325] width 115 height 7
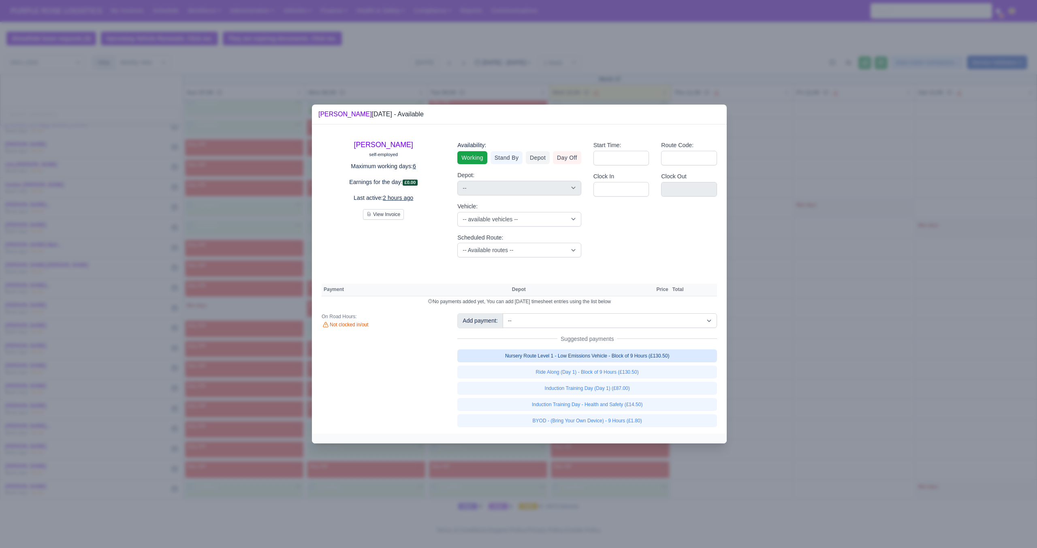
click at [615, 360] on link "Nursery Route Level 1 - Low Emissions Vehicle - Block of 9 Hours (£130.50)" at bounding box center [587, 355] width 260 height 13
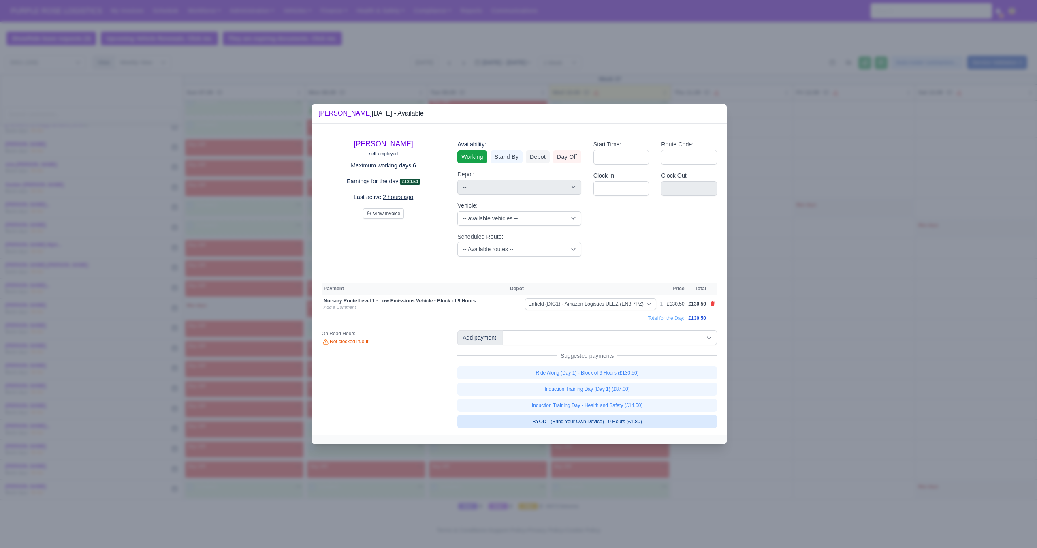
click at [609, 416] on link "BYOD - (Bring Your Own Device) - 9 Hours (£1.80)" at bounding box center [587, 421] width 260 height 13
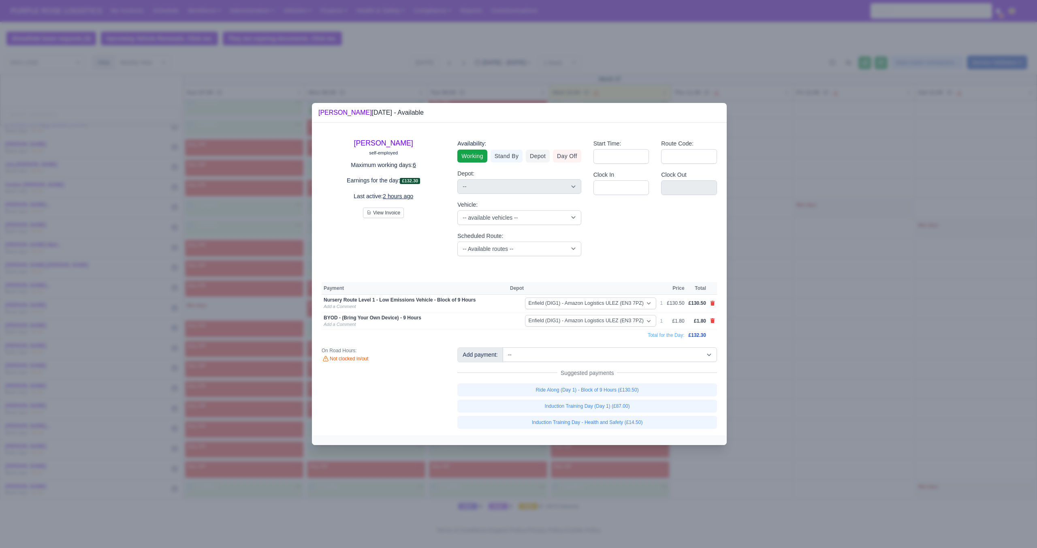
click at [792, 405] on div at bounding box center [518, 274] width 1037 height 548
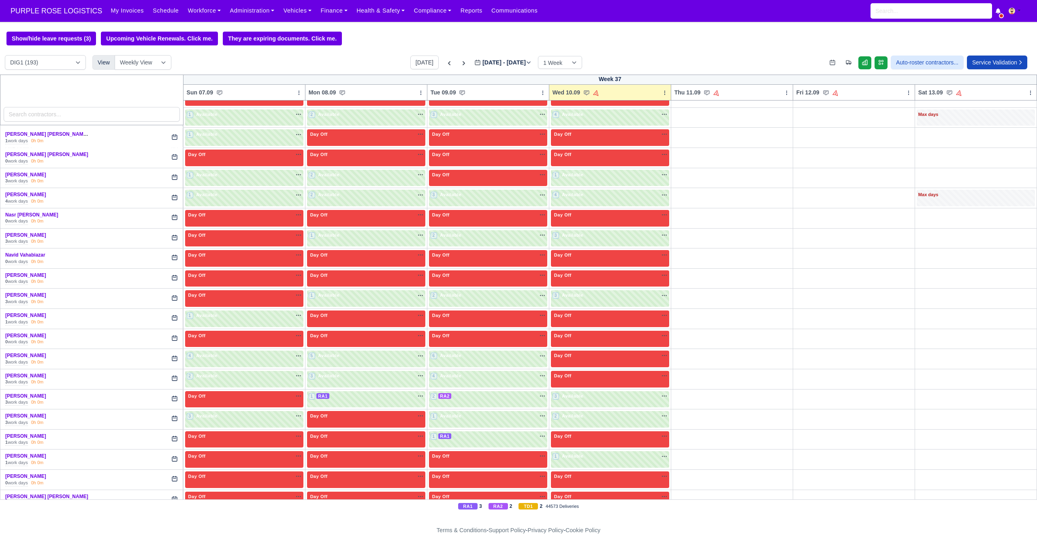
scroll to position [1489, 0]
click at [577, 439] on div "Day Off Available" at bounding box center [610, 438] width 118 height 17
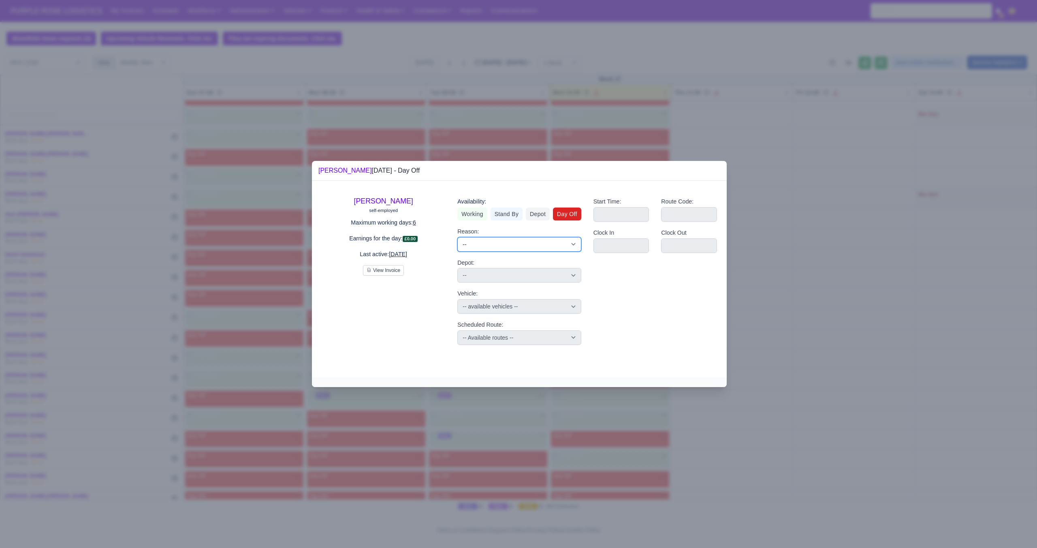
click at [502, 245] on select "-- Time Off Sick Last Minute Sick No Show Family Emergency Route Dropped Route …" at bounding box center [519, 244] width 124 height 15
click at [467, 211] on link "Working" at bounding box center [472, 213] width 30 height 13
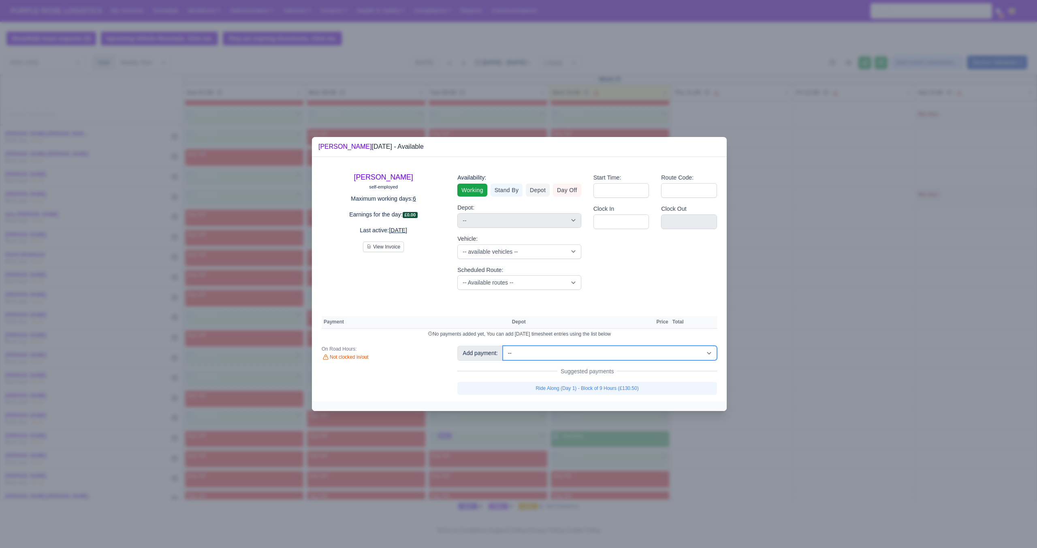
click at [553, 360] on select "-- Additional Hour Support (£14.50) Additional Hour Support (Walkers) (£13.50) …" at bounding box center [610, 352] width 214 height 15
click at [503, 345] on select "-- Additional Hour Support (£14.50) Additional Hour Support (Walkers) (£13.50) …" at bounding box center [610, 352] width 214 height 15
click at [779, 416] on div at bounding box center [518, 274] width 1037 height 548
